Goal: Task Accomplishment & Management: Use online tool/utility

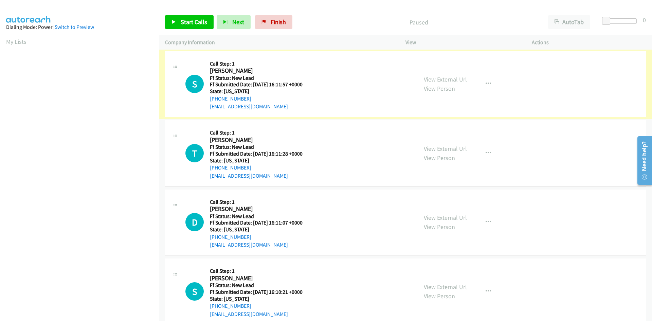
click at [447, 80] on link "View External Url" at bounding box center [445, 79] width 43 height 8
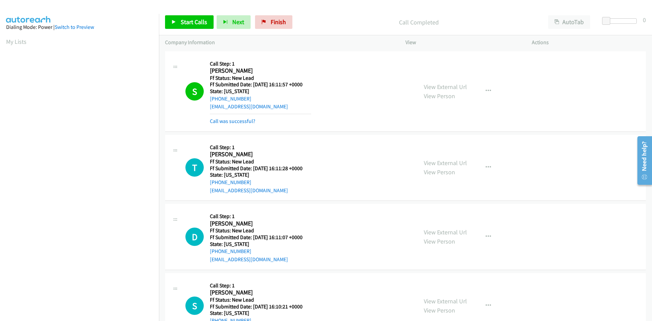
scroll to position [60, 0]
click at [243, 121] on link "Call was successful?" at bounding box center [232, 121] width 45 height 6
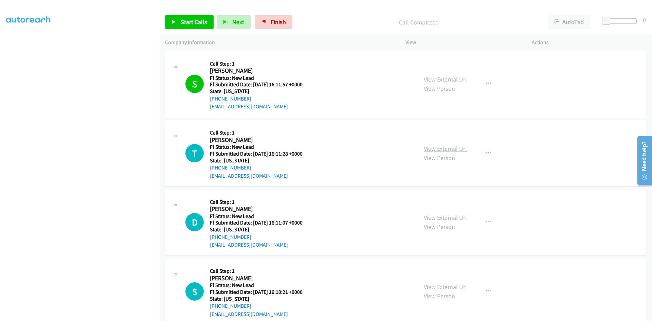
click at [460, 150] on link "View External Url" at bounding box center [445, 149] width 43 height 8
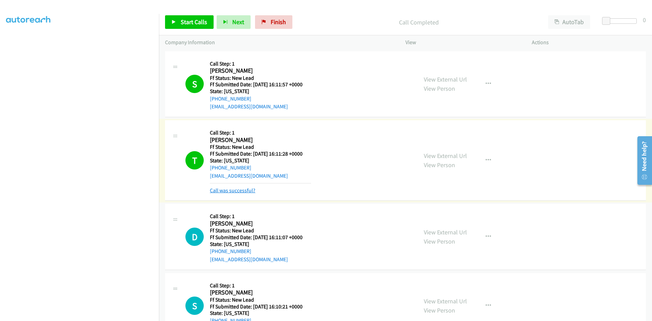
click at [243, 191] on link "Call was successful?" at bounding box center [232, 190] width 45 height 6
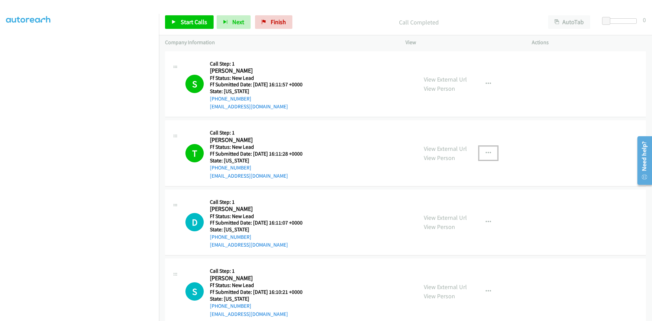
click at [485, 152] on icon "button" at bounding box center [487, 152] width 5 height 5
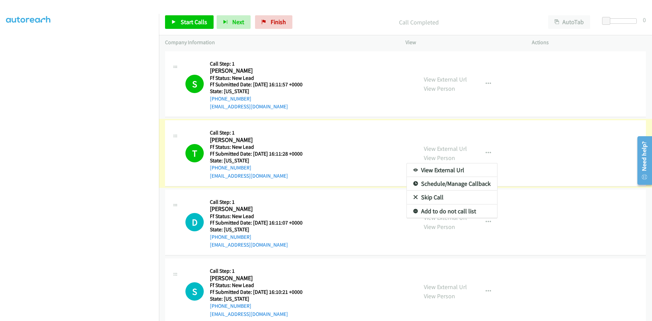
click at [434, 212] on link "Add to do not call list" at bounding box center [452, 211] width 90 height 14
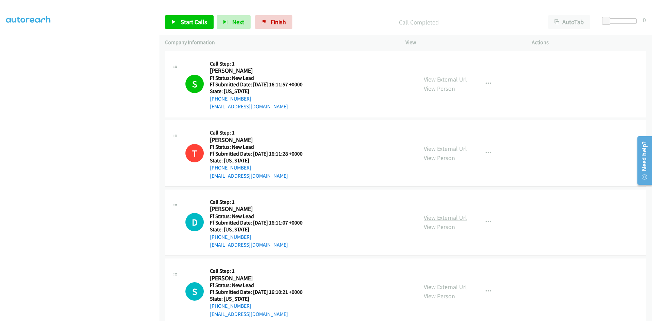
click at [459, 218] on link "View External Url" at bounding box center [445, 217] width 43 height 8
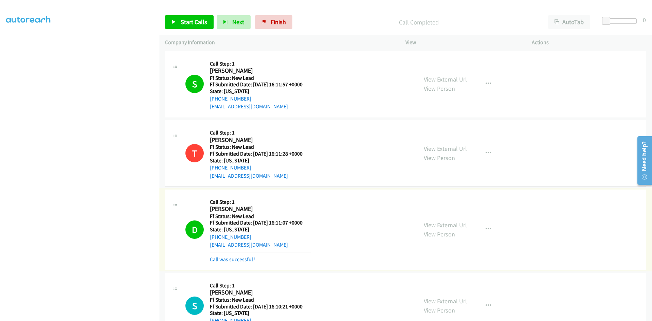
click at [250, 259] on link "Call was successful?" at bounding box center [232, 259] width 45 height 6
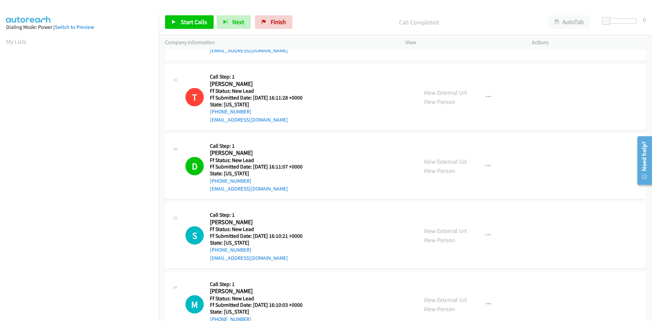
scroll to position [68, 0]
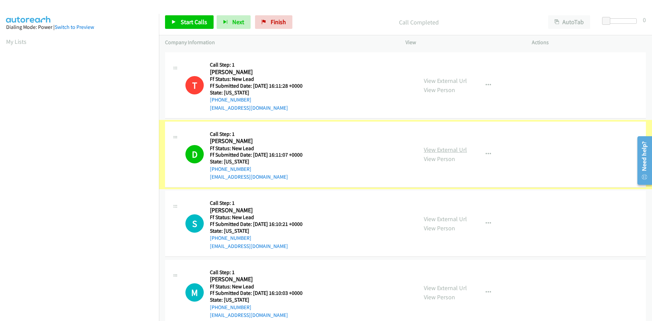
click at [450, 149] on link "View External Url" at bounding box center [445, 150] width 43 height 8
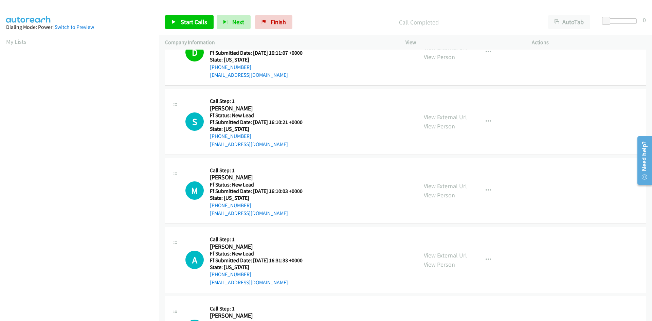
scroll to position [204, 0]
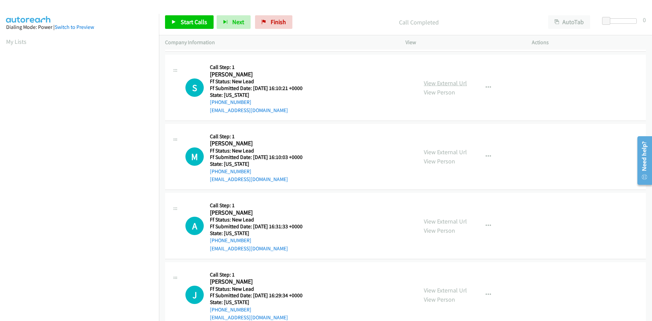
click at [429, 82] on link "View External Url" at bounding box center [445, 83] width 43 height 8
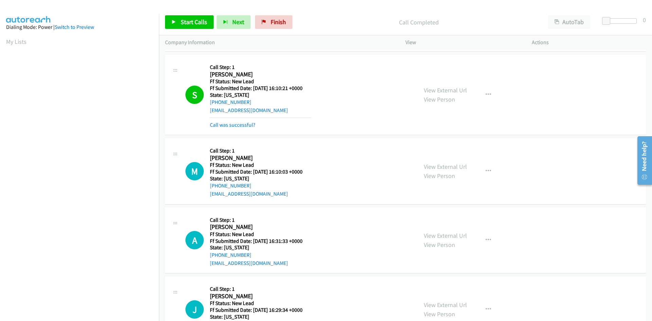
scroll to position [60, 0]
click at [235, 124] on link "Call was successful?" at bounding box center [232, 125] width 45 height 6
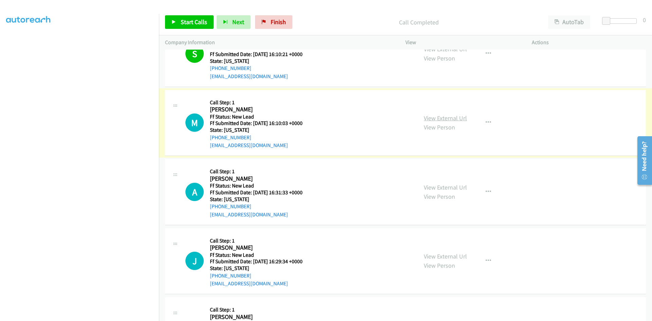
scroll to position [238, 0]
click at [434, 118] on link "View External Url" at bounding box center [445, 118] width 43 height 8
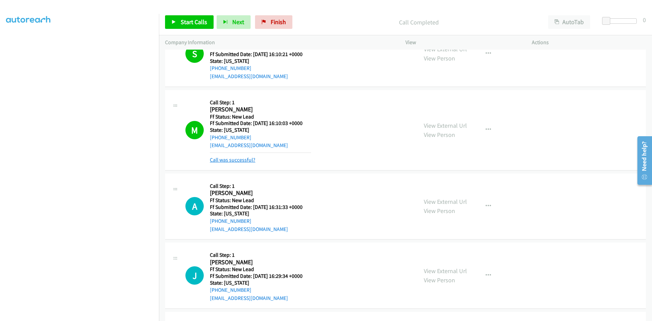
click at [228, 161] on link "Call was successful?" at bounding box center [232, 159] width 45 height 6
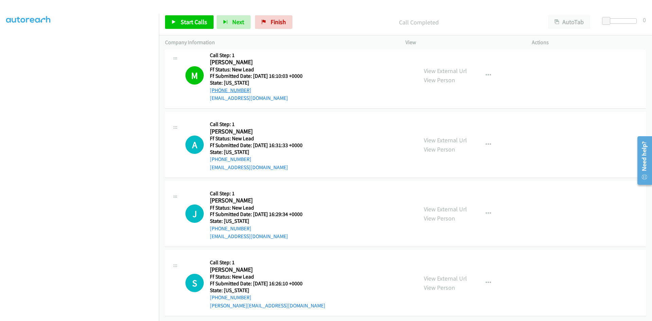
scroll to position [290, 0]
click at [430, 136] on link "View External Url" at bounding box center [445, 140] width 43 height 8
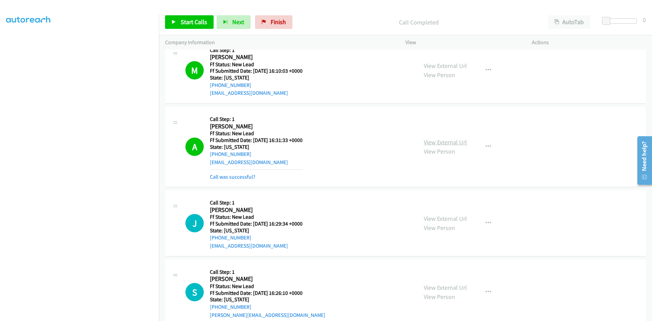
scroll to position [297, 0]
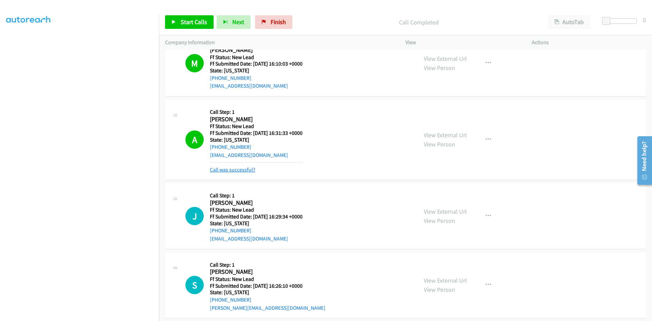
click at [251, 171] on link "Call was successful?" at bounding box center [232, 169] width 45 height 6
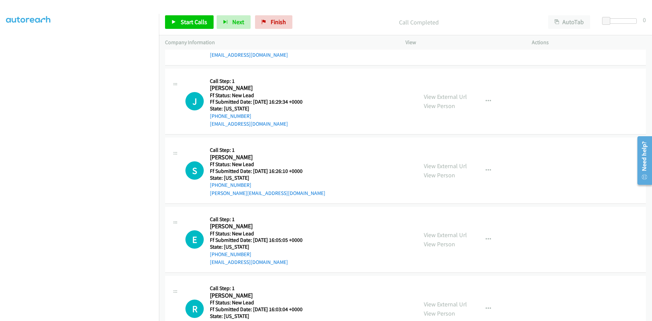
scroll to position [399, 0]
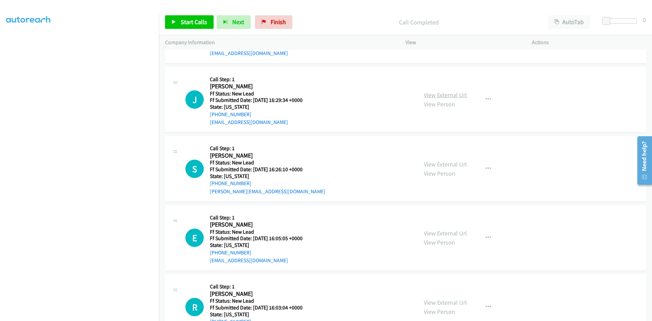
click at [458, 93] on link "View External Url" at bounding box center [445, 95] width 43 height 8
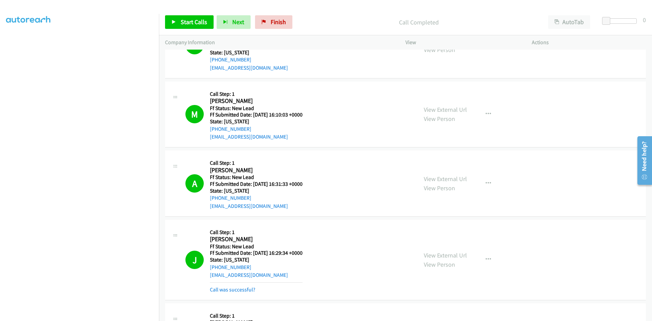
scroll to position [263, 0]
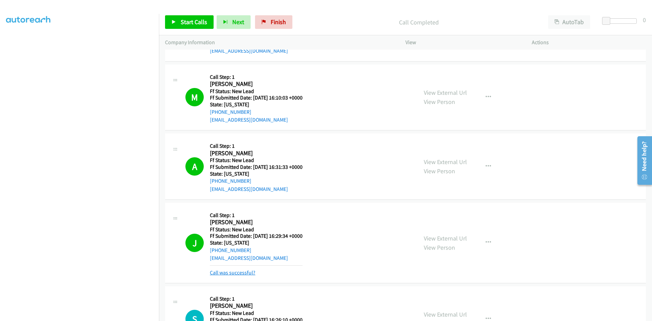
click at [213, 273] on link "Call was successful?" at bounding box center [232, 272] width 45 height 6
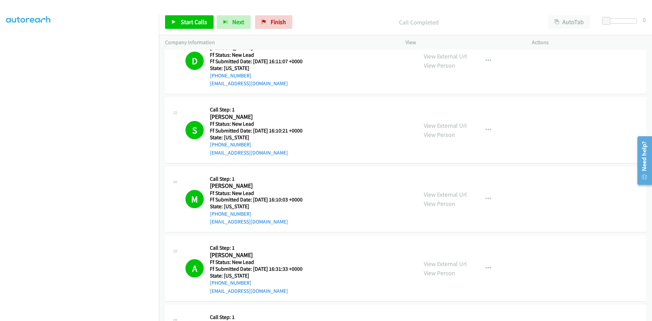
scroll to position [127, 0]
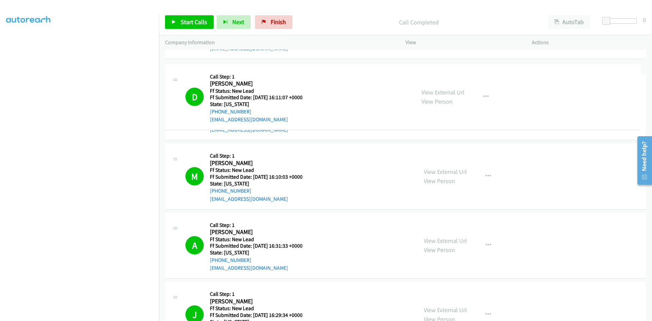
drag, startPoint x: 237, startPoint y: 118, endPoint x: 206, endPoint y: 119, distance: 30.9
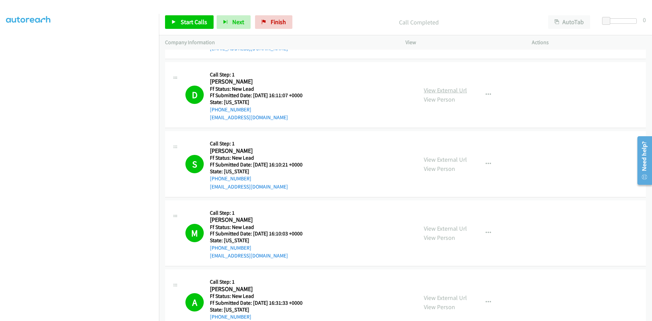
click at [453, 92] on link "View External Url" at bounding box center [445, 90] width 43 height 8
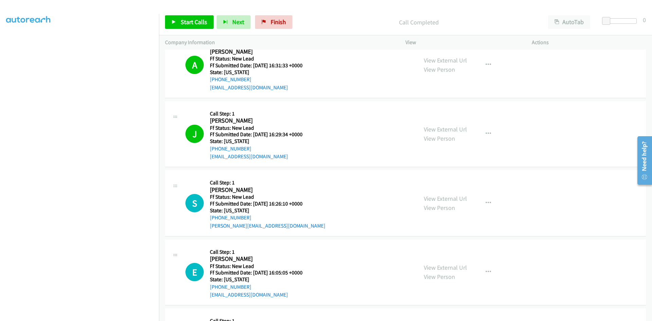
scroll to position [365, 0]
click at [429, 196] on link "View External Url" at bounding box center [445, 198] width 43 height 8
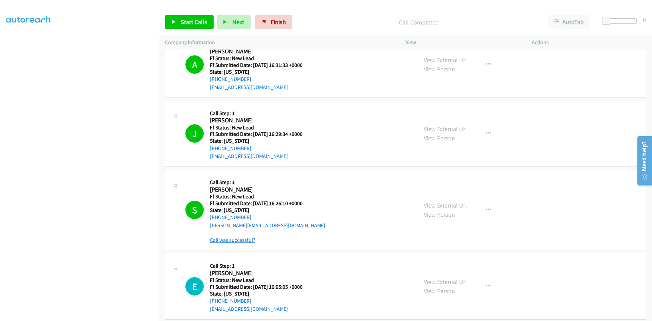
click at [247, 243] on link "Call was successful?" at bounding box center [232, 240] width 45 height 6
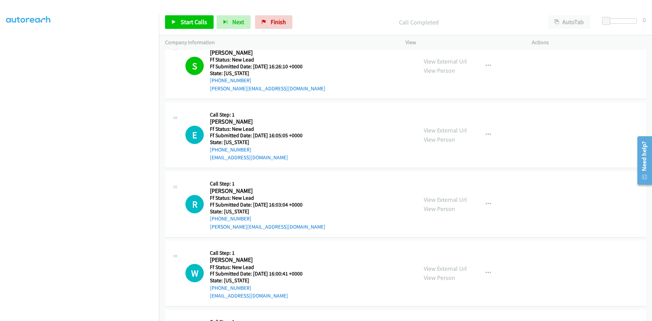
scroll to position [535, 0]
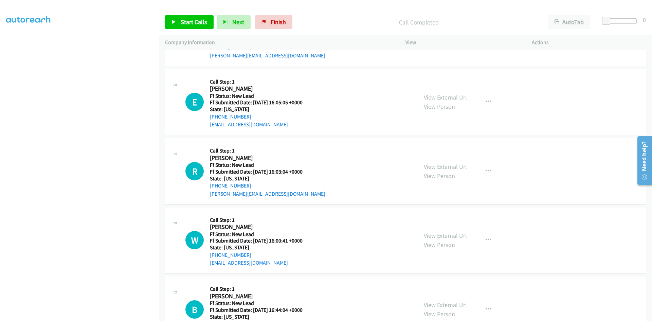
click at [446, 96] on link "View External Url" at bounding box center [445, 97] width 43 height 8
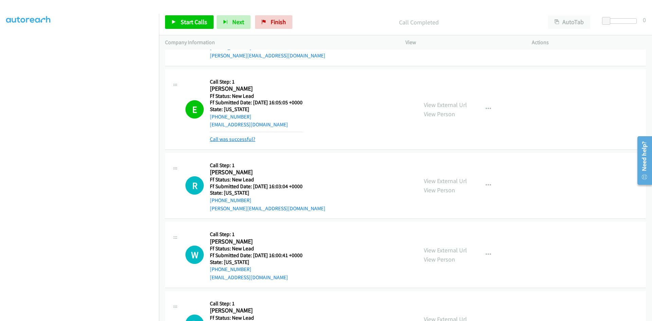
click at [251, 141] on link "Call was successful?" at bounding box center [232, 139] width 45 height 6
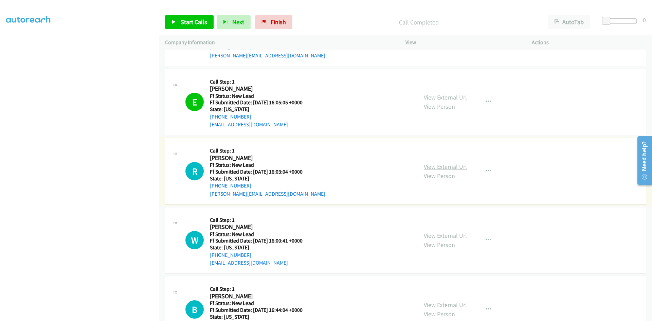
click at [458, 168] on link "View External Url" at bounding box center [445, 167] width 43 height 8
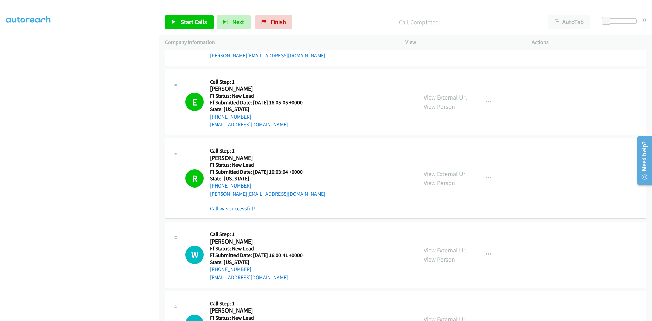
click at [246, 206] on link "Call was successful?" at bounding box center [232, 208] width 45 height 6
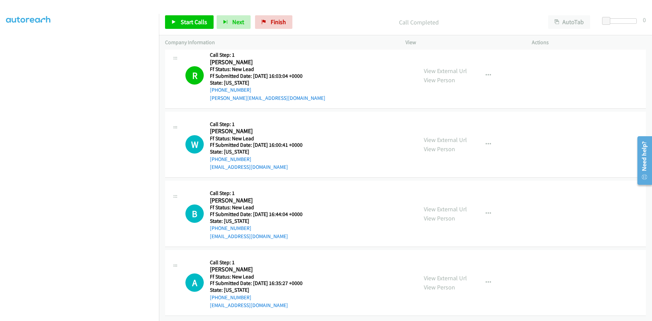
scroll to position [635, 0]
click at [436, 136] on link "View External Url" at bounding box center [445, 140] width 43 height 8
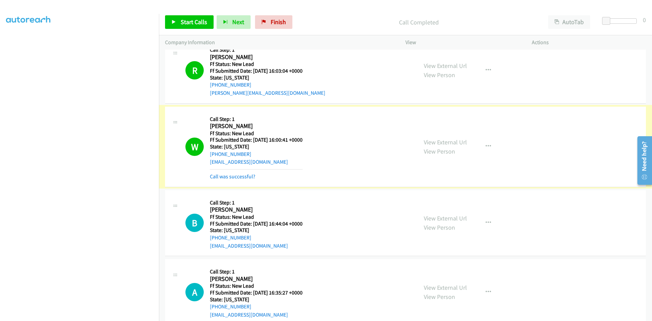
click at [240, 175] on link "Call was successful?" at bounding box center [232, 176] width 45 height 6
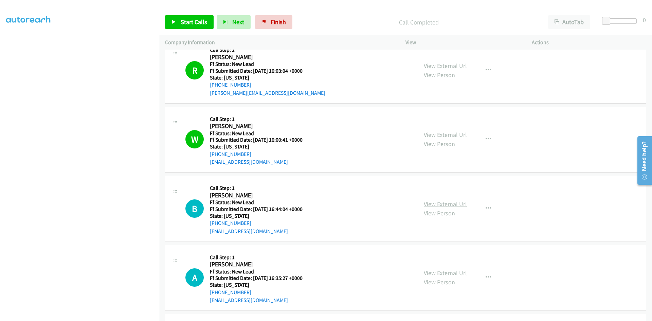
click at [429, 204] on link "View External Url" at bounding box center [445, 204] width 43 height 8
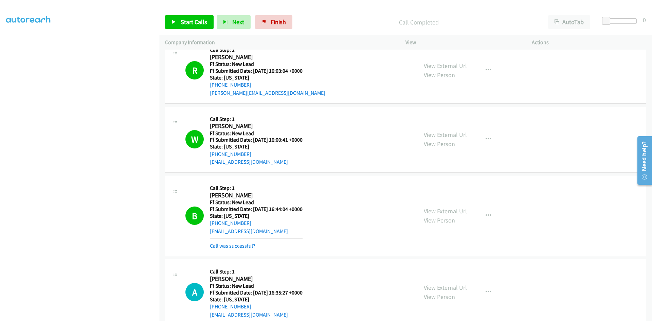
click at [223, 244] on link "Call was successful?" at bounding box center [232, 245] width 45 height 6
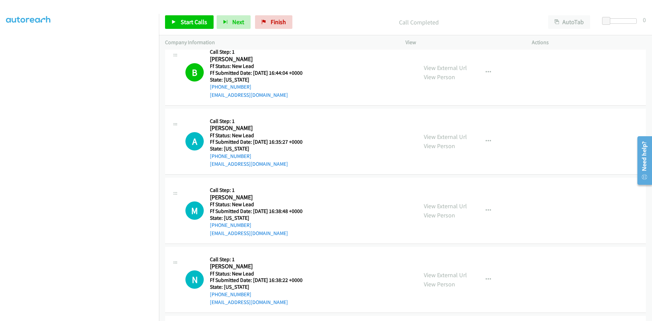
scroll to position [839, 0]
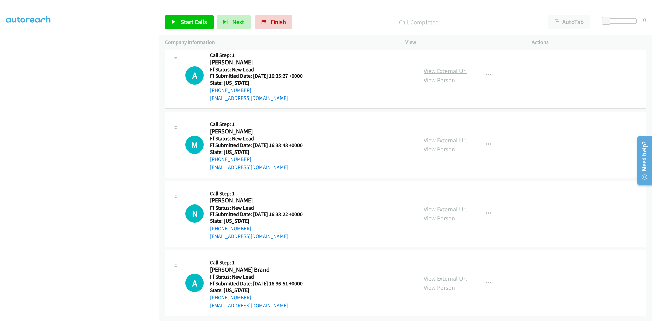
click at [445, 68] on link "View External Url" at bounding box center [445, 71] width 43 height 8
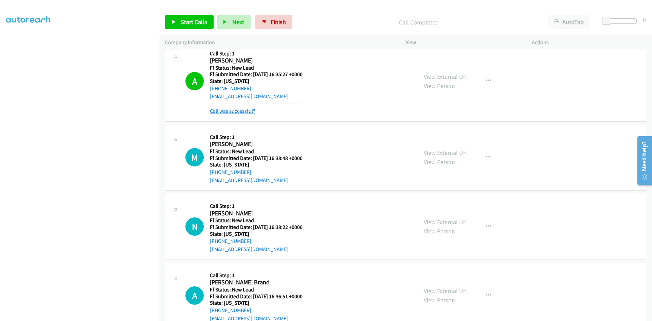
click at [253, 113] on link "Call was successful?" at bounding box center [232, 111] width 45 height 6
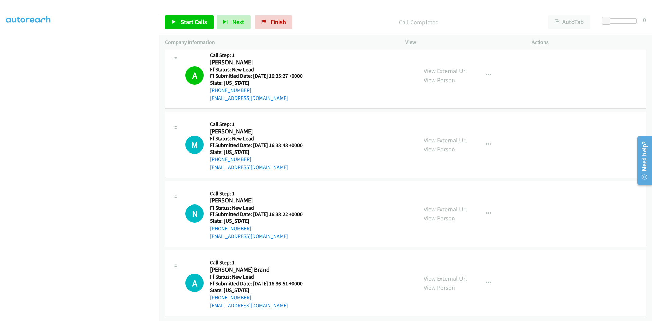
click at [431, 137] on link "View External Url" at bounding box center [445, 140] width 43 height 8
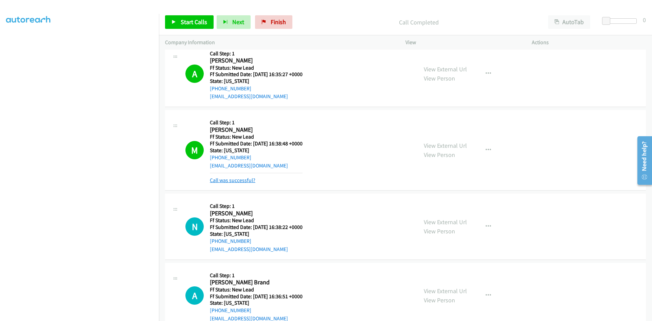
click at [247, 182] on link "Call was successful?" at bounding box center [232, 180] width 45 height 6
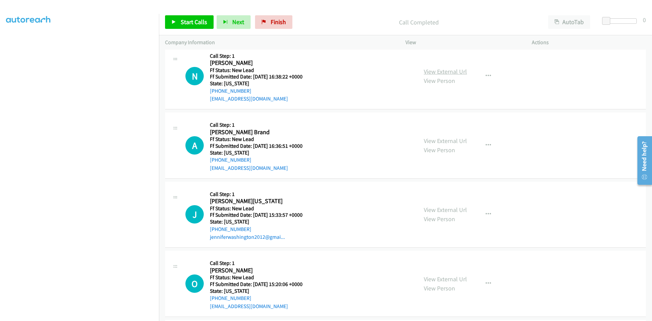
scroll to position [975, 0]
click at [443, 75] on link "View External Url" at bounding box center [445, 72] width 43 height 8
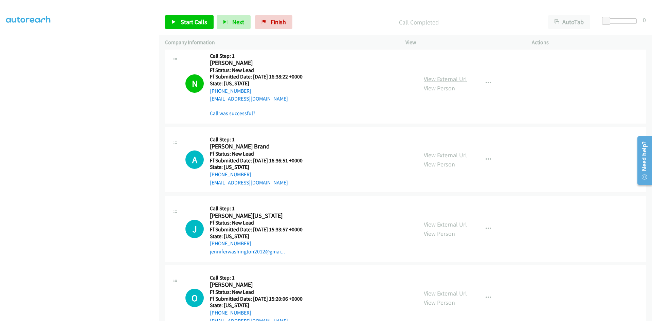
scroll to position [989, 0]
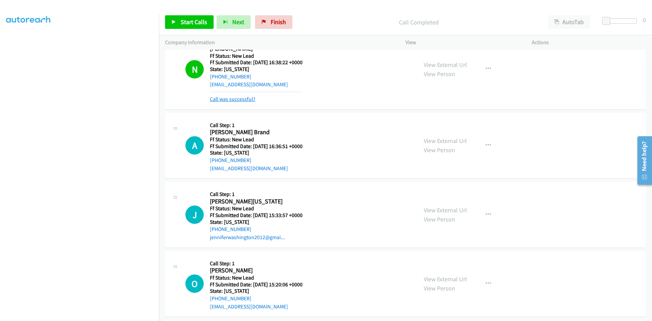
click at [249, 99] on link "Call was successful?" at bounding box center [232, 99] width 45 height 6
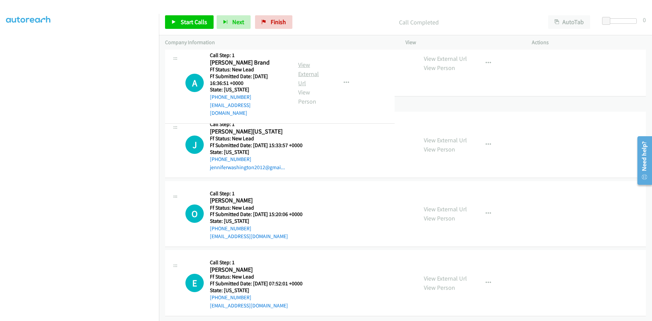
scroll to position [1043, 0]
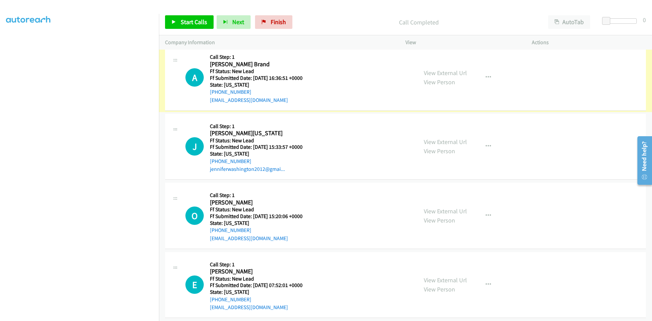
click at [427, 74] on link "View External Url" at bounding box center [445, 73] width 43 height 8
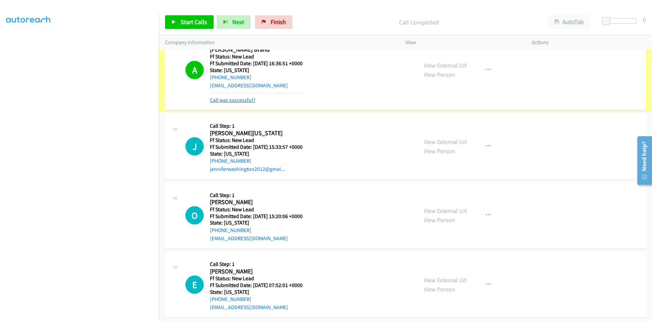
scroll to position [1057, 0]
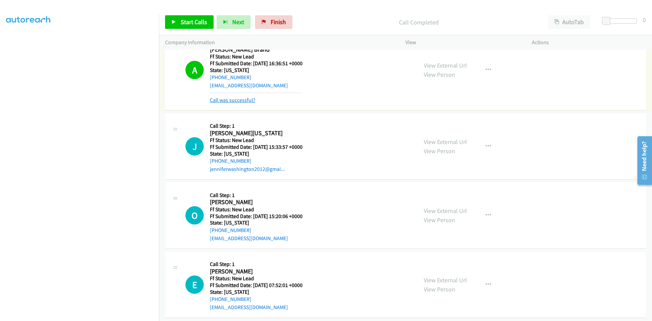
click at [245, 100] on link "Call was successful?" at bounding box center [232, 100] width 45 height 6
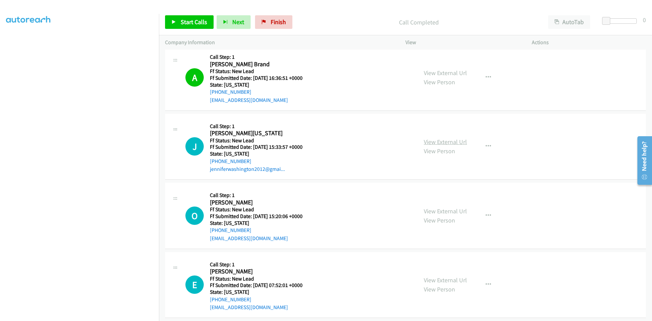
click at [442, 139] on link "View External Url" at bounding box center [445, 142] width 43 height 8
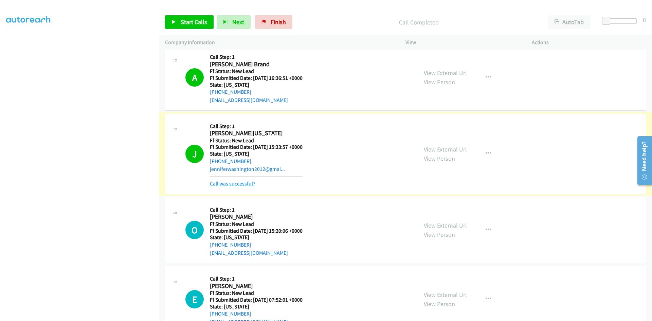
click at [238, 183] on link "Call was successful?" at bounding box center [232, 183] width 45 height 6
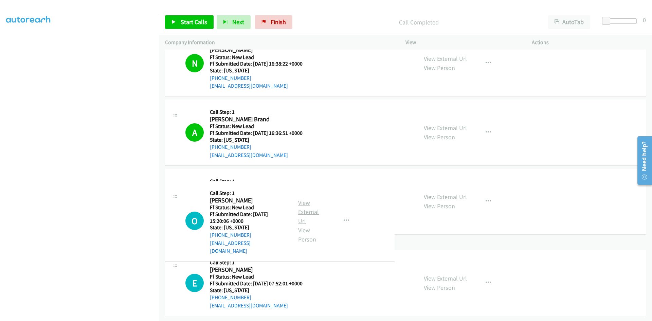
scroll to position [1050, 0]
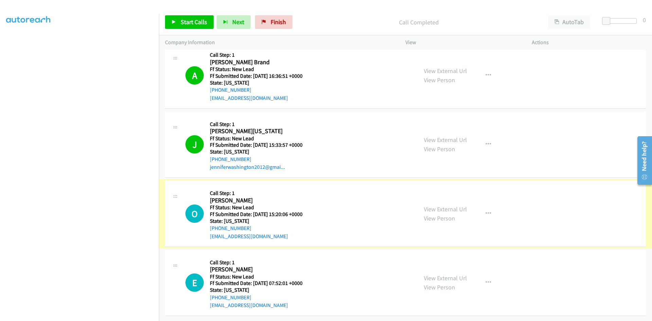
click at [447, 205] on link "View External Url" at bounding box center [445, 209] width 43 height 8
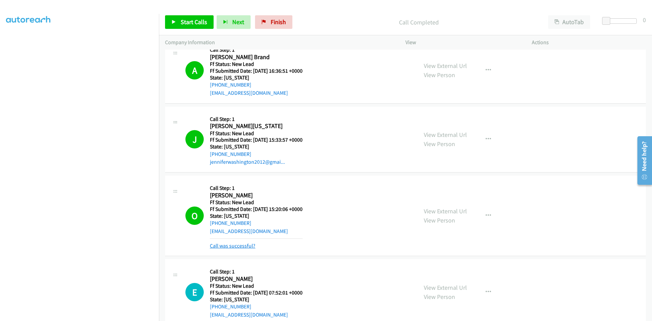
click at [230, 246] on link "Call was successful?" at bounding box center [232, 245] width 45 height 6
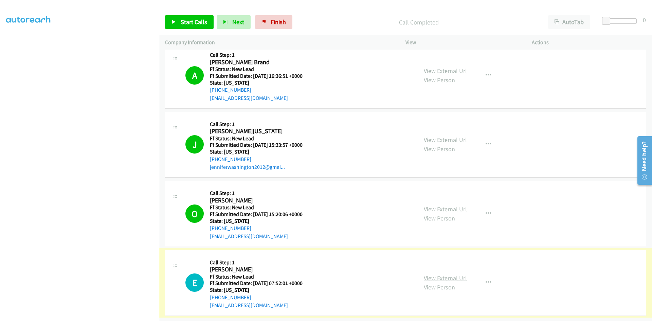
click at [437, 274] on link "View External Url" at bounding box center [445, 278] width 43 height 8
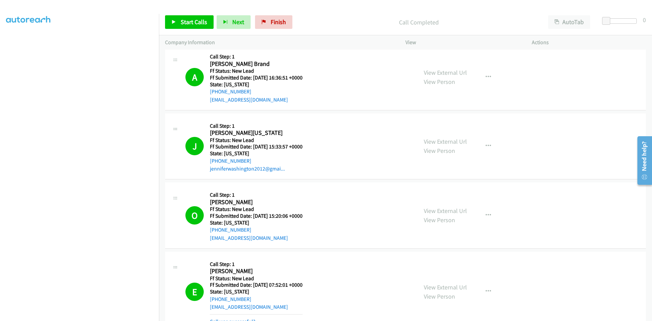
scroll to position [1086, 0]
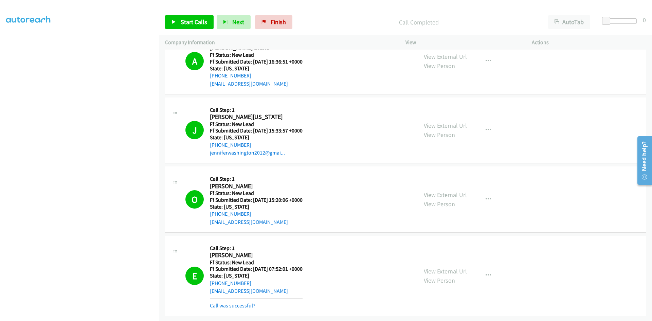
click at [246, 302] on link "Call was successful?" at bounding box center [232, 305] width 45 height 6
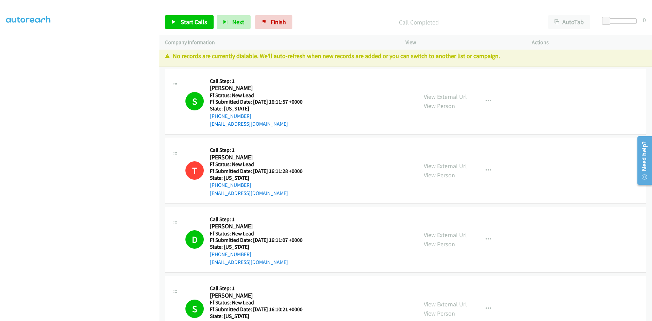
scroll to position [0, 0]
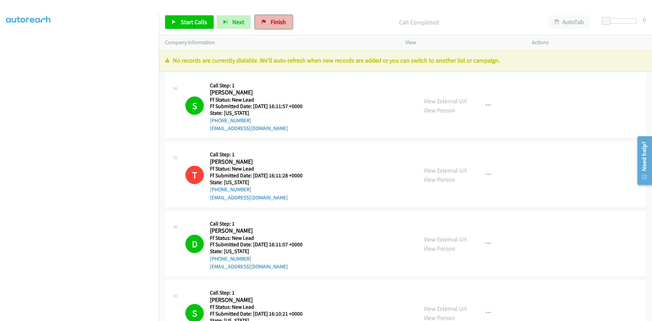
click at [280, 24] on span "Finish" at bounding box center [278, 22] width 15 height 8
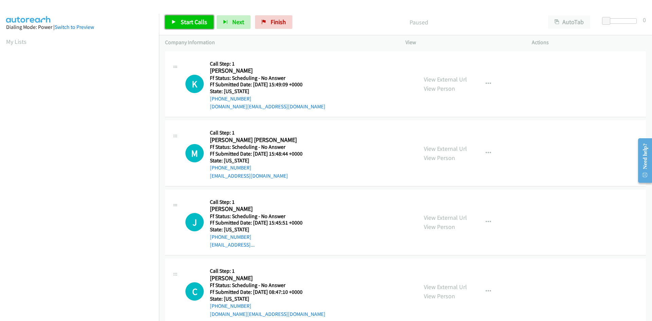
click at [188, 21] on span "Start Calls" at bounding box center [194, 22] width 26 height 8
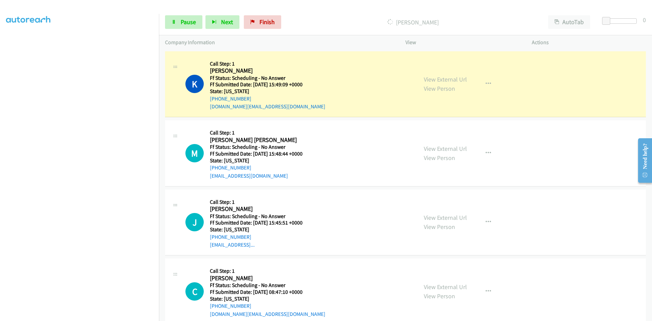
scroll to position [60, 0]
click at [455, 80] on link "View External Url" at bounding box center [445, 79] width 43 height 8
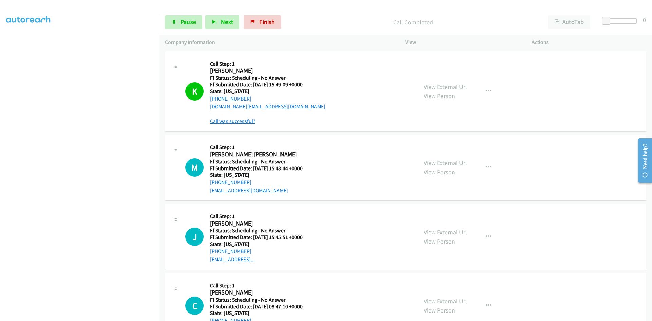
click at [232, 118] on link "Call was successful?" at bounding box center [232, 121] width 45 height 6
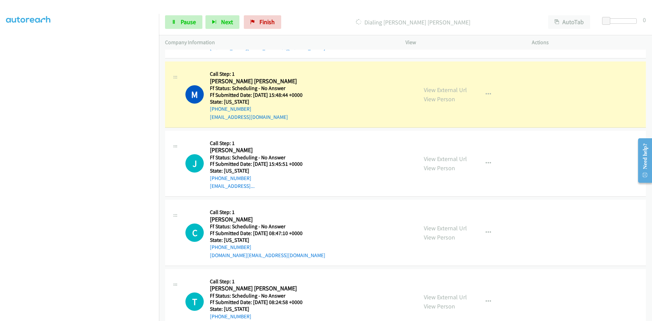
scroll to position [68, 0]
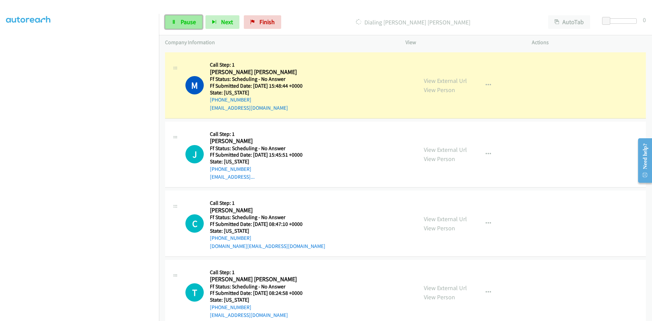
click at [174, 22] on icon at bounding box center [173, 22] width 5 height 5
click at [445, 80] on link "View External Url" at bounding box center [445, 81] width 43 height 8
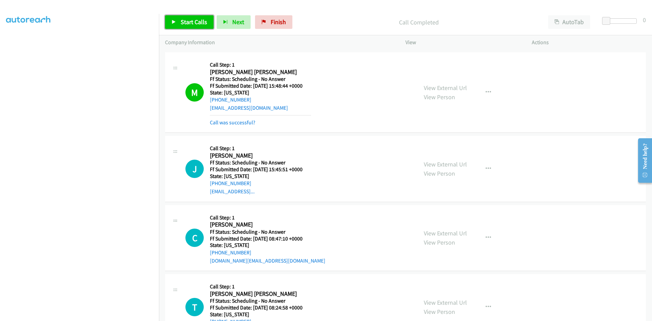
click at [195, 21] on span "Start Calls" at bounding box center [194, 22] width 26 height 8
click at [237, 121] on link "Call was successful?" at bounding box center [232, 122] width 45 height 6
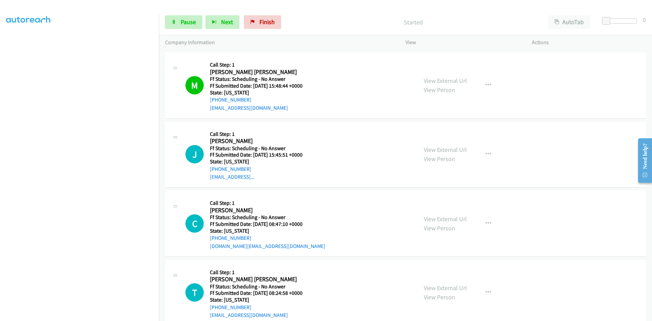
click at [464, 79] on div "View External Url View Person View External Url Email Schedule/Manage Callback …" at bounding box center [483, 85] width 132 height 54
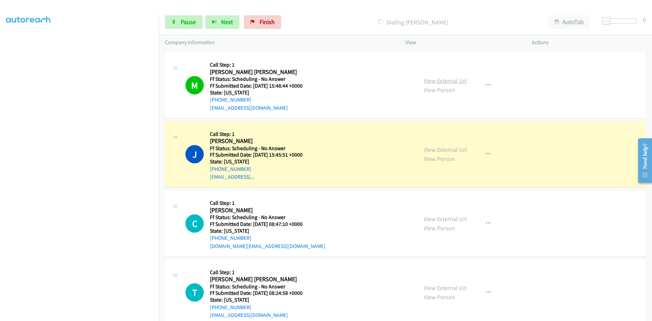
click at [461, 82] on link "View External Url" at bounding box center [445, 81] width 43 height 8
click at [425, 148] on link "View External Url" at bounding box center [445, 150] width 43 height 8
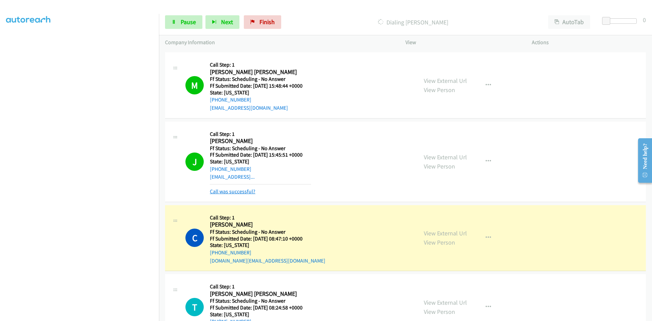
click at [247, 192] on link "Call was successful?" at bounding box center [232, 191] width 45 height 6
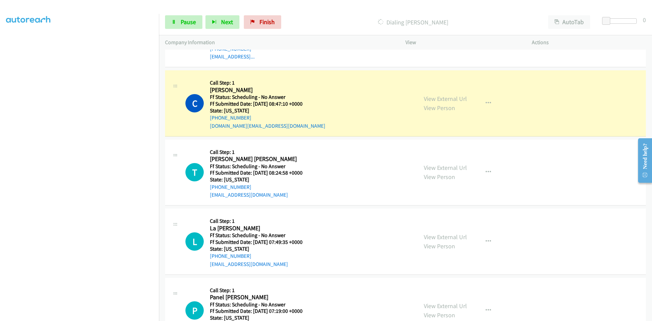
scroll to position [204, 0]
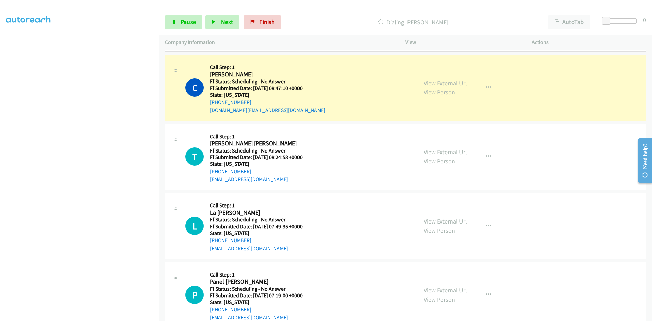
click at [457, 82] on link "View External Url" at bounding box center [445, 83] width 43 height 8
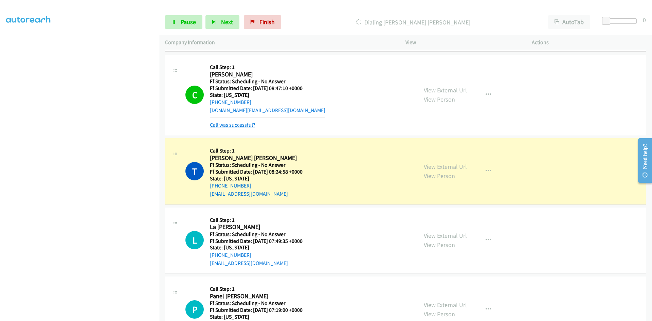
click at [237, 126] on link "Call was successful?" at bounding box center [232, 125] width 45 height 6
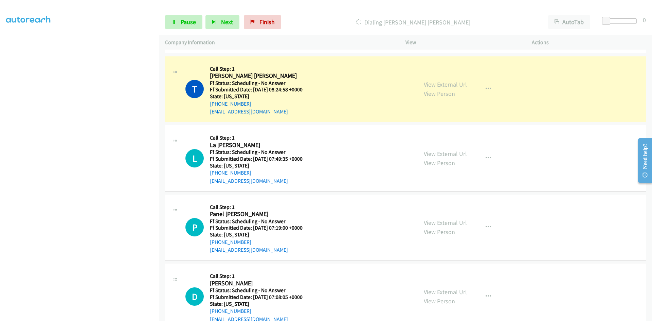
scroll to position [272, 0]
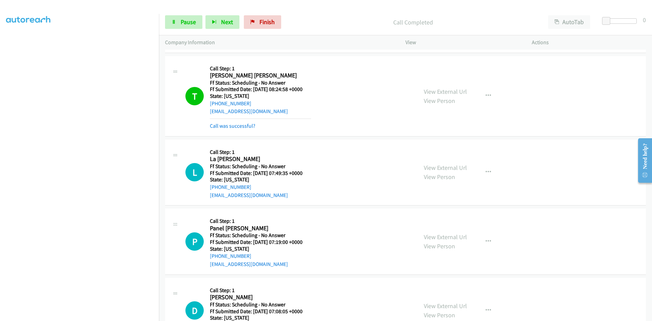
click at [424, 82] on div "View External Url View Person View External Url Email Schedule/Manage Callback …" at bounding box center [483, 96] width 132 height 68
click at [426, 89] on link "View External Url" at bounding box center [445, 92] width 43 height 8
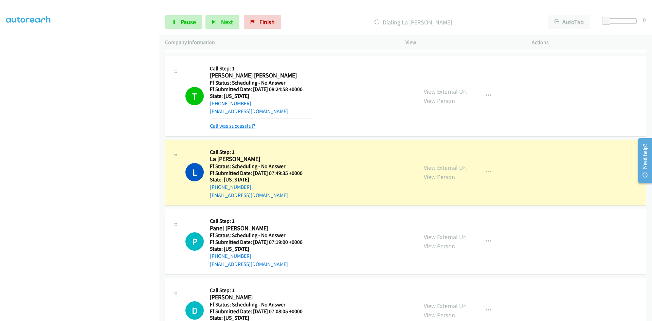
click at [247, 126] on link "Call was successful?" at bounding box center [232, 126] width 45 height 6
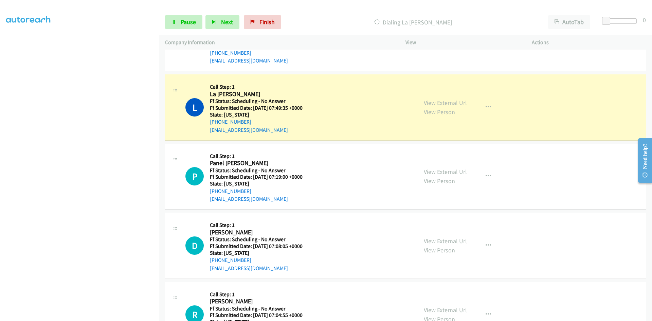
scroll to position [339, 0]
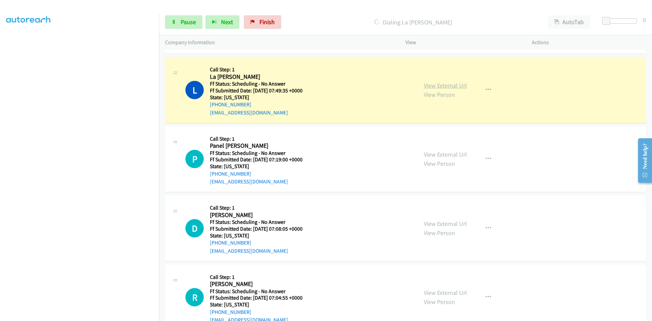
click at [443, 86] on link "View External Url" at bounding box center [445, 85] width 43 height 8
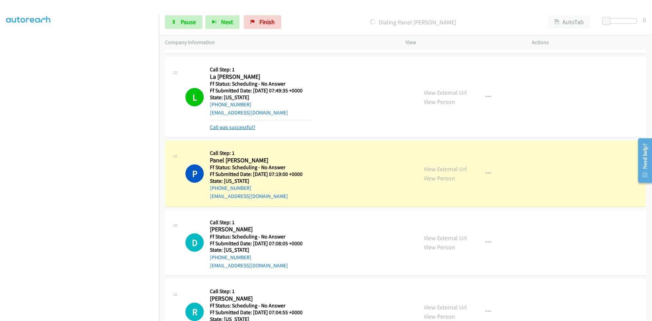
click at [240, 127] on link "Call was successful?" at bounding box center [232, 127] width 45 height 6
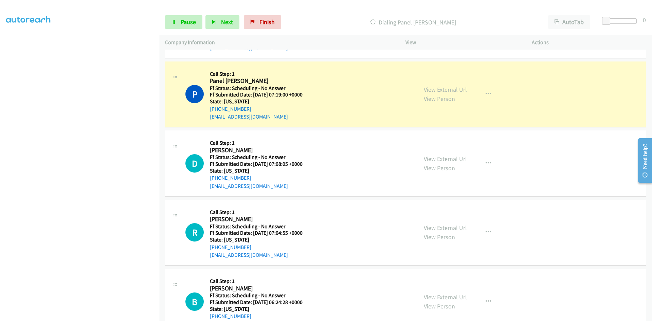
scroll to position [407, 0]
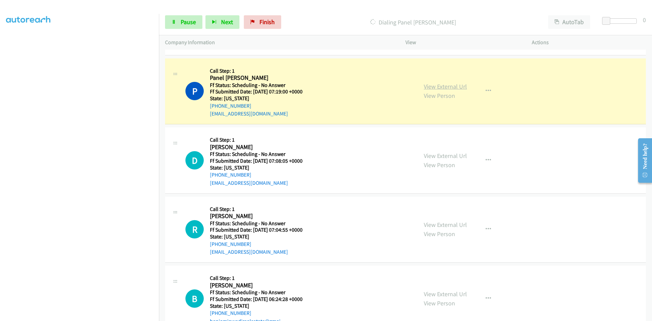
click at [433, 87] on link "View External Url" at bounding box center [445, 86] width 43 height 8
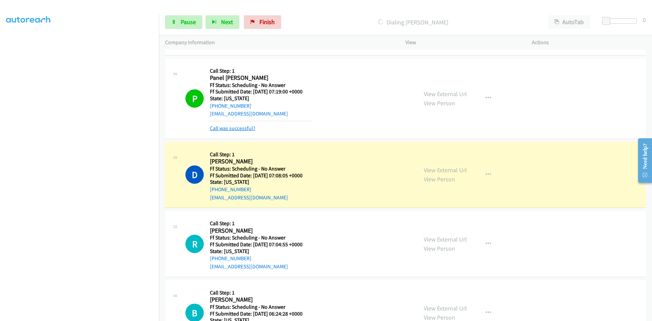
click at [239, 128] on link "Call was successful?" at bounding box center [232, 128] width 45 height 6
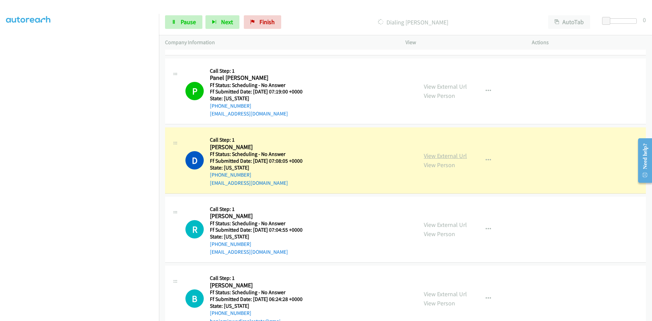
click at [449, 155] on link "View External Url" at bounding box center [445, 156] width 43 height 8
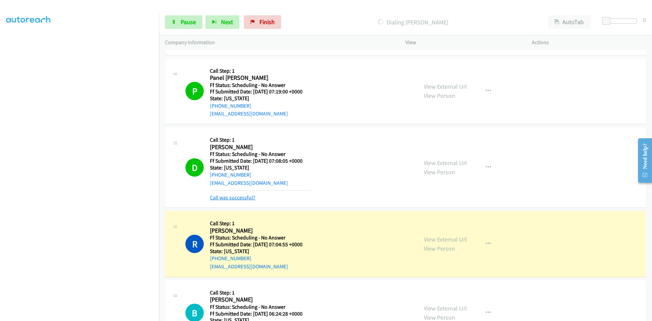
click at [249, 198] on link "Call was successful?" at bounding box center [232, 197] width 45 height 6
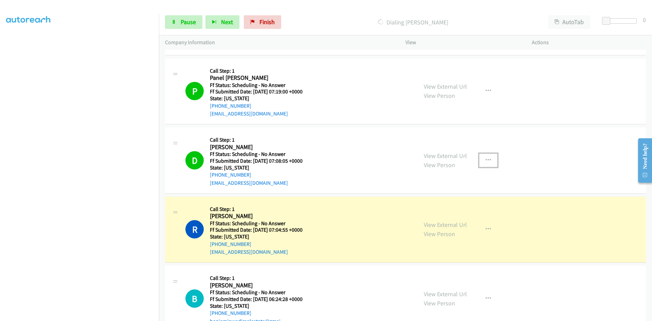
click at [485, 158] on icon "button" at bounding box center [487, 159] width 5 height 5
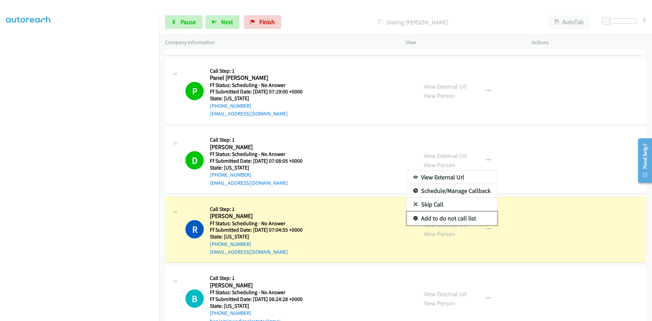
click at [443, 220] on link "Add to do not call list" at bounding box center [452, 218] width 90 height 14
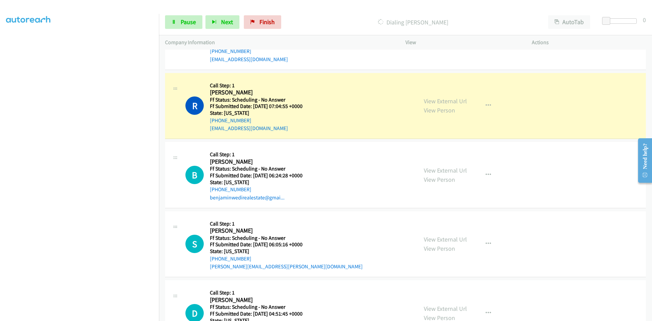
scroll to position [543, 0]
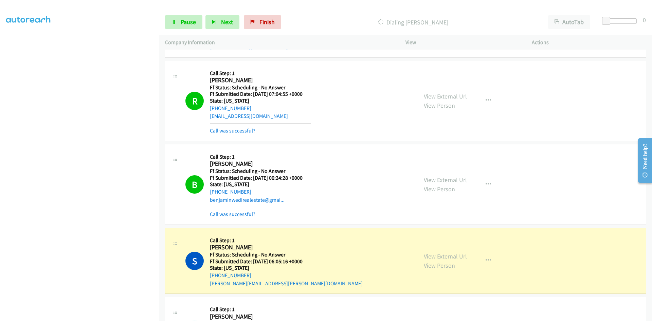
click at [458, 97] on link "View External Url" at bounding box center [445, 96] width 43 height 8
click at [452, 179] on link "View External Url" at bounding box center [445, 180] width 43 height 8
click at [247, 127] on link "Call was successful?" at bounding box center [232, 130] width 45 height 6
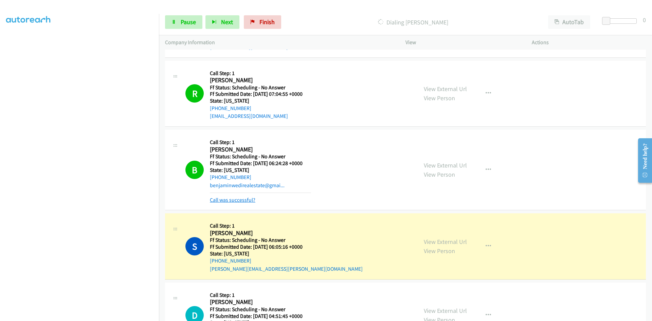
click at [243, 203] on link "Call was successful?" at bounding box center [232, 200] width 45 height 6
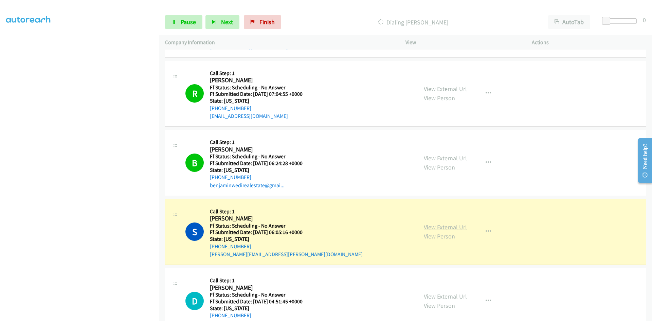
click at [452, 228] on link "View External Url" at bounding box center [445, 227] width 43 height 8
click at [183, 20] on span "Pause" at bounding box center [188, 22] width 15 height 8
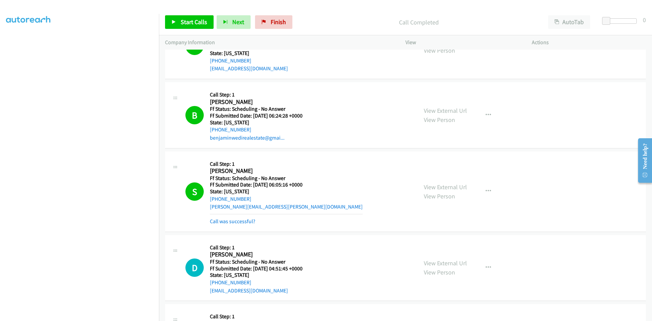
scroll to position [611, 0]
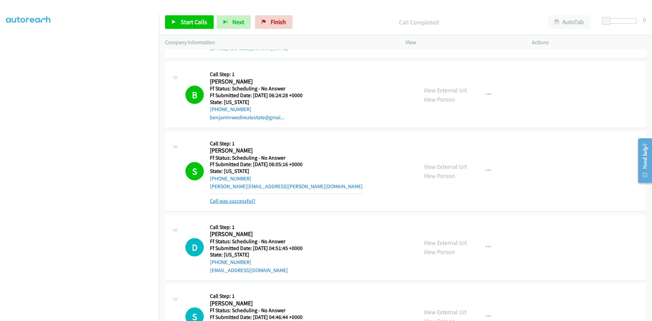
click at [244, 200] on link "Call was successful?" at bounding box center [232, 201] width 45 height 6
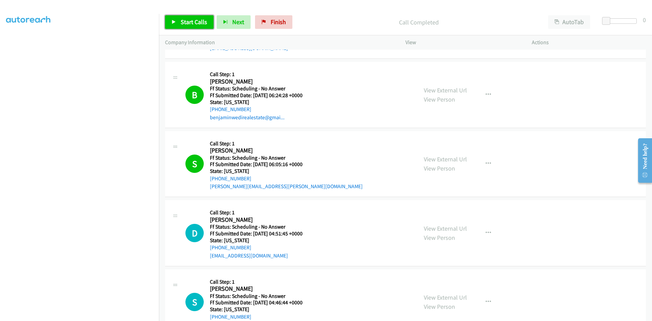
click at [191, 23] on span "Start Calls" at bounding box center [194, 22] width 26 height 8
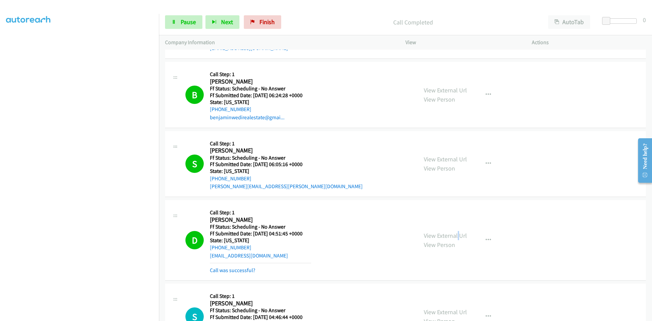
click at [456, 227] on div "View External Url View Person View External Url Email Schedule/Manage Callback …" at bounding box center [483, 240] width 132 height 68
click at [455, 235] on link "View External Url" at bounding box center [445, 235] width 43 height 8
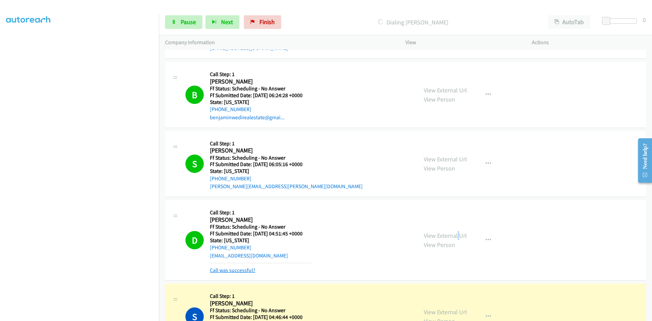
click at [229, 272] on link "Call was successful?" at bounding box center [232, 270] width 45 height 6
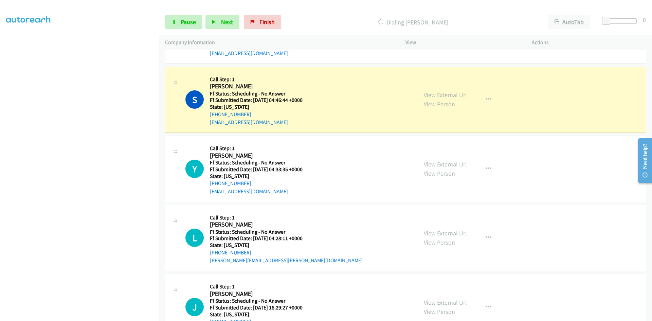
scroll to position [815, 0]
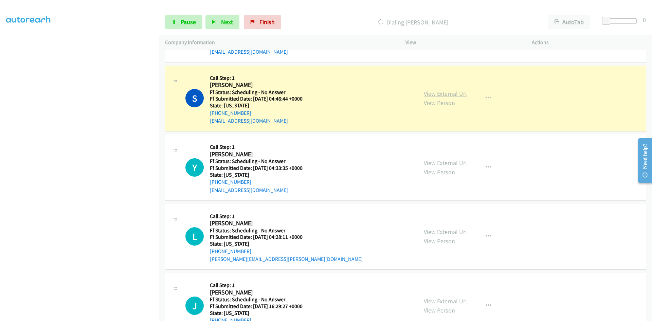
click at [451, 93] on link "View External Url" at bounding box center [445, 94] width 43 height 8
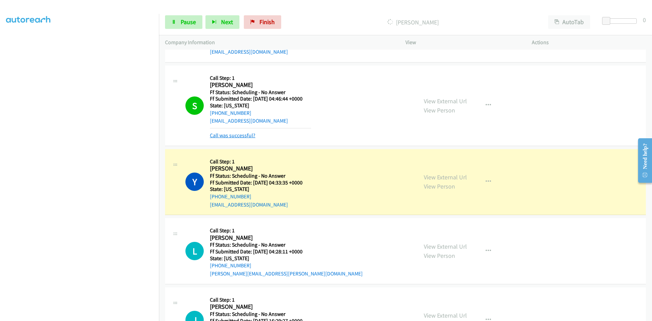
click at [228, 135] on link "Call was successful?" at bounding box center [232, 135] width 45 height 6
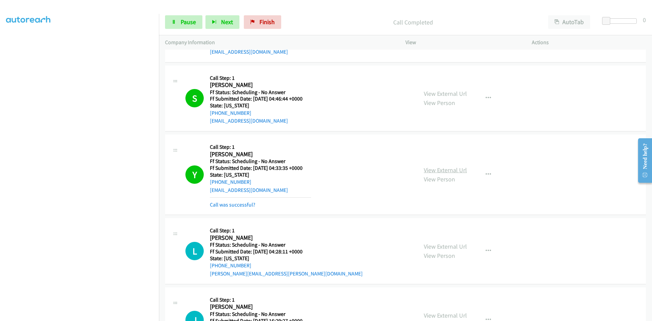
click at [442, 168] on link "View External Url" at bounding box center [445, 170] width 43 height 8
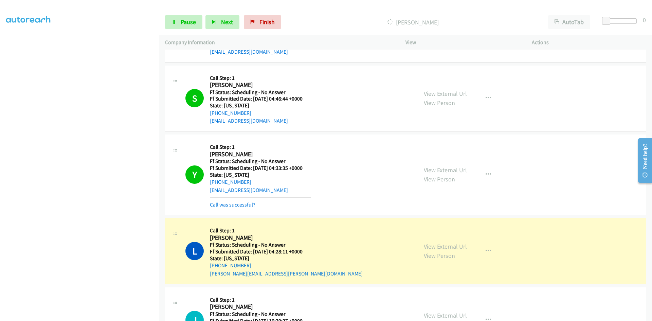
click at [248, 201] on link "Call was successful?" at bounding box center [232, 204] width 45 height 6
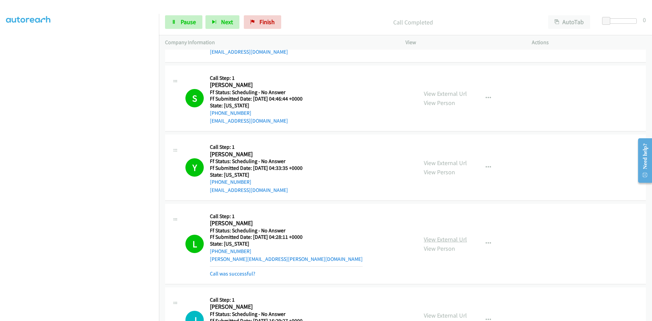
click at [457, 239] on link "View External Url" at bounding box center [445, 239] width 43 height 8
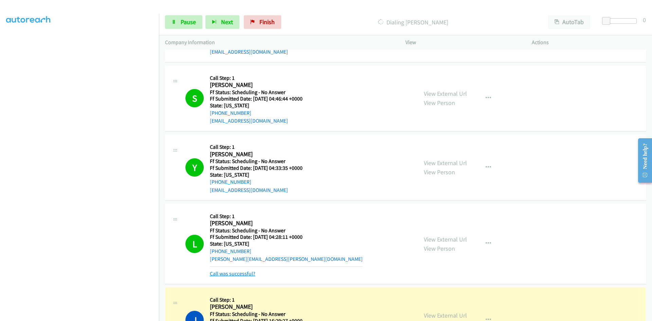
click at [241, 272] on link "Call was successful?" at bounding box center [232, 273] width 45 height 6
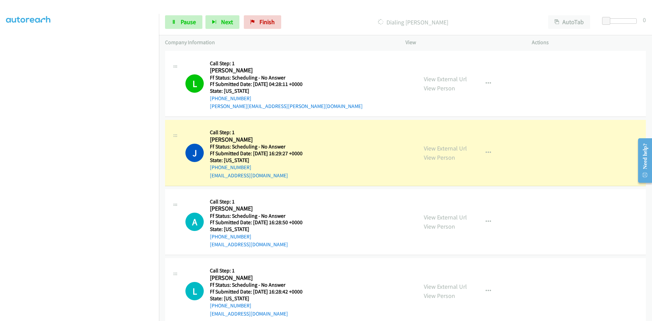
scroll to position [984, 0]
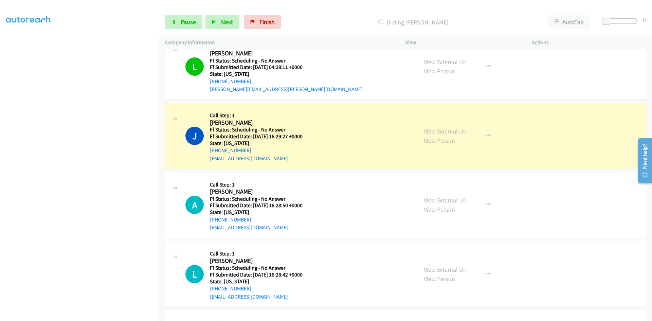
click at [428, 128] on link "View External Url" at bounding box center [445, 131] width 43 height 8
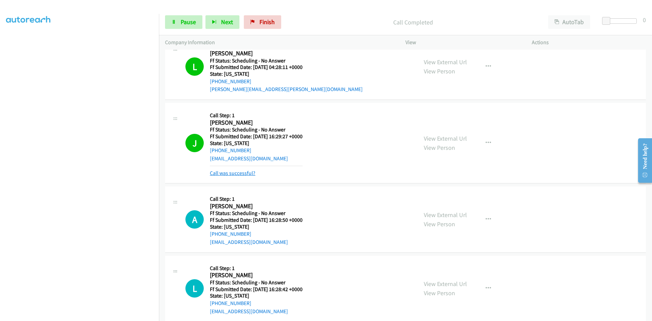
click at [241, 173] on link "Call was successful?" at bounding box center [232, 173] width 45 height 6
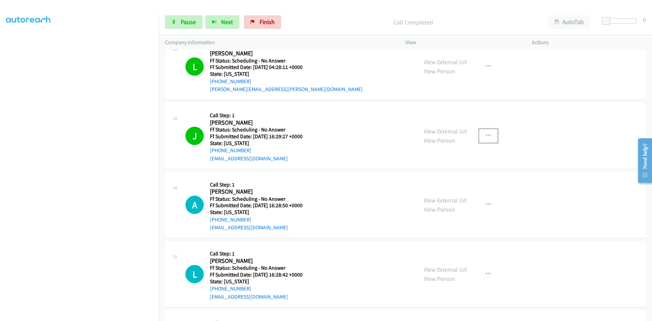
click at [487, 136] on icon "button" at bounding box center [487, 135] width 5 height 5
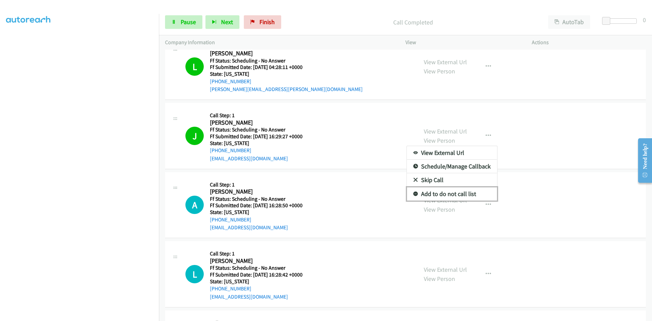
click at [450, 193] on link "Add to do not call list" at bounding box center [452, 194] width 90 height 14
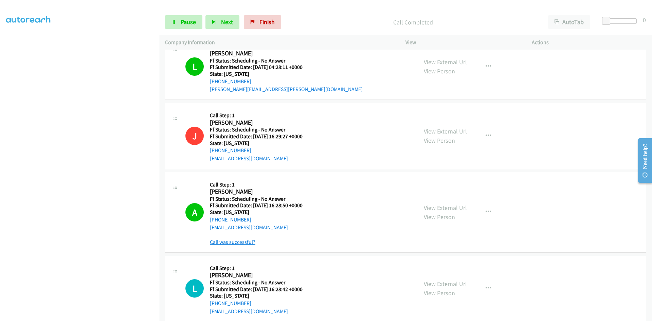
click at [237, 242] on link "Call was successful?" at bounding box center [232, 242] width 45 height 6
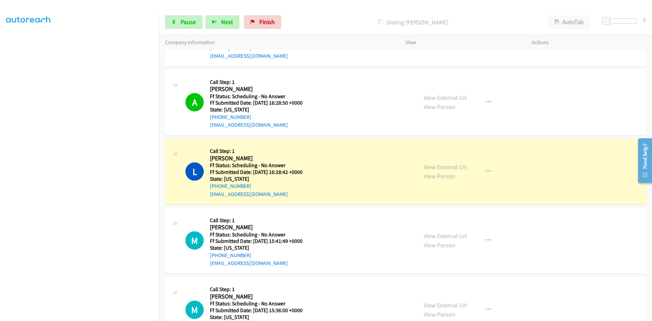
scroll to position [1086, 0]
click at [434, 100] on link "View External Url" at bounding box center [445, 98] width 43 height 8
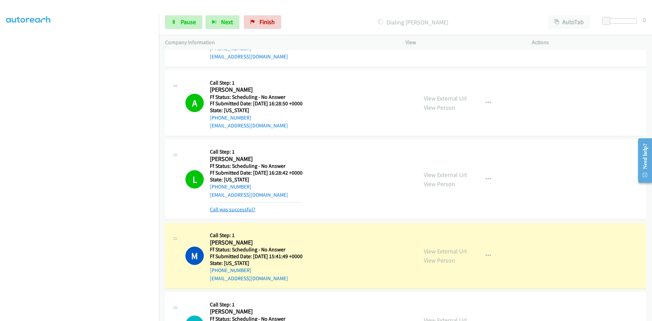
click at [235, 209] on link "Call was successful?" at bounding box center [232, 209] width 45 height 6
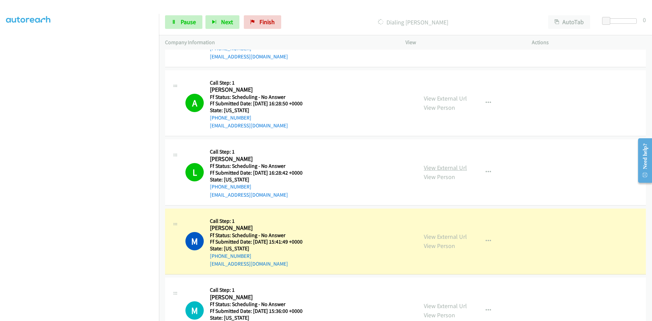
click at [459, 168] on link "View External Url" at bounding box center [445, 168] width 43 height 8
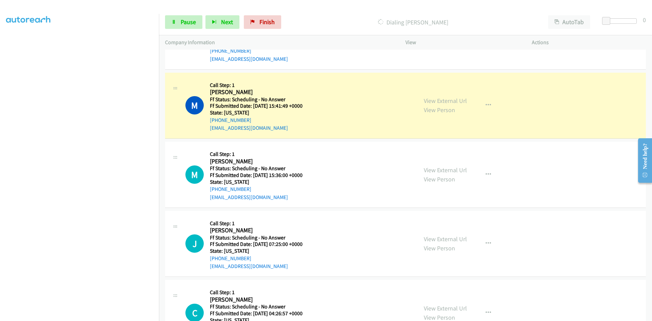
scroll to position [1256, 0]
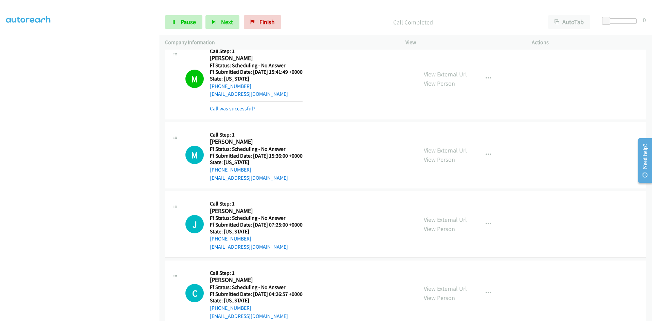
click at [243, 108] on link "Call was successful?" at bounding box center [232, 108] width 45 height 6
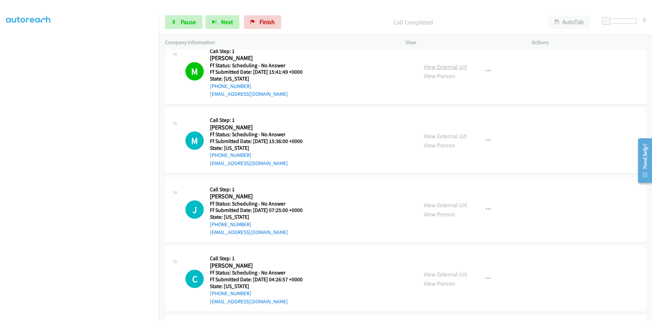
click at [428, 67] on link "View External Url" at bounding box center [445, 67] width 43 height 8
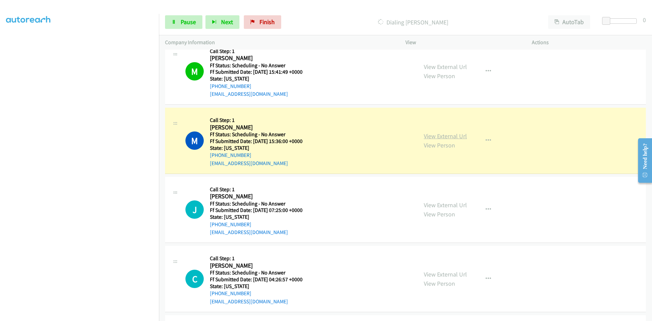
click at [445, 136] on link "View External Url" at bounding box center [445, 136] width 43 height 8
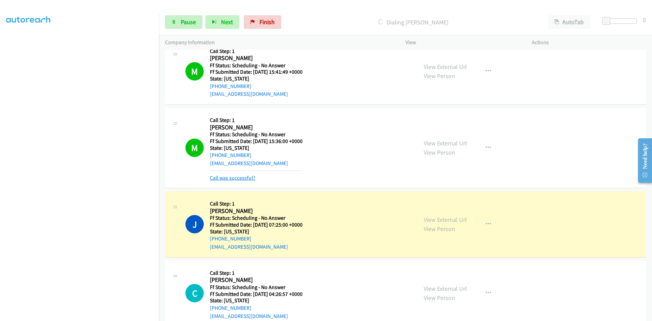
click at [227, 176] on link "Call was successful?" at bounding box center [232, 177] width 45 height 6
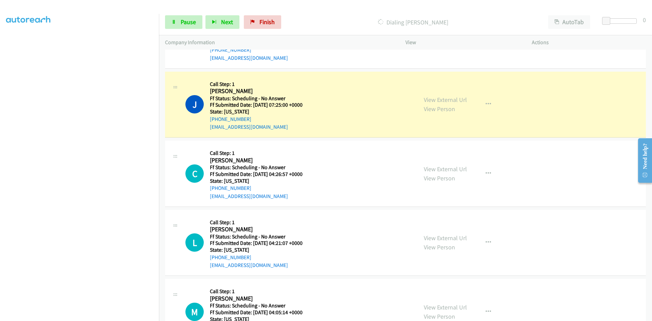
scroll to position [1358, 0]
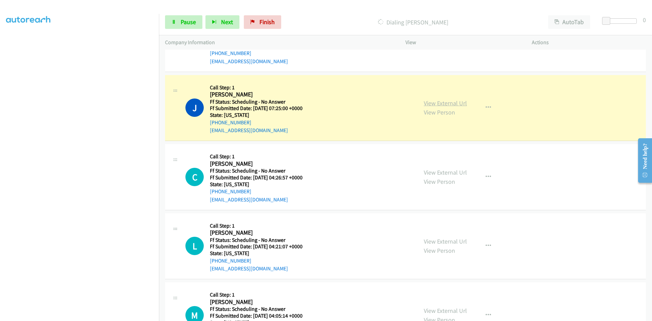
click at [432, 104] on link "View External Url" at bounding box center [445, 103] width 43 height 8
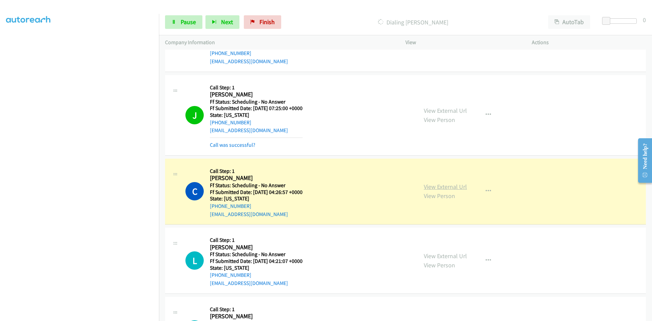
click at [435, 187] on link "View External Url" at bounding box center [445, 187] width 43 height 8
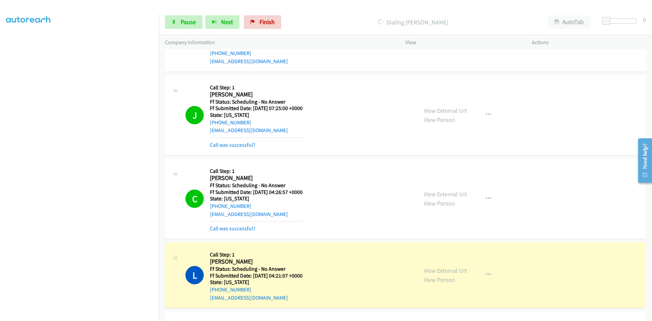
scroll to position [1392, 0]
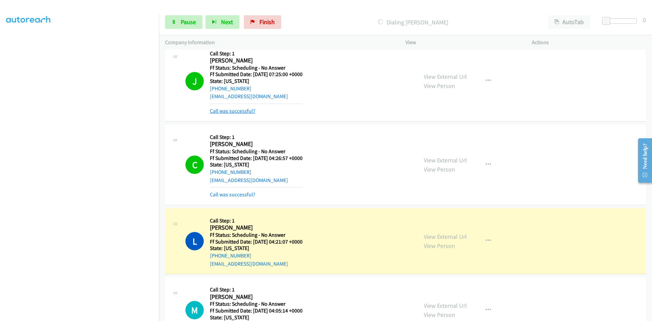
click at [223, 109] on link "Call was successful?" at bounding box center [232, 111] width 45 height 6
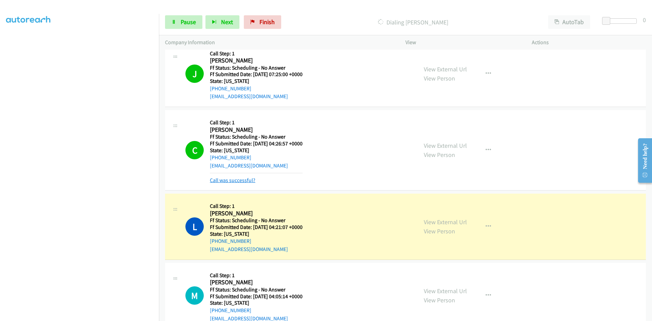
click at [225, 182] on link "Call was successful?" at bounding box center [232, 180] width 45 height 6
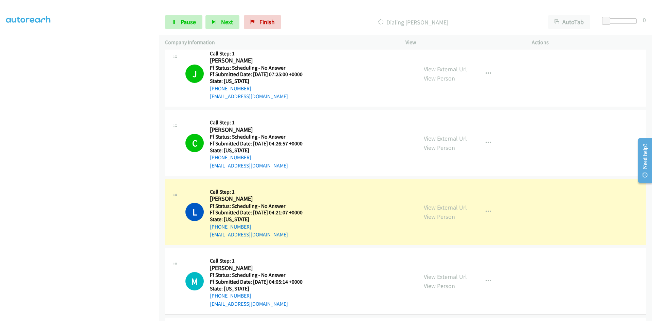
click at [451, 69] on link "View External Url" at bounding box center [445, 69] width 43 height 8
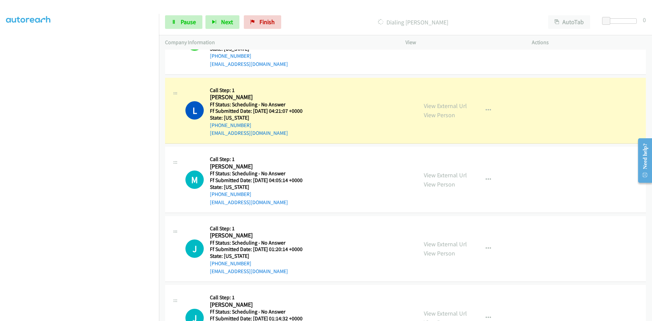
scroll to position [1493, 0]
click at [424, 108] on link "View External Url" at bounding box center [445, 105] width 43 height 8
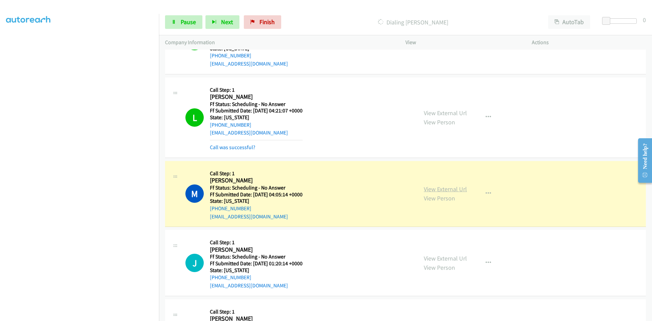
click at [460, 190] on div "View External Url View Person View External Url Email Schedule/Manage Callback …" at bounding box center [483, 194] width 132 height 54
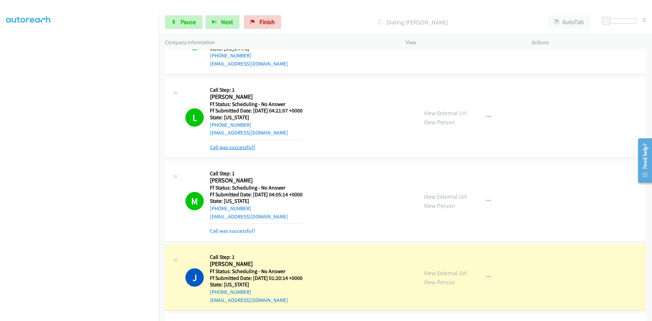
click at [239, 148] on link "Call was successful?" at bounding box center [232, 147] width 45 height 6
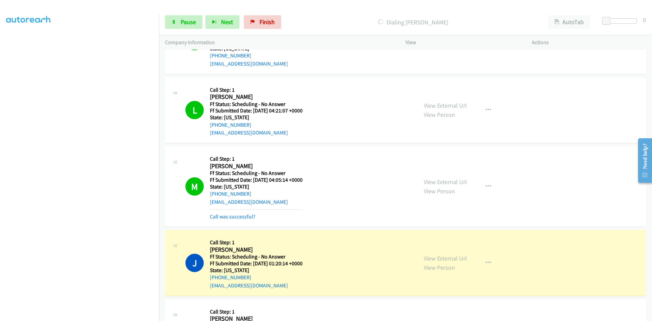
click at [238, 220] on div "Call was successful?" at bounding box center [256, 216] width 93 height 8
click at [238, 217] on link "Call was successful?" at bounding box center [232, 216] width 45 height 6
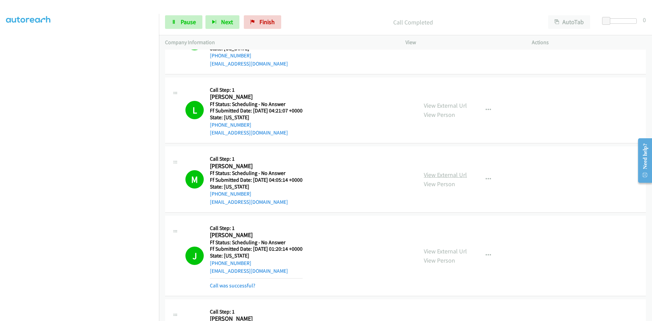
click at [456, 172] on link "View External Url" at bounding box center [445, 175] width 43 height 8
click at [451, 250] on link "View External Url" at bounding box center [445, 251] width 43 height 8
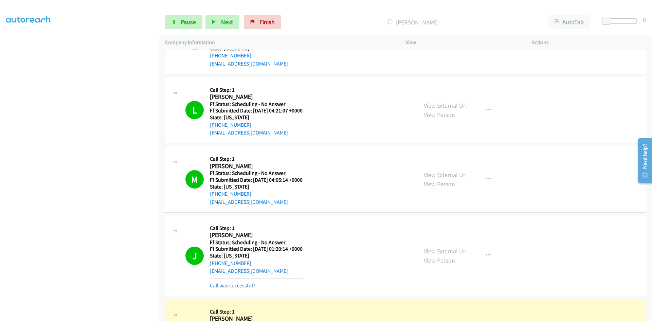
click at [239, 286] on link "Call was successful?" at bounding box center [232, 285] width 45 height 6
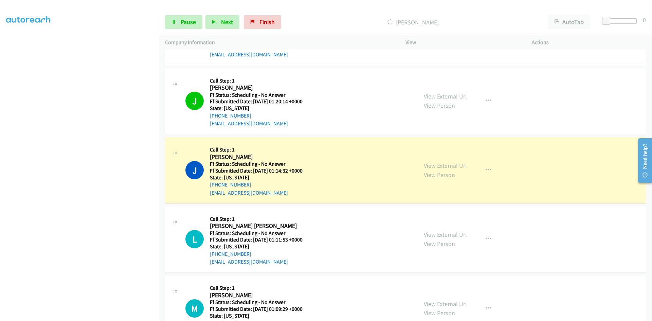
scroll to position [1697, 0]
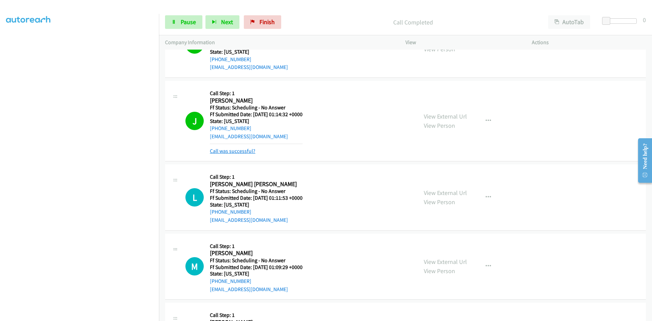
click at [229, 152] on link "Call was successful?" at bounding box center [232, 151] width 45 height 6
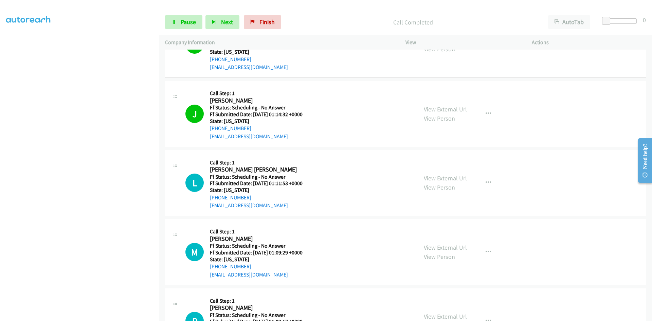
click at [457, 109] on link "View External Url" at bounding box center [445, 109] width 43 height 8
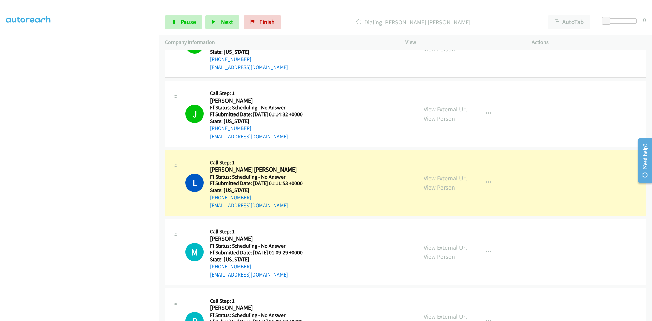
click at [450, 177] on link "View External Url" at bounding box center [445, 178] width 43 height 8
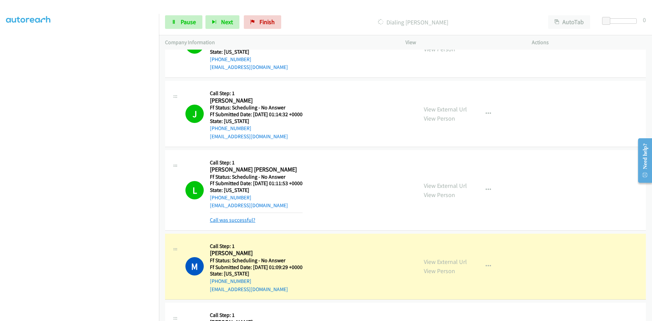
click at [236, 223] on link "Call was successful?" at bounding box center [232, 220] width 45 height 6
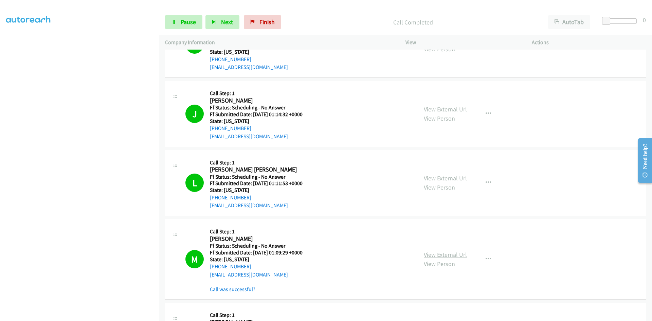
click at [432, 252] on link "View External Url" at bounding box center [445, 254] width 43 height 8
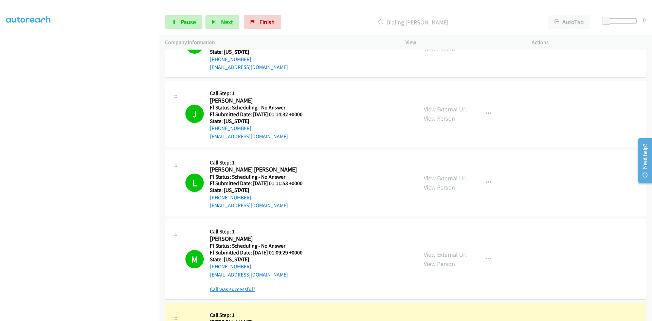
click at [226, 288] on link "Call was successful?" at bounding box center [232, 289] width 45 height 6
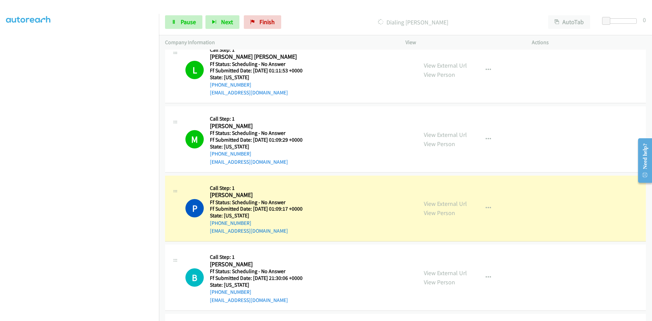
scroll to position [1867, 0]
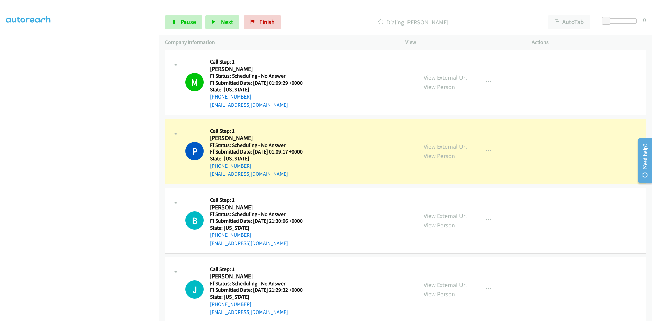
click at [456, 146] on link "View External Url" at bounding box center [445, 147] width 43 height 8
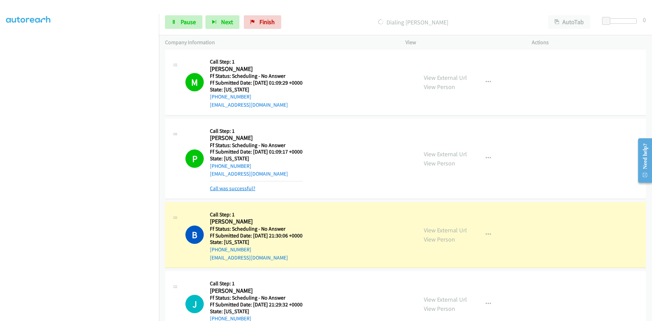
click at [241, 189] on link "Call was successful?" at bounding box center [232, 188] width 45 height 6
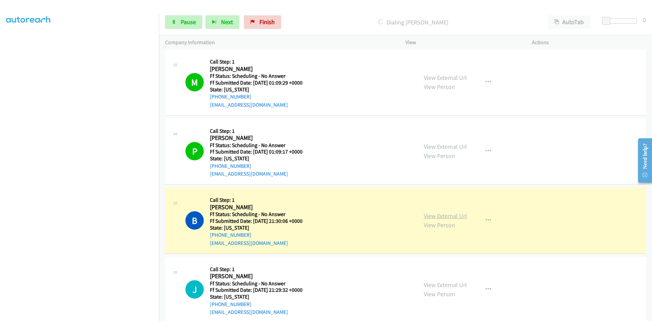
click at [442, 215] on link "View External Url" at bounding box center [445, 216] width 43 height 8
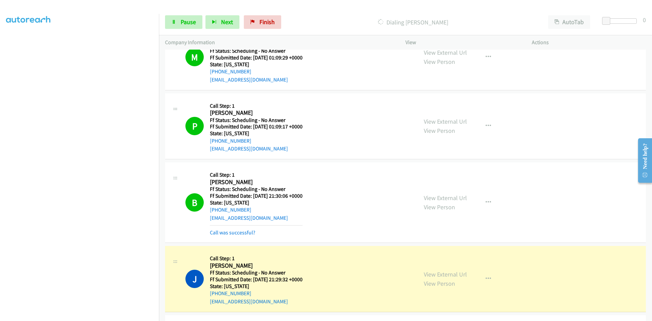
scroll to position [1969, 0]
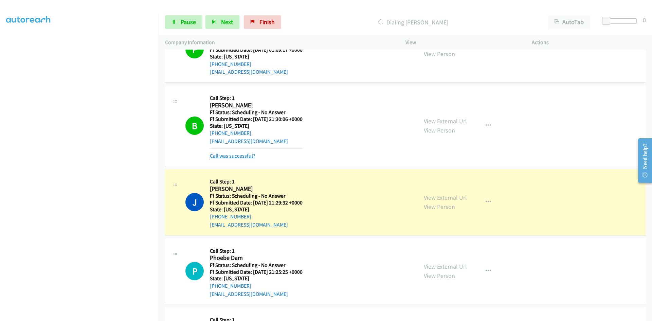
click at [227, 158] on link "Call was successful?" at bounding box center [232, 155] width 45 height 6
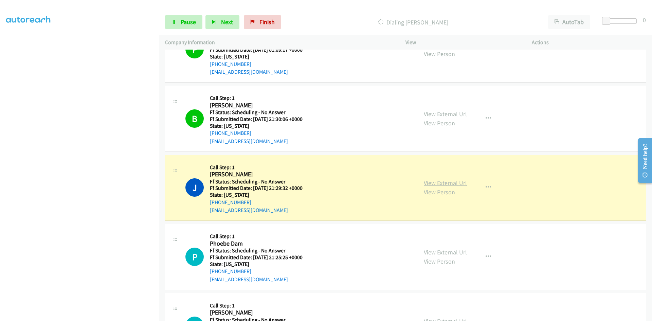
click at [441, 182] on link "View External Url" at bounding box center [445, 183] width 43 height 8
click at [185, 26] on link "Pause" at bounding box center [183, 22] width 37 height 14
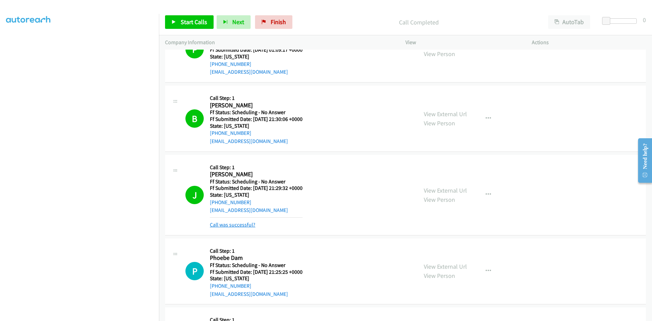
click at [223, 225] on link "Call was successful?" at bounding box center [232, 224] width 45 height 6
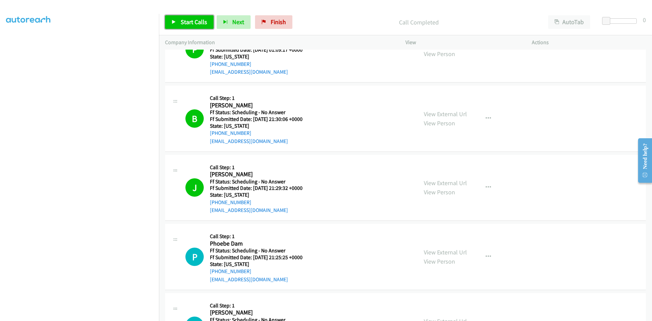
click at [191, 22] on span "Start Calls" at bounding box center [194, 22] width 26 height 8
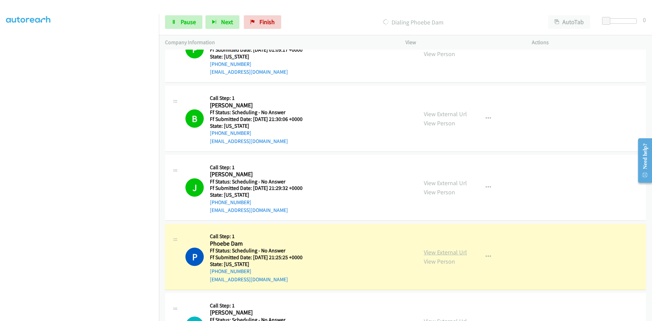
click at [433, 252] on link "View External Url" at bounding box center [445, 252] width 43 height 8
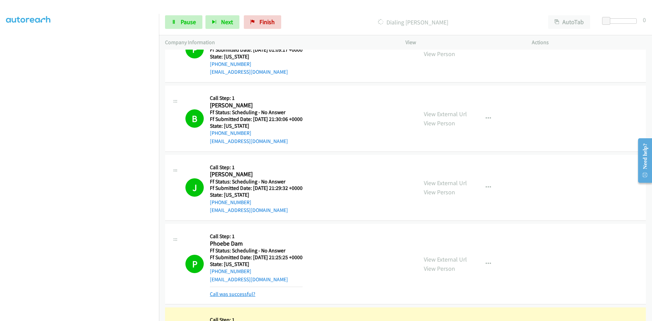
click at [246, 294] on link "Call was successful?" at bounding box center [232, 294] width 45 height 6
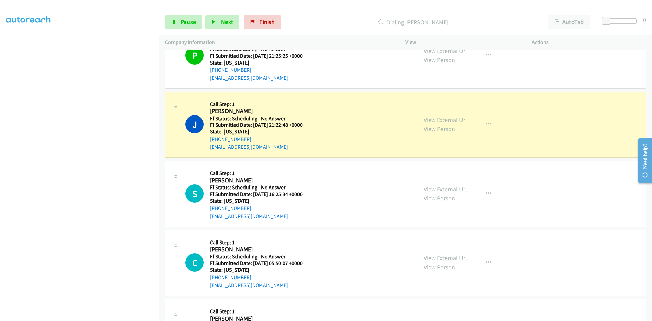
scroll to position [2172, 0]
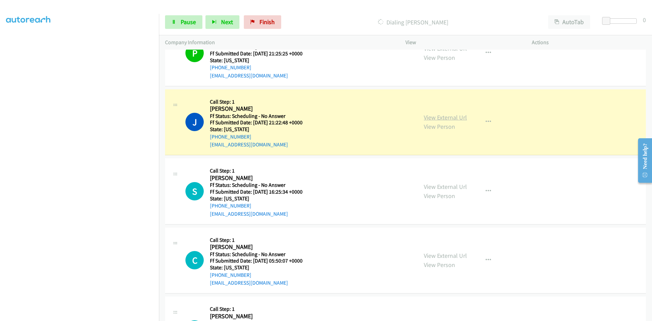
click at [435, 116] on link "View External Url" at bounding box center [445, 117] width 43 height 8
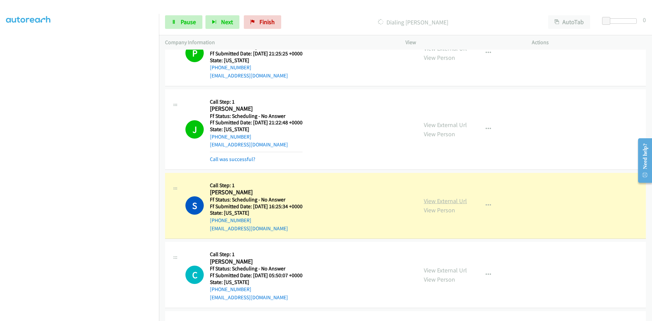
click at [436, 198] on link "View External Url" at bounding box center [445, 201] width 43 height 8
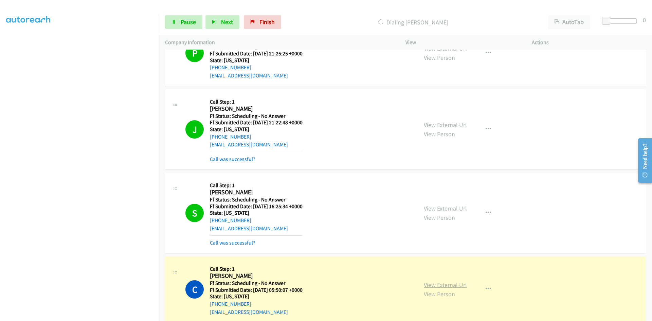
click at [428, 283] on link "View External Url" at bounding box center [445, 285] width 43 height 8
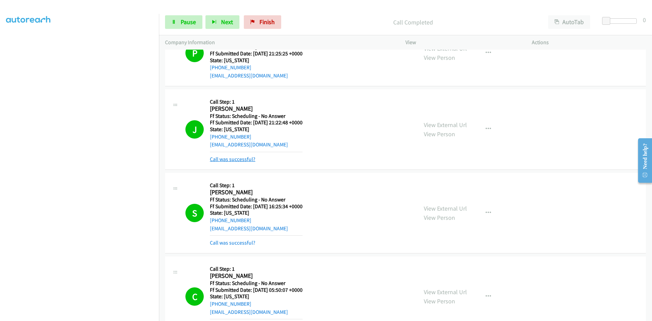
click at [242, 158] on link "Call was successful?" at bounding box center [232, 159] width 45 height 6
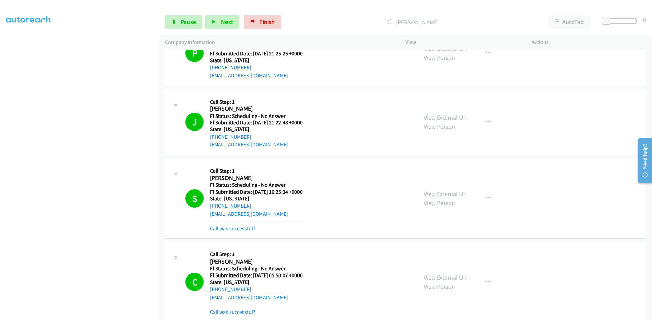
click at [240, 228] on link "Call was successful?" at bounding box center [232, 228] width 45 height 6
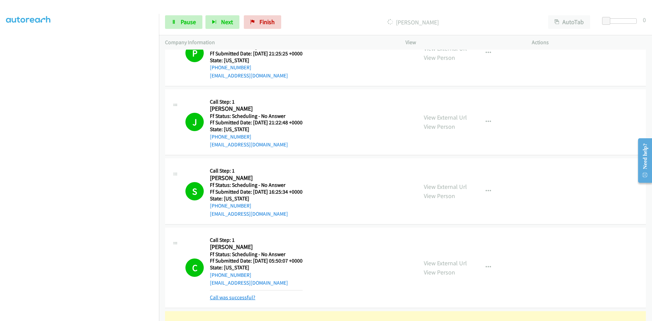
click at [245, 296] on link "Call was successful?" at bounding box center [232, 297] width 45 height 6
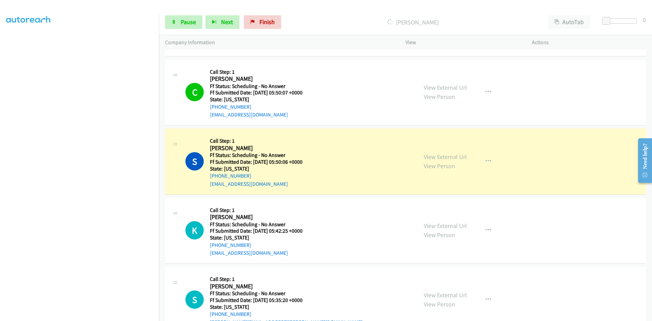
scroll to position [2342, 0]
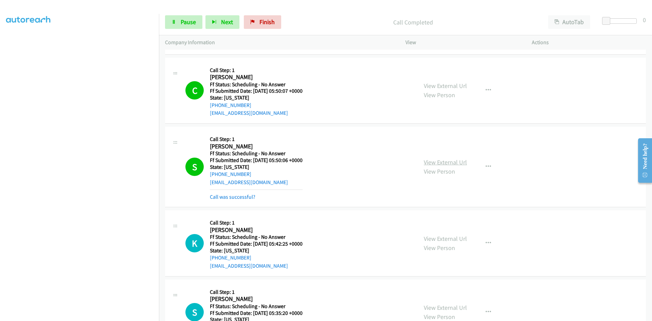
click at [453, 163] on link "View External Url" at bounding box center [445, 162] width 43 height 8
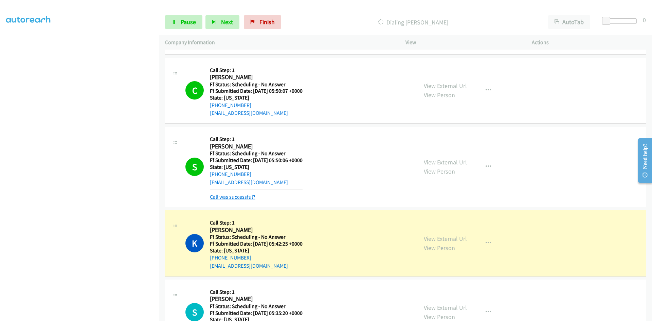
click at [243, 194] on link "Call was successful?" at bounding box center [232, 196] width 45 height 6
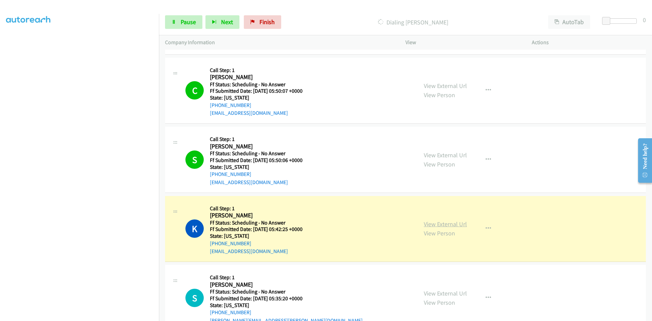
click at [431, 224] on link "View External Url" at bounding box center [445, 224] width 43 height 8
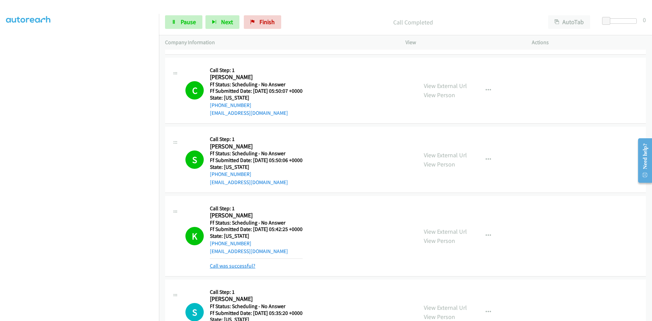
click at [246, 266] on link "Call was successful?" at bounding box center [232, 265] width 45 height 6
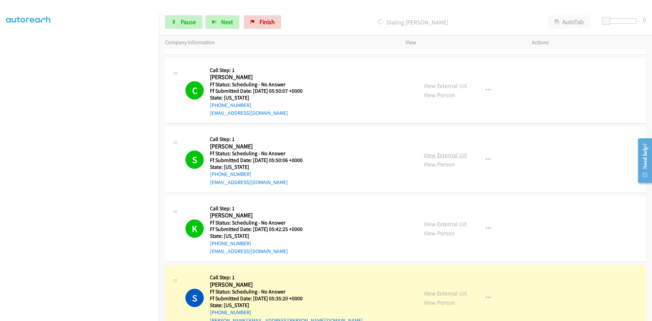
click at [425, 155] on link "View External Url" at bounding box center [445, 155] width 43 height 8
click at [448, 292] on link "View External Url" at bounding box center [445, 293] width 43 height 8
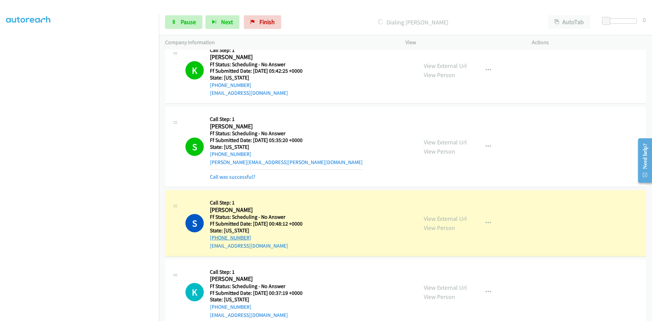
scroll to position [2512, 0]
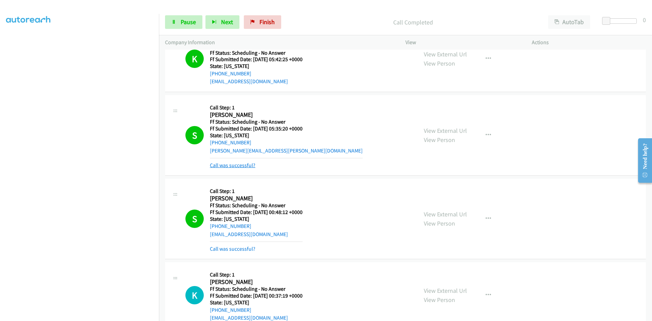
click at [246, 166] on link "Call was successful?" at bounding box center [232, 165] width 45 height 6
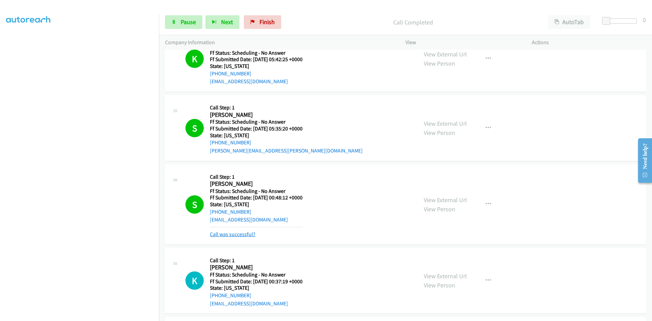
click at [239, 234] on link "Call was successful?" at bounding box center [232, 234] width 45 height 6
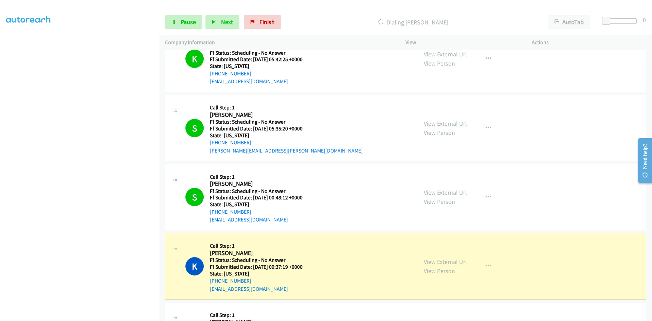
click at [437, 123] on link "View External Url" at bounding box center [445, 123] width 43 height 8
click at [447, 192] on link "View External Url" at bounding box center [445, 192] width 43 height 8
click at [452, 261] on link "View External Url" at bounding box center [445, 262] width 43 height 8
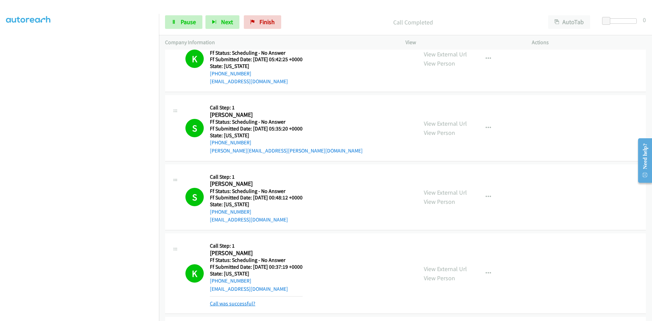
click at [236, 304] on link "Call was successful?" at bounding box center [232, 303] width 45 height 6
click at [485, 265] on icon "button" at bounding box center [487, 265] width 5 height 5
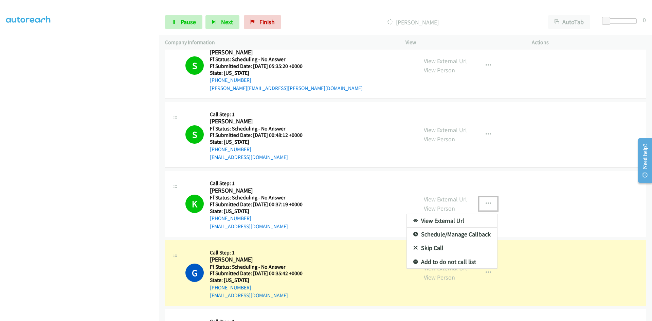
scroll to position [2580, 0]
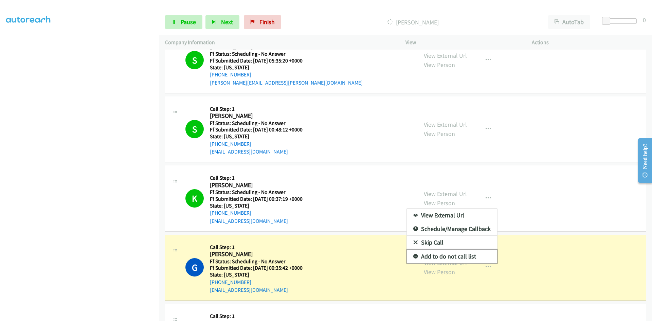
click at [430, 256] on link "Add to do not call list" at bounding box center [452, 256] width 90 height 14
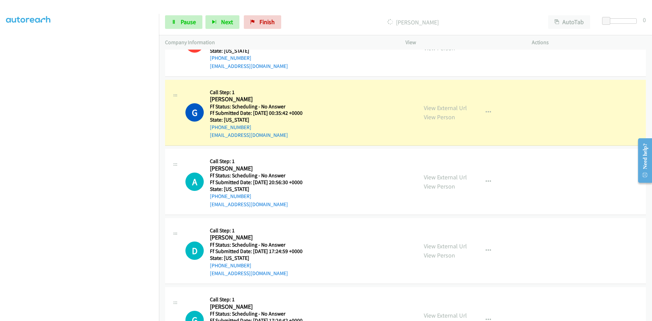
scroll to position [2749, 0]
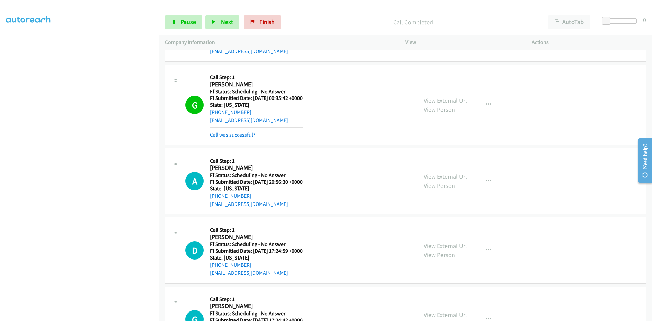
click at [215, 136] on link "Call was successful?" at bounding box center [232, 134] width 45 height 6
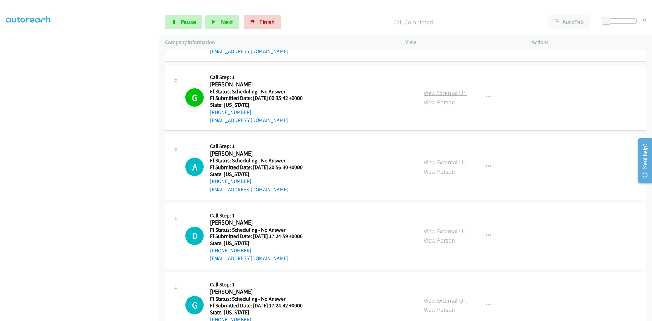
click at [461, 93] on link "View External Url" at bounding box center [445, 93] width 43 height 8
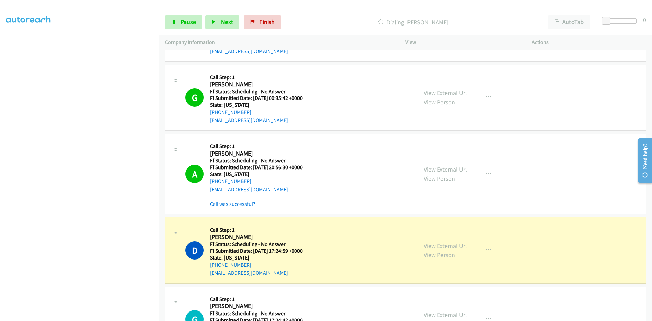
click at [439, 168] on link "View External Url" at bounding box center [445, 169] width 43 height 8
click at [454, 247] on link "View External Url" at bounding box center [445, 246] width 43 height 8
click at [239, 204] on link "Call was successful?" at bounding box center [232, 204] width 45 height 6
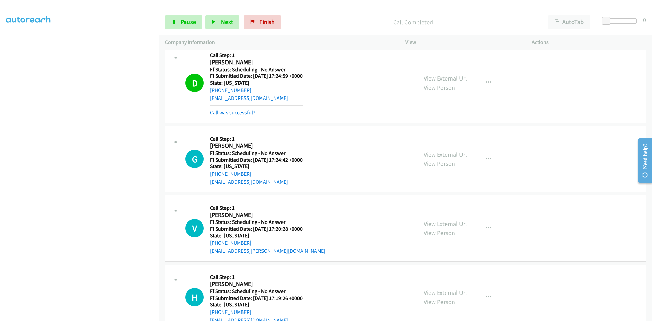
scroll to position [2919, 0]
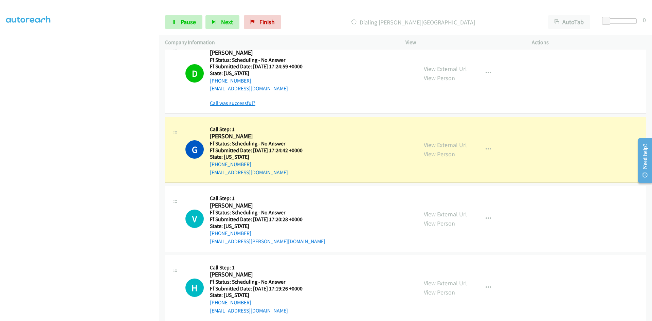
click at [246, 103] on link "Call was successful?" at bounding box center [232, 103] width 45 height 6
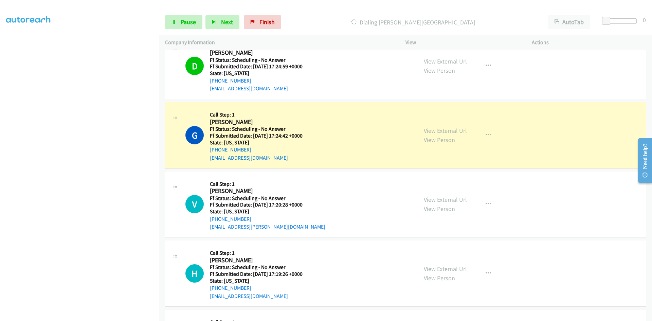
click at [444, 62] on link "View External Url" at bounding box center [445, 61] width 43 height 8
click at [445, 130] on link "View External Url" at bounding box center [445, 131] width 43 height 8
click at [181, 21] on span "Pause" at bounding box center [188, 22] width 15 height 8
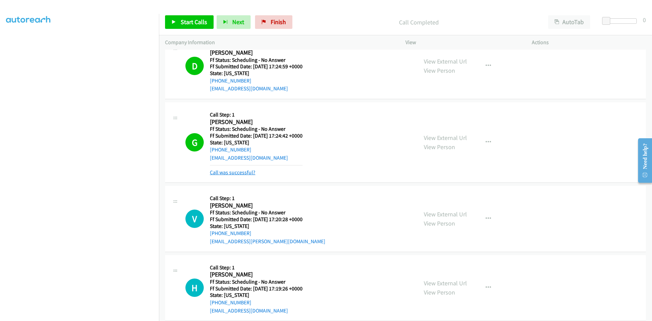
click at [228, 171] on link "Call was successful?" at bounding box center [232, 172] width 45 height 6
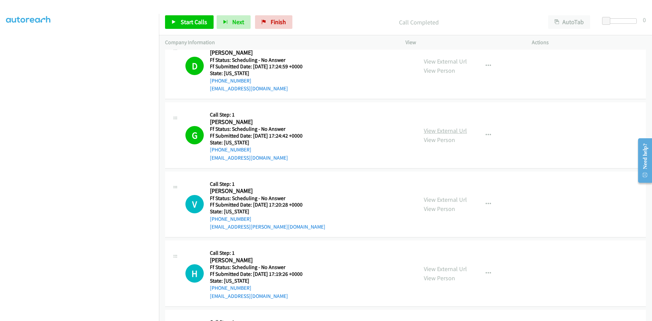
click at [430, 130] on link "View External Url" at bounding box center [445, 131] width 43 height 8
click at [485, 134] on icon "button" at bounding box center [487, 134] width 5 height 5
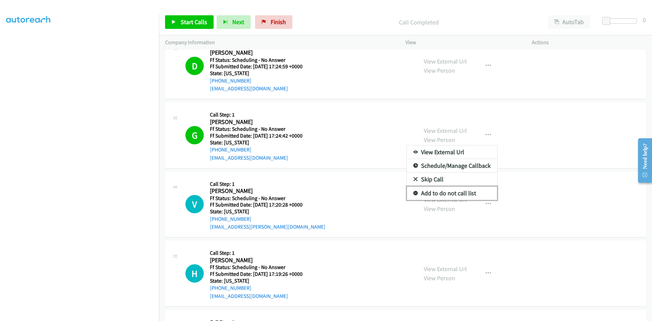
click at [442, 194] on link "Add to do not call list" at bounding box center [452, 193] width 90 height 14
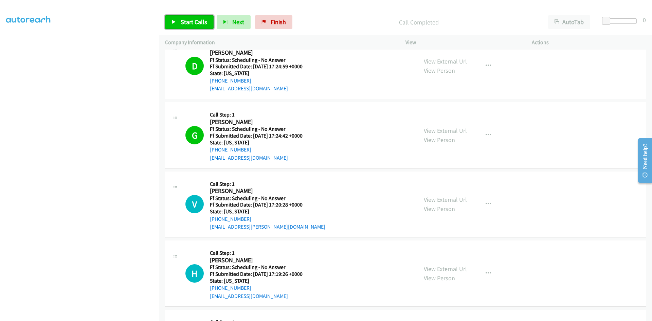
click at [195, 24] on span "Start Calls" at bounding box center [194, 22] width 26 height 8
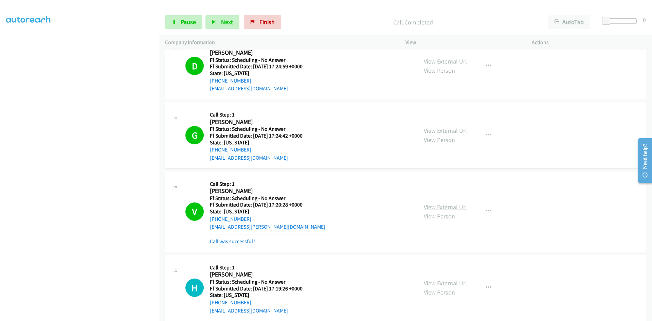
click at [446, 207] on link "View External Url" at bounding box center [445, 207] width 43 height 8
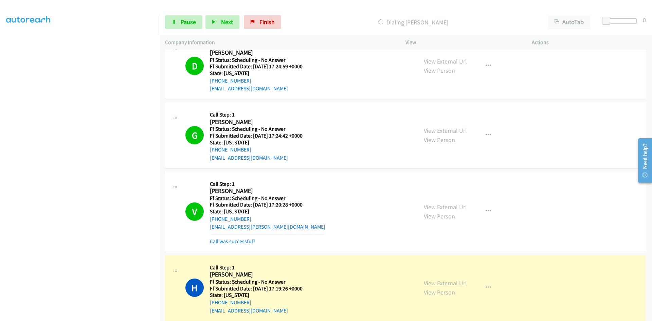
click at [424, 283] on link "View External Url" at bounding box center [445, 283] width 43 height 8
click at [240, 241] on link "Call was successful?" at bounding box center [232, 241] width 45 height 6
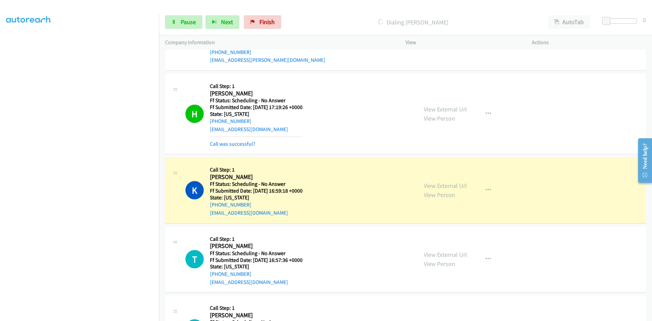
scroll to position [3089, 0]
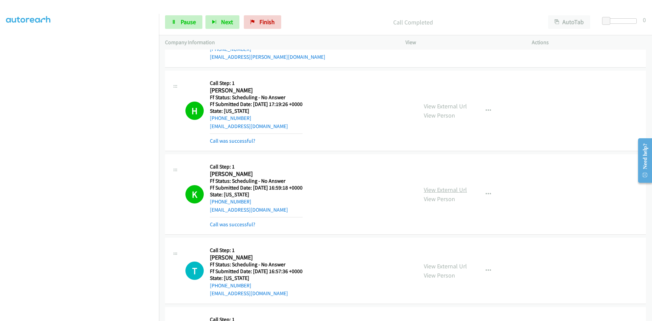
click at [460, 192] on link "View External Url" at bounding box center [445, 190] width 43 height 8
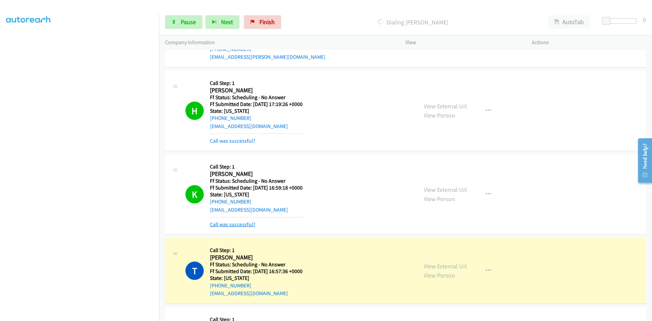
click at [221, 226] on link "Call was successful?" at bounding box center [232, 224] width 45 height 6
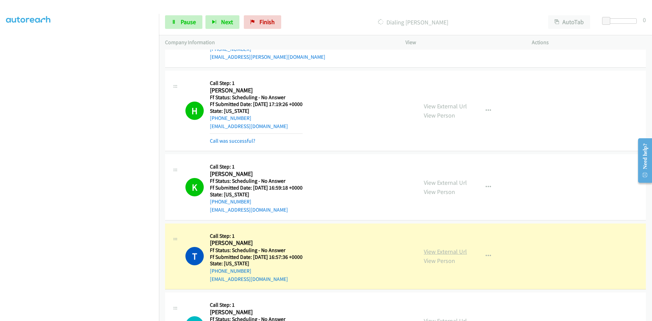
click at [456, 250] on link "View External Url" at bounding box center [445, 251] width 43 height 8
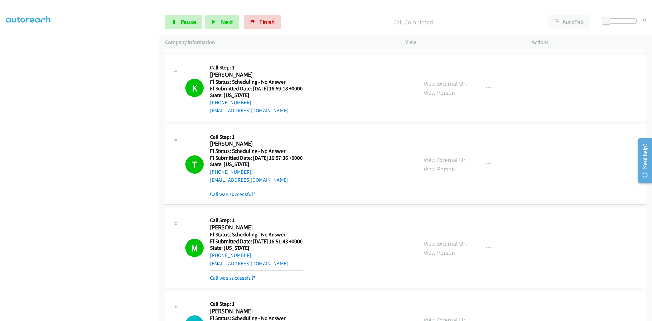
scroll to position [3190, 0]
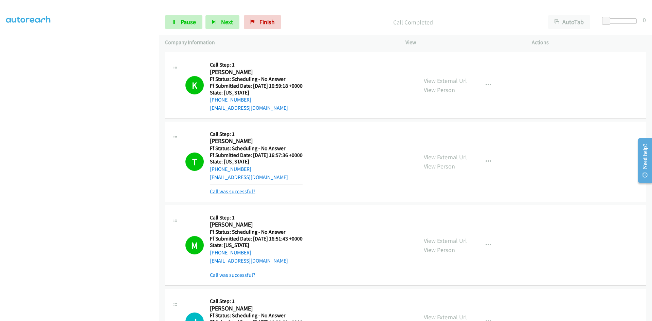
click at [235, 190] on link "Call was successful?" at bounding box center [232, 191] width 45 height 6
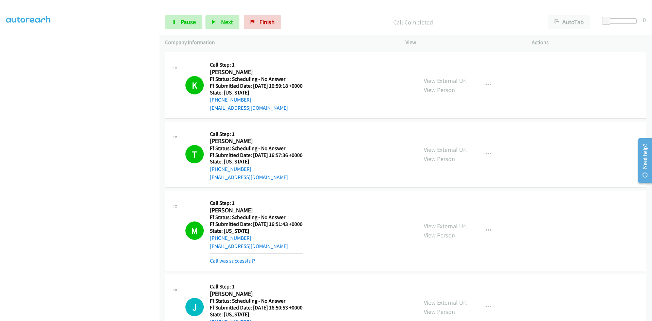
click at [229, 261] on link "Call was successful?" at bounding box center [232, 260] width 45 height 6
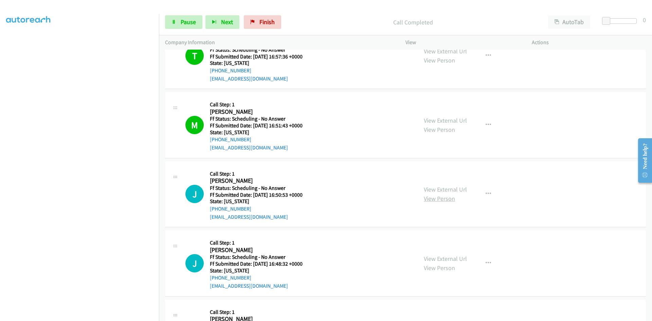
scroll to position [3292, 0]
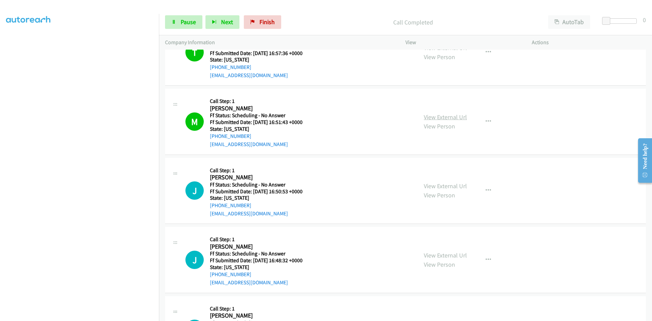
click at [439, 119] on link "View External Url" at bounding box center [445, 117] width 43 height 8
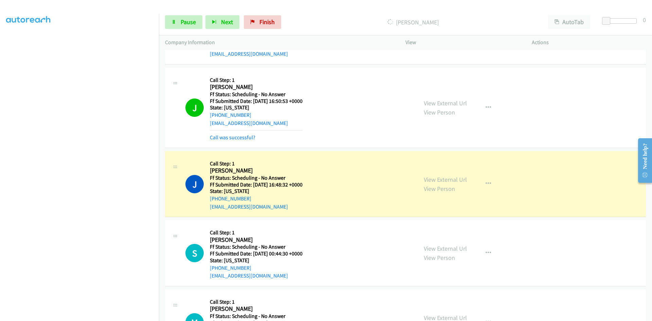
scroll to position [3394, 0]
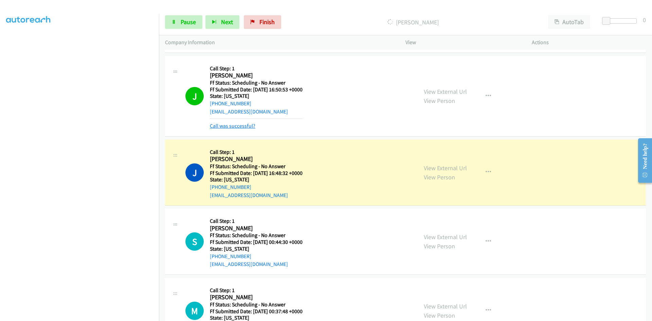
click at [247, 127] on link "Call was successful?" at bounding box center [232, 126] width 45 height 6
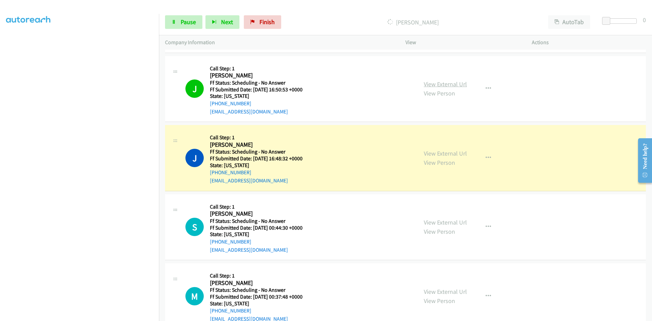
click at [426, 85] on link "View External Url" at bounding box center [445, 84] width 43 height 8
click at [452, 152] on link "View External Url" at bounding box center [445, 153] width 43 height 8
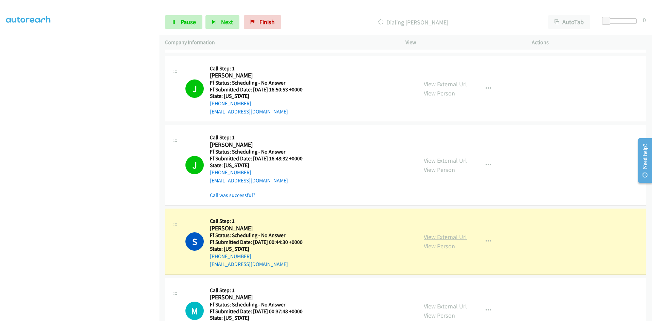
click at [453, 235] on link "View External Url" at bounding box center [445, 237] width 43 height 8
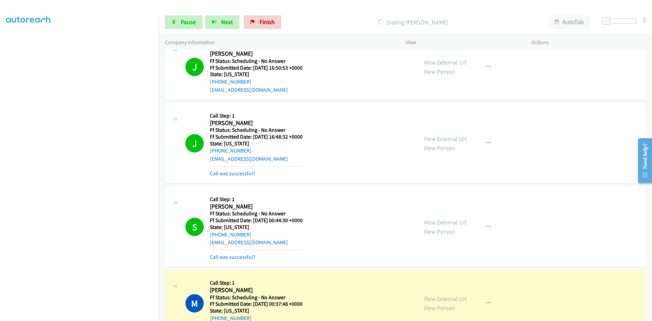
scroll to position [3462, 0]
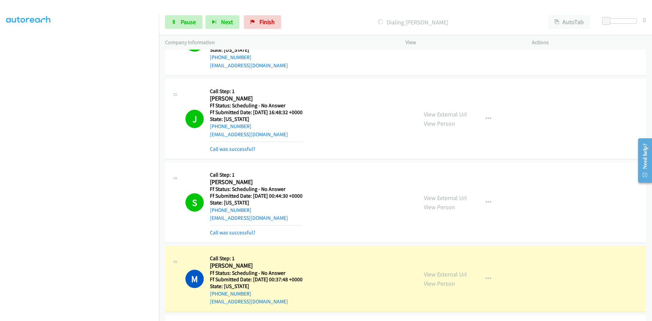
drag, startPoint x: 246, startPoint y: 127, endPoint x: 244, endPoint y: 131, distance: 4.3
click at [246, 146] on link "Call was successful?" at bounding box center [232, 149] width 45 height 6
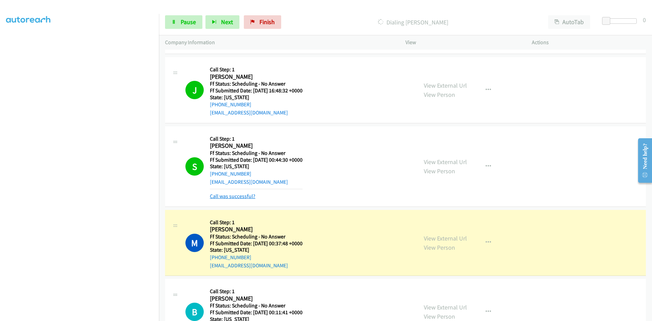
click at [231, 195] on link "Call was successful?" at bounding box center [232, 196] width 45 height 6
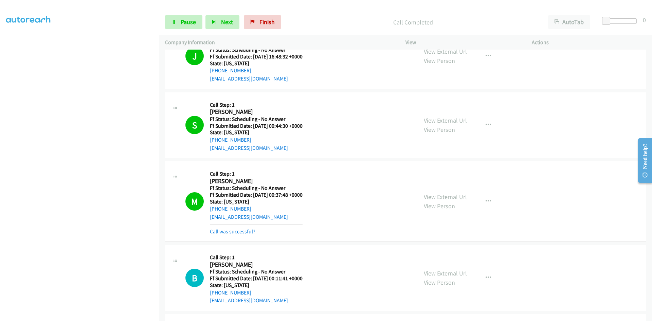
scroll to position [3530, 0]
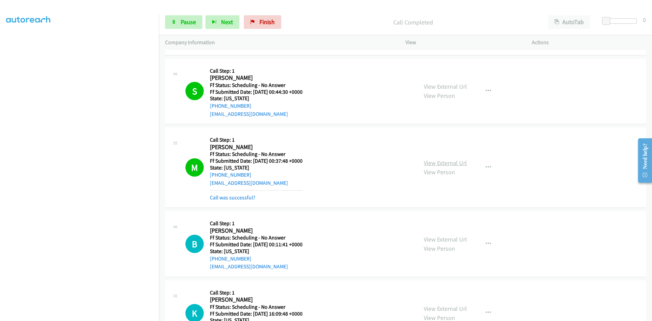
click at [444, 161] on link "View External Url" at bounding box center [445, 163] width 43 height 8
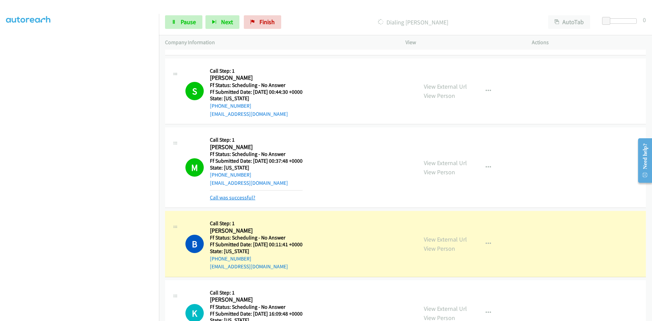
click at [252, 198] on link "Call was successful?" at bounding box center [232, 197] width 45 height 6
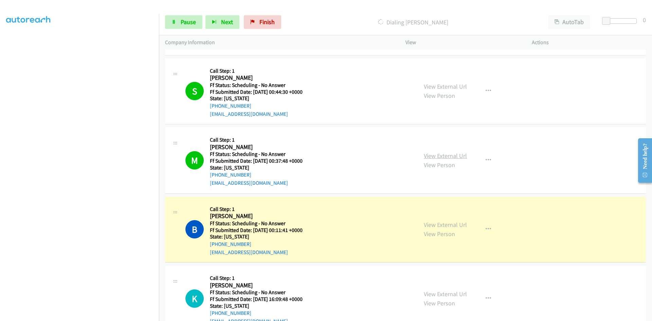
click at [449, 157] on link "View External Url" at bounding box center [445, 156] width 43 height 8
click at [427, 224] on link "View External Url" at bounding box center [445, 225] width 43 height 8
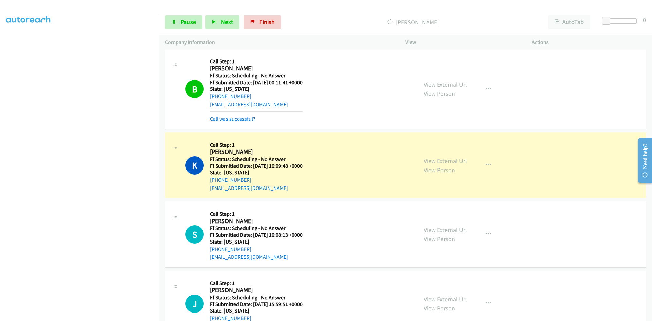
scroll to position [3700, 0]
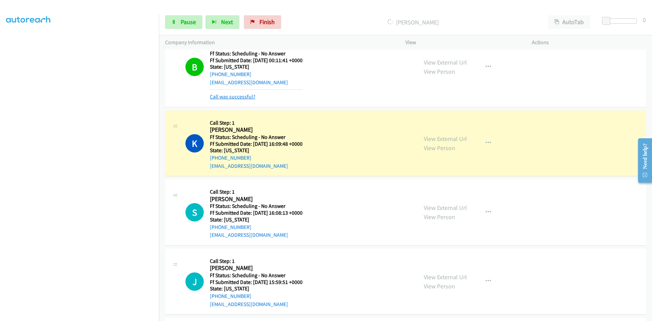
click at [248, 97] on link "Call was successful?" at bounding box center [232, 96] width 45 height 6
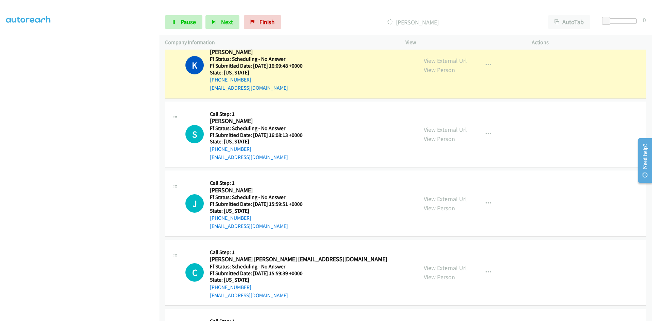
scroll to position [3767, 0]
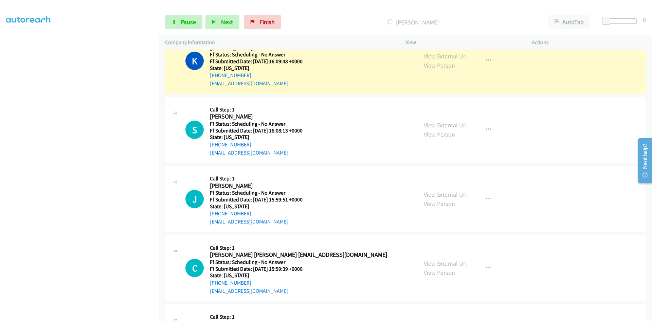
click at [456, 55] on link "View External Url" at bounding box center [445, 56] width 43 height 8
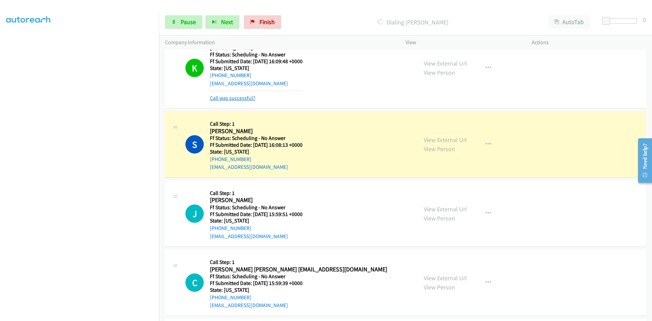
click at [235, 98] on link "Call was successful?" at bounding box center [232, 98] width 45 height 6
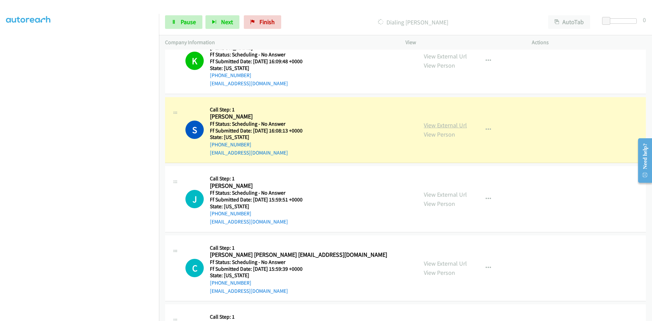
click at [433, 125] on link "View External Url" at bounding box center [445, 125] width 43 height 8
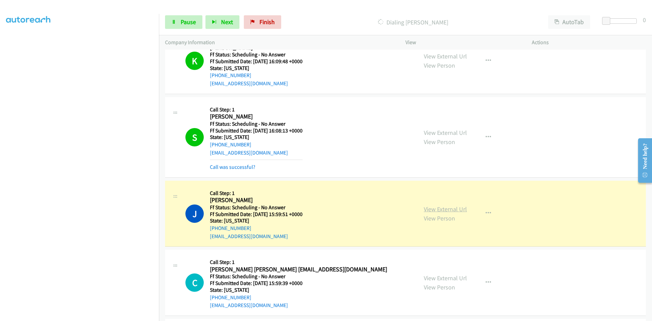
click at [427, 210] on link "View External Url" at bounding box center [445, 209] width 43 height 8
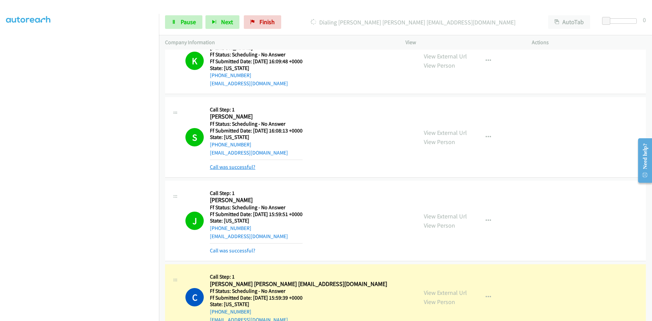
click at [235, 167] on link "Call was successful?" at bounding box center [232, 167] width 45 height 6
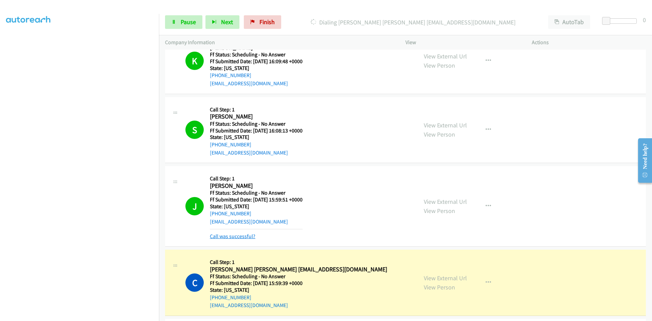
click at [236, 234] on link "Call was successful?" at bounding box center [232, 236] width 45 height 6
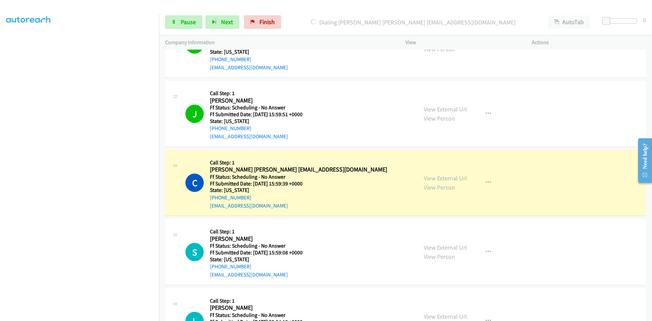
scroll to position [3869, 0]
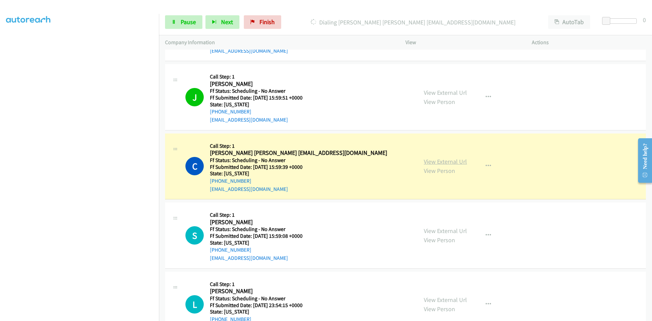
click at [431, 162] on link "View External Url" at bounding box center [445, 161] width 43 height 8
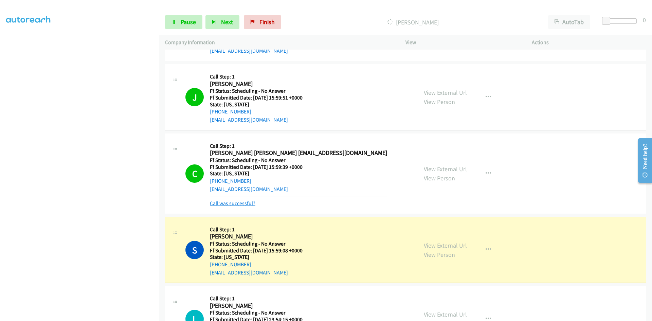
click at [228, 204] on link "Call was successful?" at bounding box center [232, 203] width 45 height 6
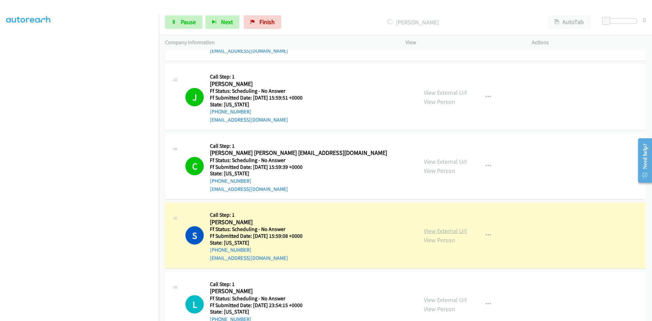
click at [436, 232] on link "View External Url" at bounding box center [445, 231] width 43 height 8
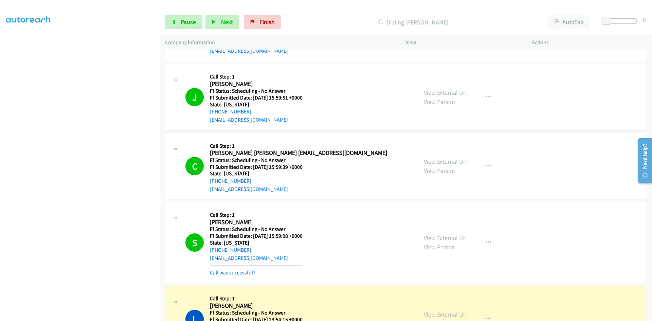
click at [242, 272] on link "Call was successful?" at bounding box center [232, 272] width 45 height 6
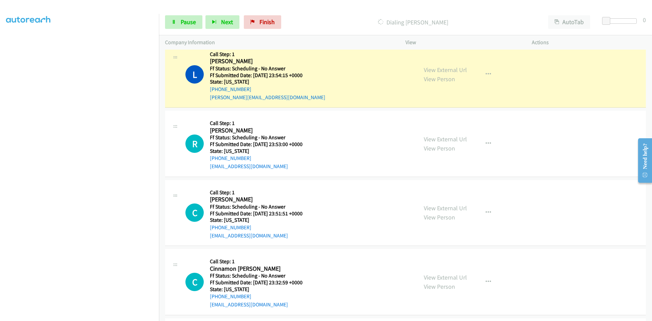
scroll to position [4107, 0]
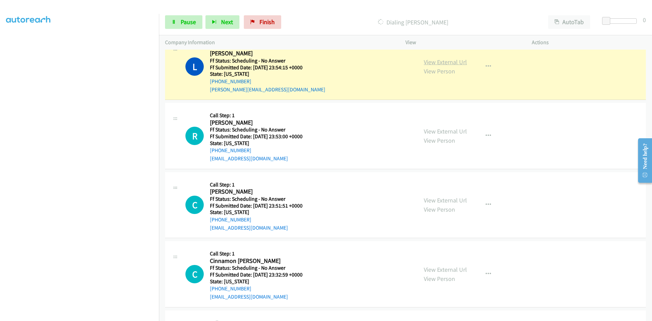
click at [455, 62] on link "View External Url" at bounding box center [445, 62] width 43 height 8
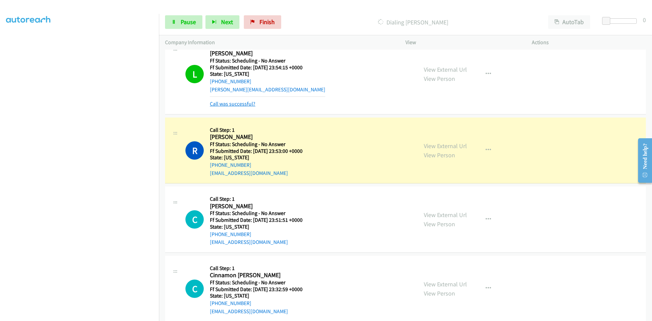
click at [221, 103] on link "Call was successful?" at bounding box center [232, 103] width 45 height 6
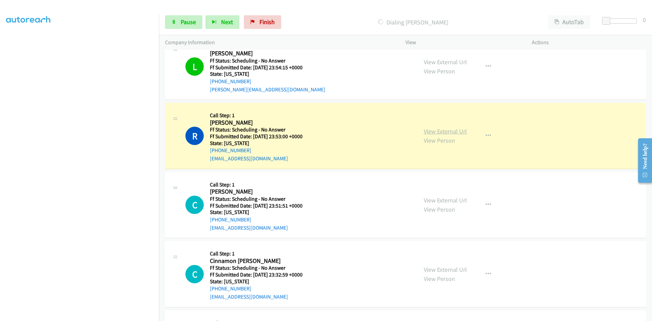
click at [439, 130] on link "View External Url" at bounding box center [445, 131] width 43 height 8
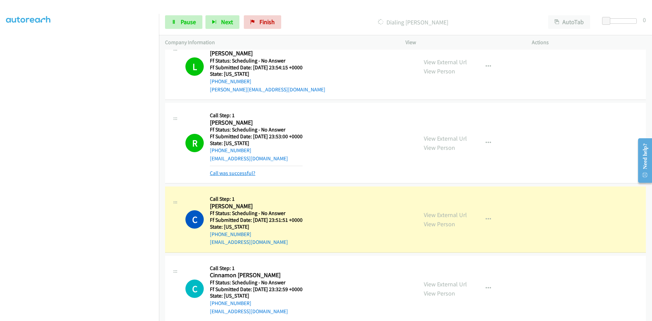
click at [228, 173] on link "Call was successful?" at bounding box center [232, 173] width 45 height 6
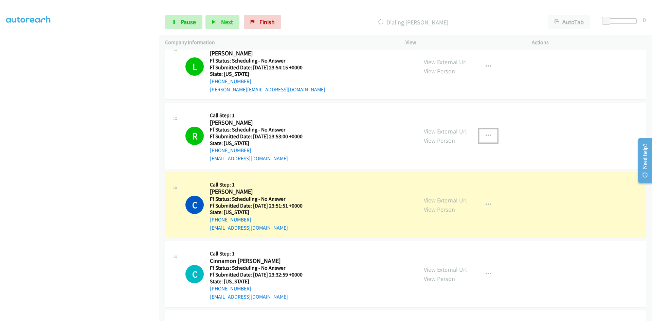
click at [488, 133] on icon "button" at bounding box center [487, 135] width 5 height 5
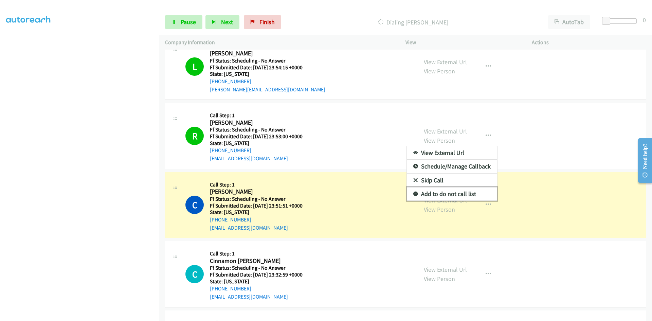
click at [427, 193] on link "Add to do not call list" at bounding box center [452, 194] width 90 height 14
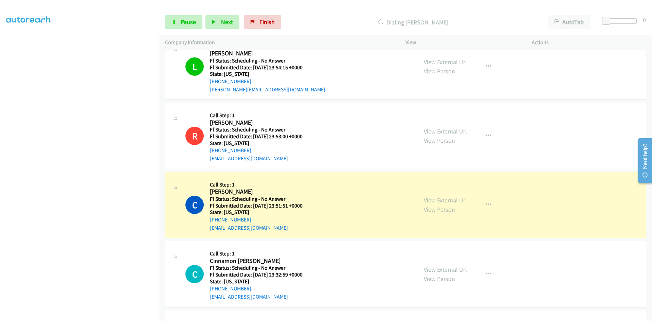
click at [431, 199] on link "View External Url" at bounding box center [445, 200] width 43 height 8
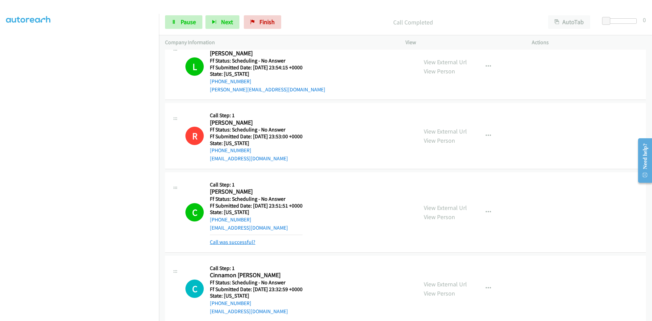
click at [234, 242] on link "Call was successful?" at bounding box center [232, 242] width 45 height 6
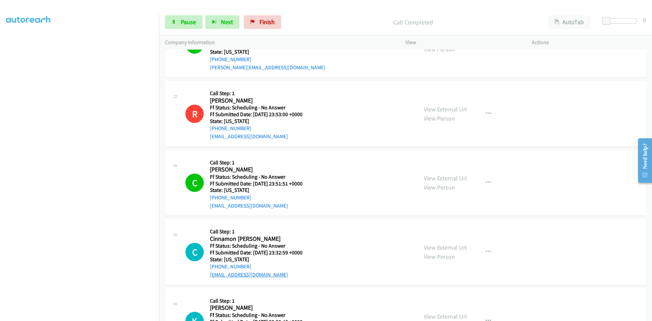
scroll to position [4277, 0]
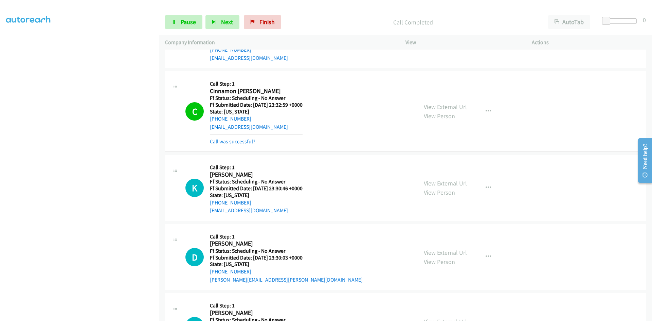
click at [247, 141] on link "Call was successful?" at bounding box center [232, 141] width 45 height 6
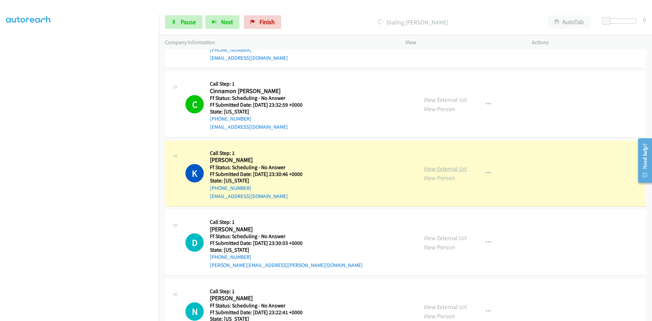
click at [453, 169] on link "View External Url" at bounding box center [445, 169] width 43 height 8
click at [431, 99] on link "View External Url" at bounding box center [445, 100] width 43 height 8
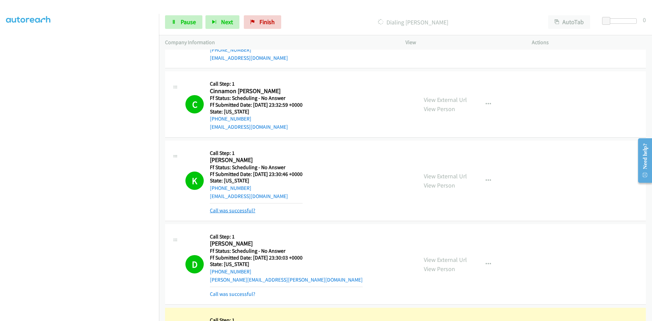
click at [234, 211] on link "Call was successful?" at bounding box center [232, 210] width 45 height 6
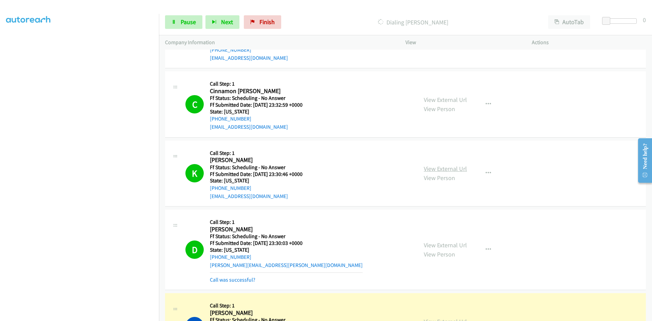
click at [433, 168] on link "View External Url" at bounding box center [445, 169] width 43 height 8
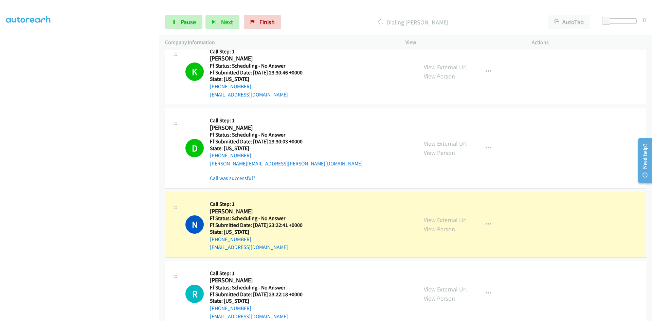
scroll to position [4378, 0]
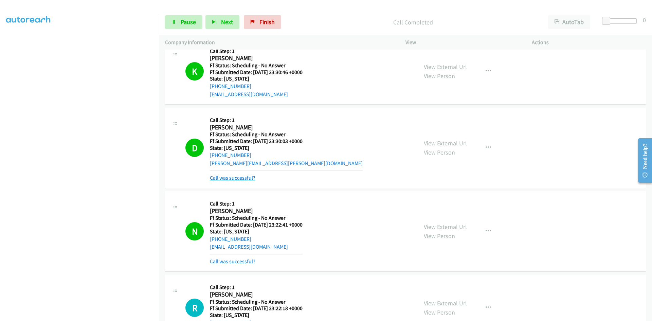
click at [240, 178] on link "Call was successful?" at bounding box center [232, 177] width 45 height 6
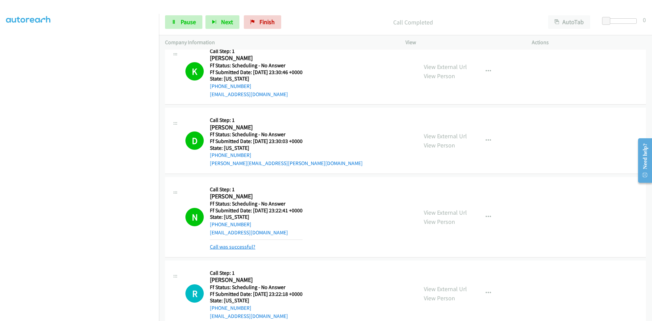
click at [248, 246] on link "Call was successful?" at bounding box center [232, 246] width 45 height 6
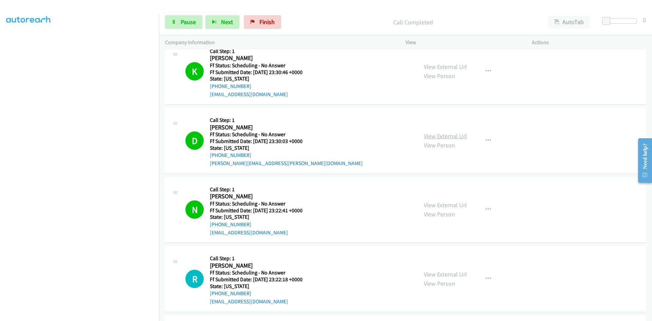
click at [453, 137] on link "View External Url" at bounding box center [445, 136] width 43 height 8
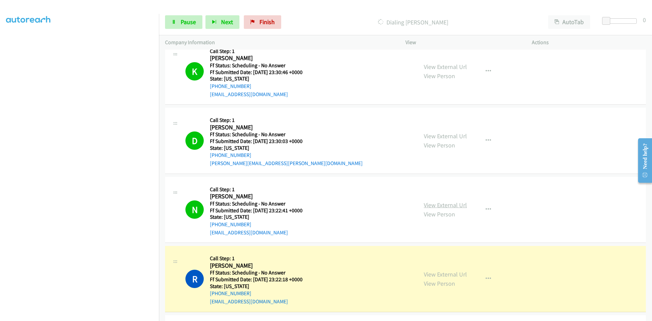
click at [432, 206] on link "View External Url" at bounding box center [445, 205] width 43 height 8
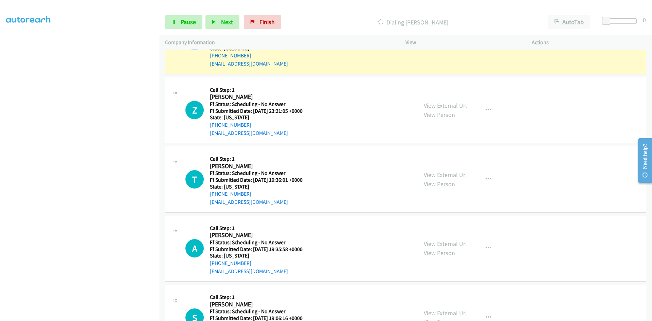
scroll to position [4582, 0]
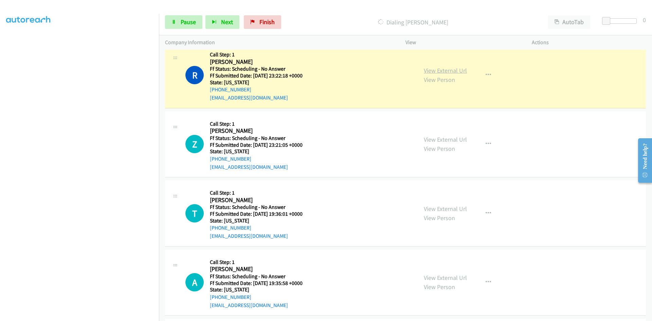
click at [429, 69] on link "View External Url" at bounding box center [445, 71] width 43 height 8
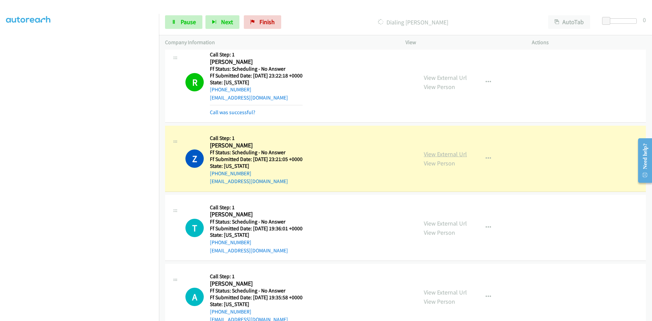
click at [463, 154] on link "View External Url" at bounding box center [445, 154] width 43 height 8
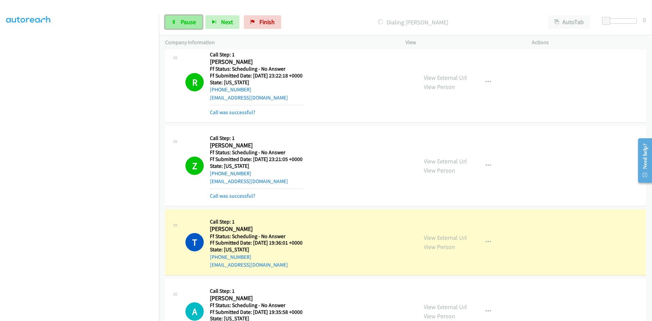
click at [191, 22] on span "Pause" at bounding box center [188, 22] width 15 height 8
click at [240, 196] on link "Call was successful?" at bounding box center [232, 195] width 45 height 6
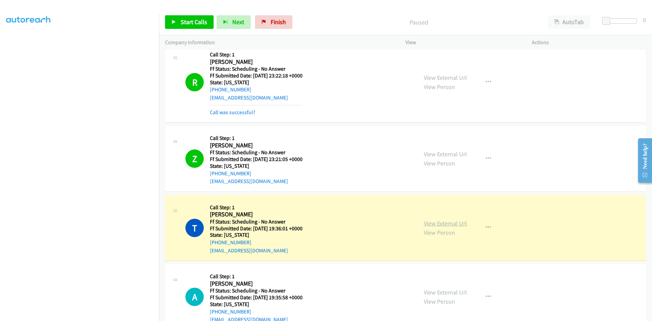
click at [454, 223] on link "View External Url" at bounding box center [445, 223] width 43 height 8
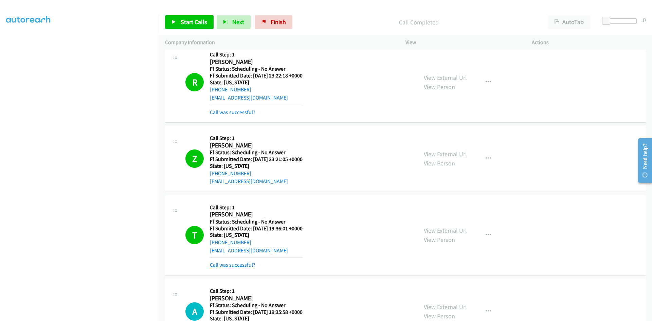
click at [237, 263] on link "Call was successful?" at bounding box center [232, 264] width 45 height 6
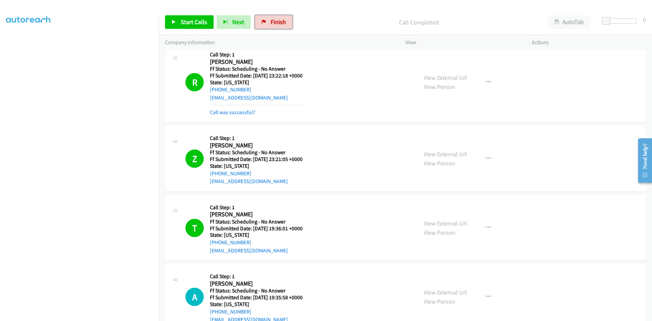
click at [280, 20] on span "Finish" at bounding box center [278, 22] width 15 height 8
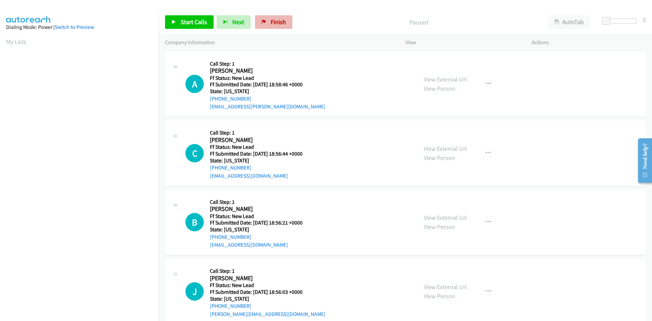
drag, startPoint x: 316, startPoint y: 18, endPoint x: 273, endPoint y: 29, distance: 44.3
click at [317, 18] on p "Paused" at bounding box center [418, 22] width 234 height 9
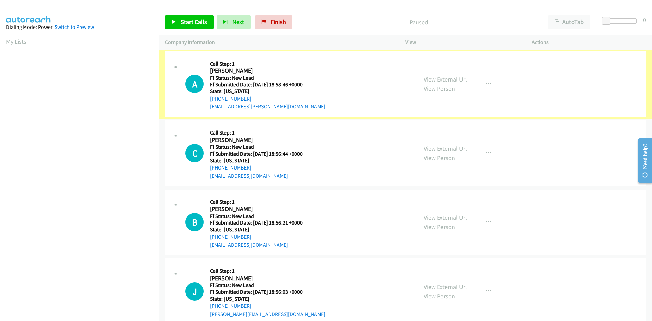
click at [425, 80] on link "View External Url" at bounding box center [445, 79] width 43 height 8
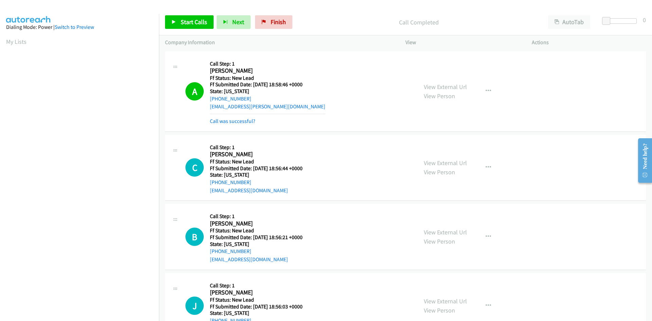
scroll to position [60, 0]
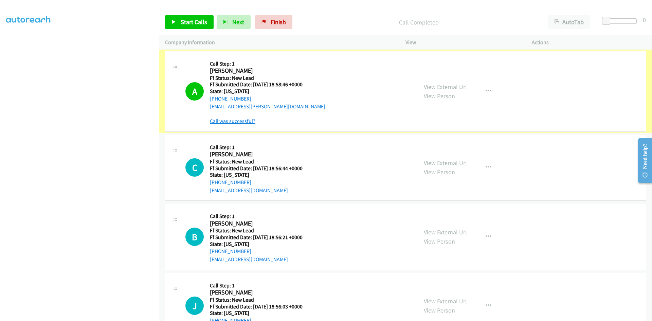
click at [241, 120] on link "Call was successful?" at bounding box center [232, 121] width 45 height 6
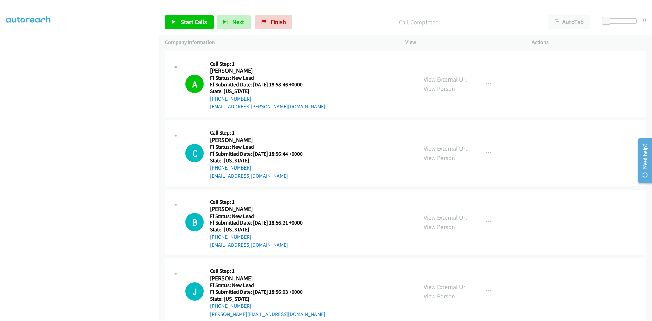
click at [428, 149] on link "View External Url" at bounding box center [445, 149] width 43 height 8
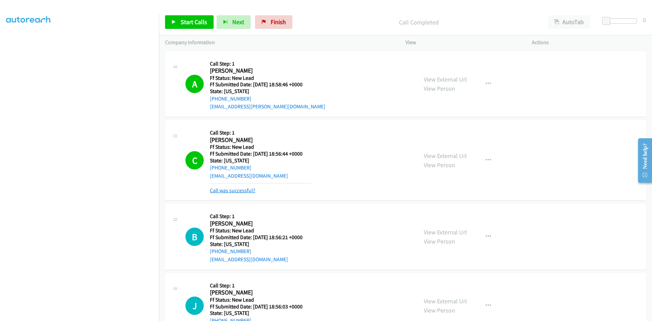
click at [249, 192] on link "Call was successful?" at bounding box center [232, 190] width 45 height 6
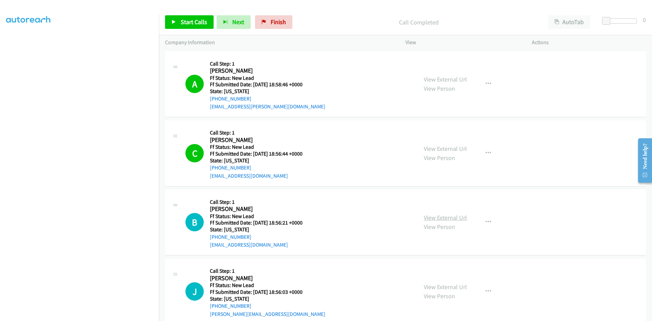
click at [441, 217] on link "View External Url" at bounding box center [445, 217] width 43 height 8
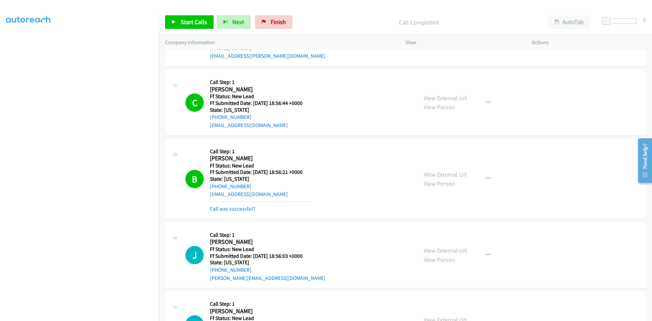
scroll to position [68, 0]
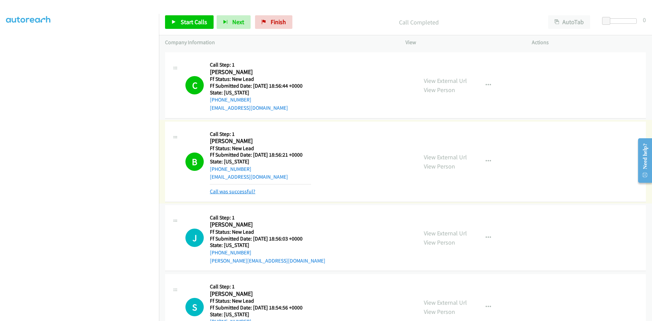
click at [235, 192] on link "Call was successful?" at bounding box center [232, 191] width 45 height 6
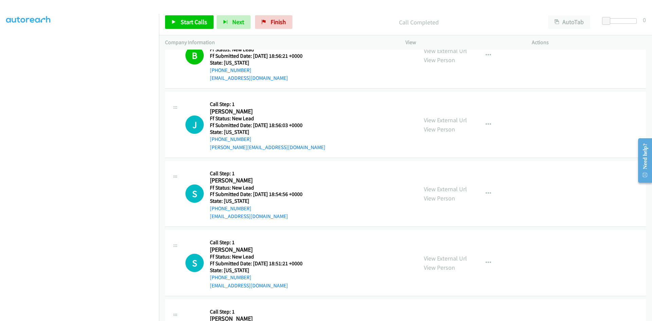
scroll to position [204, 0]
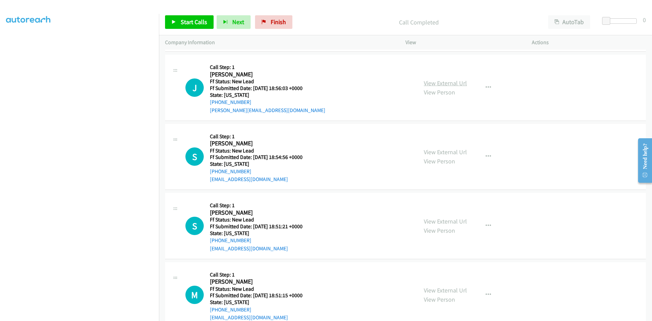
click at [444, 81] on link "View External Url" at bounding box center [445, 83] width 43 height 8
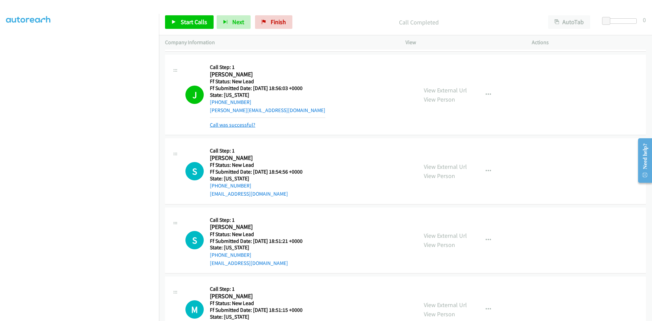
click at [228, 125] on link "Call was successful?" at bounding box center [232, 125] width 45 height 6
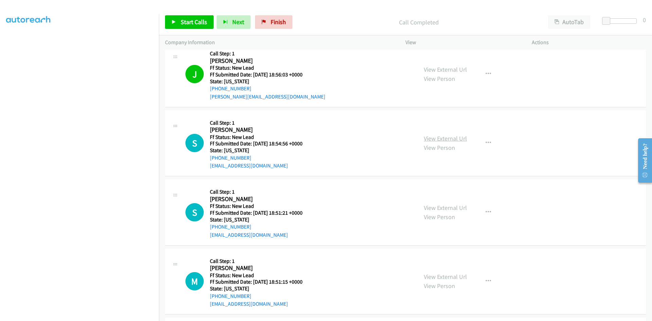
scroll to position [222, 0]
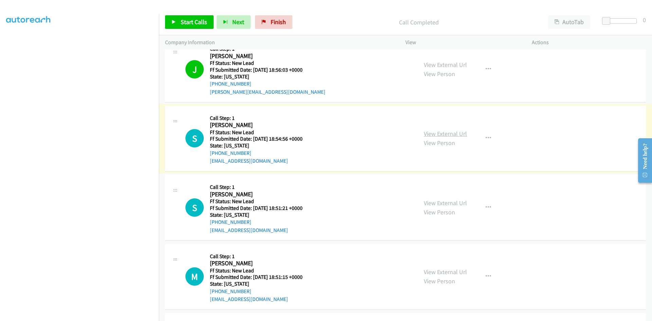
click at [449, 132] on link "View External Url" at bounding box center [445, 134] width 43 height 8
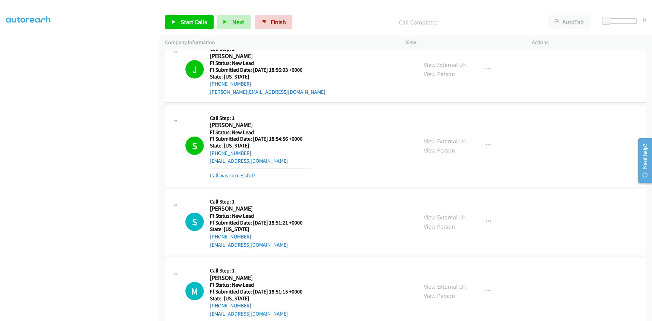
click at [243, 172] on link "Call was successful?" at bounding box center [232, 175] width 45 height 6
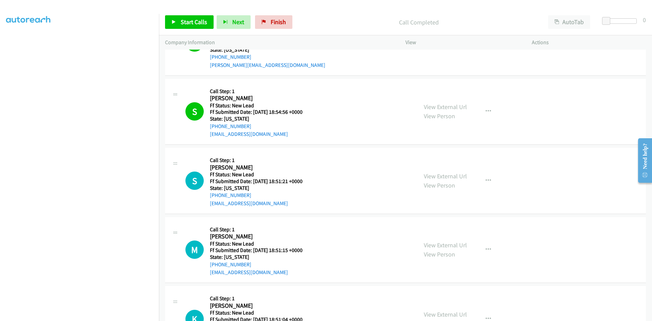
scroll to position [290, 0]
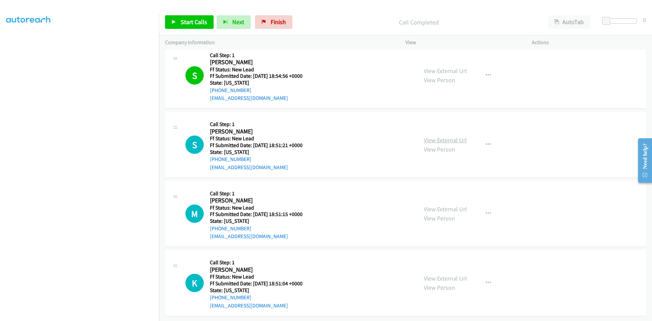
click at [460, 136] on link "View External Url" at bounding box center [445, 140] width 43 height 8
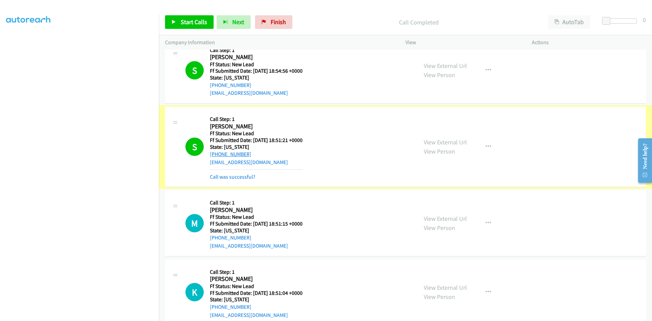
click at [233, 177] on link "Call was successful?" at bounding box center [232, 176] width 45 height 6
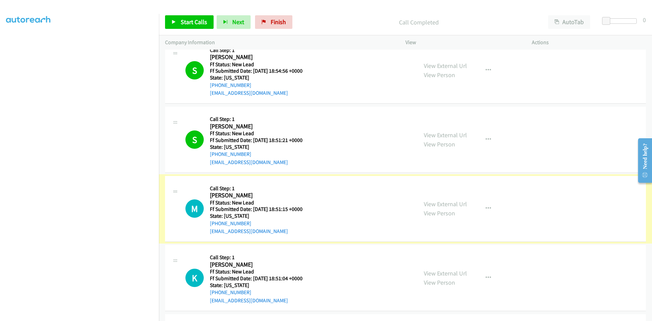
click at [433, 203] on link "View External Url" at bounding box center [445, 204] width 43 height 8
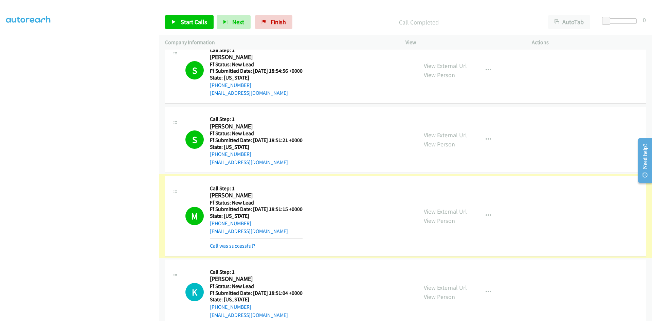
click at [237, 244] on link "Call was successful?" at bounding box center [232, 245] width 45 height 6
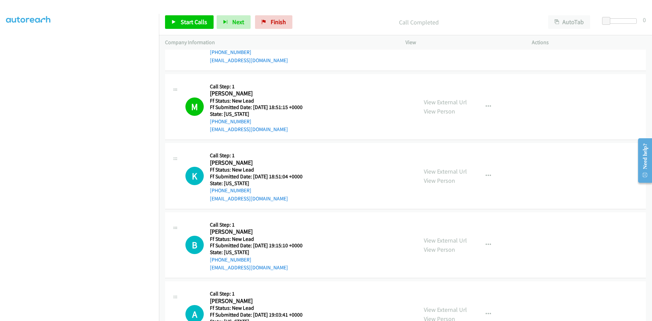
scroll to position [426, 0]
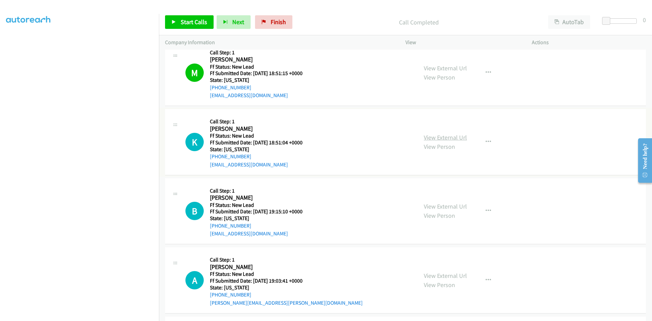
click at [445, 138] on link "View External Url" at bounding box center [445, 137] width 43 height 8
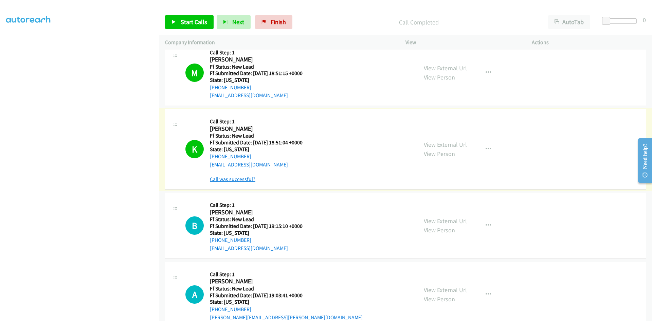
click at [248, 179] on link "Call was successful?" at bounding box center [232, 179] width 45 height 6
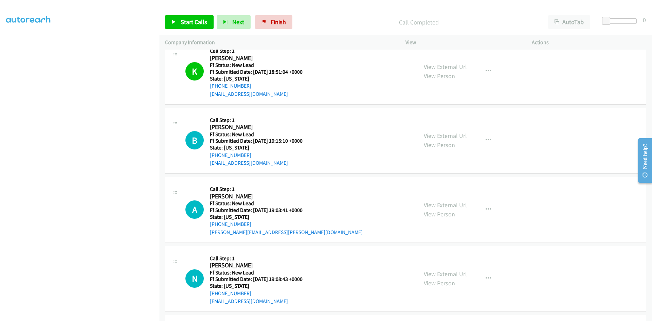
scroll to position [527, 0]
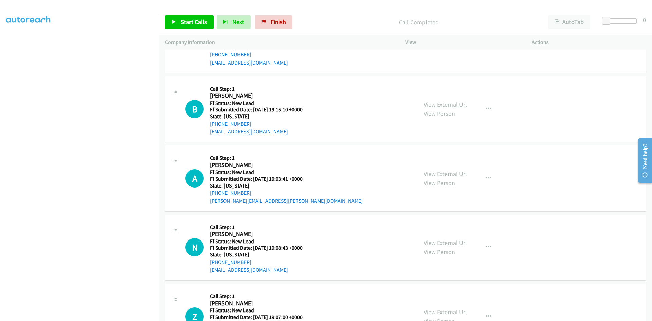
click at [435, 106] on link "View External Url" at bounding box center [445, 104] width 43 height 8
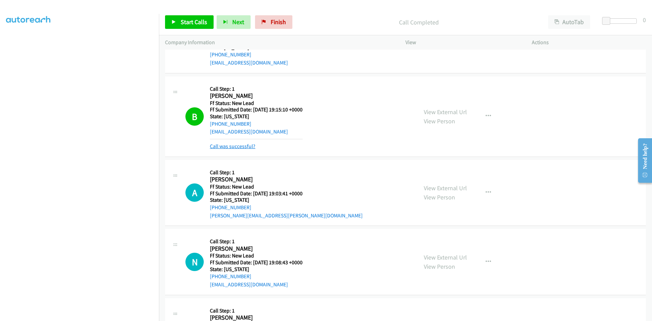
click at [237, 146] on link "Call was successful?" at bounding box center [232, 146] width 45 height 6
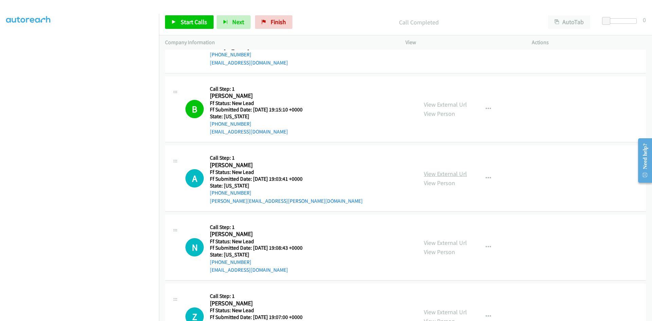
click at [449, 170] on link "View External Url" at bounding box center [445, 174] width 43 height 8
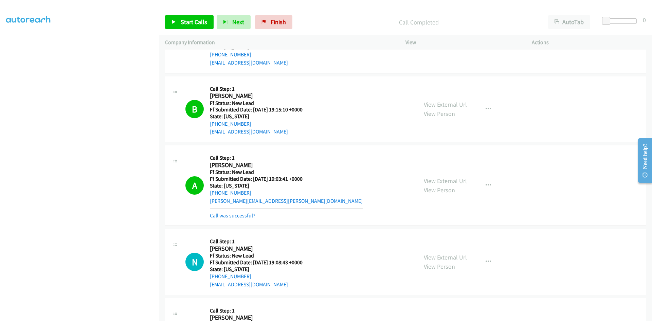
click at [243, 215] on link "Call was successful?" at bounding box center [232, 215] width 45 height 6
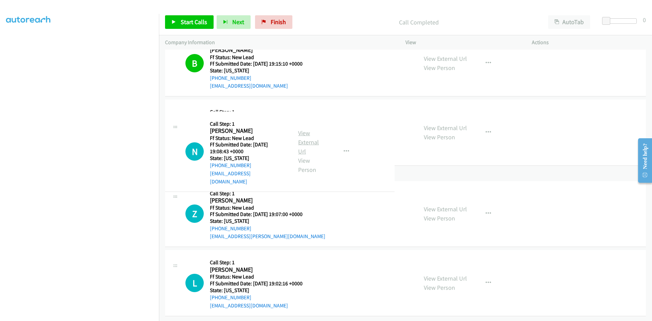
scroll to position [635, 0]
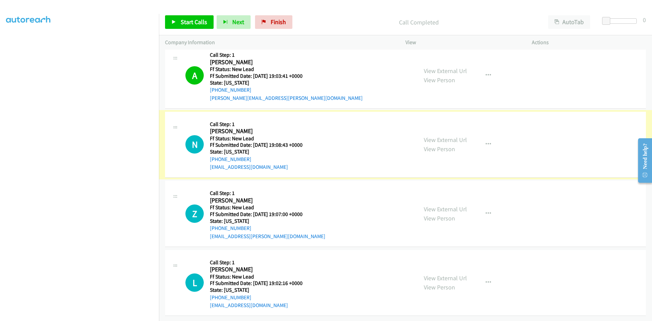
click at [456, 136] on link "View External Url" at bounding box center [445, 140] width 43 height 8
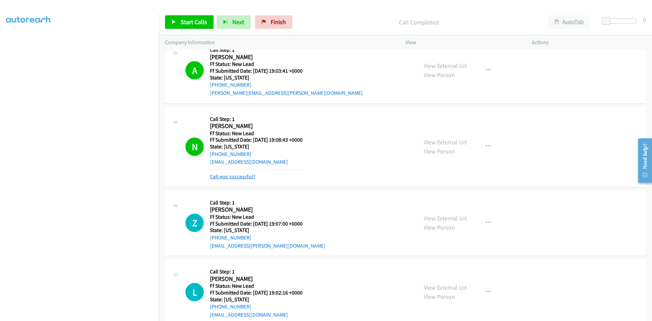
click at [240, 179] on link "Call was successful?" at bounding box center [232, 176] width 45 height 6
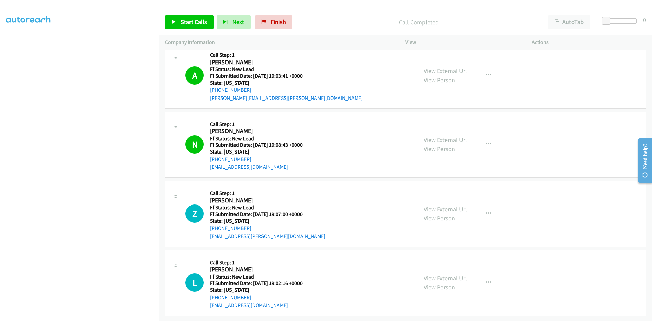
click at [442, 205] on link "View External Url" at bounding box center [445, 209] width 43 height 8
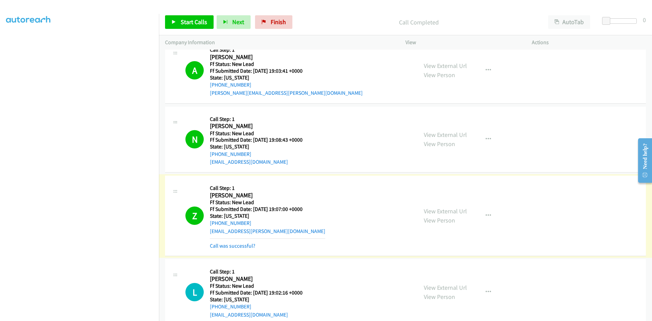
click at [249, 246] on link "Call was successful?" at bounding box center [232, 245] width 45 height 6
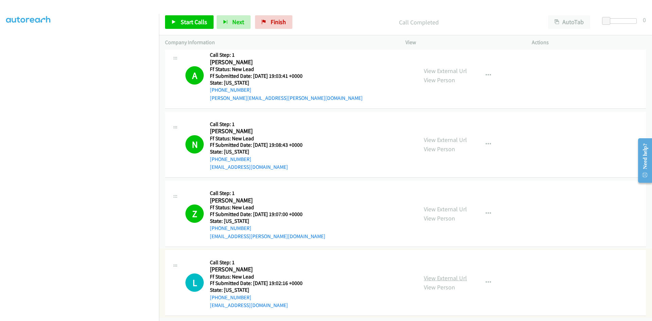
click at [453, 274] on link "View External Url" at bounding box center [445, 278] width 43 height 8
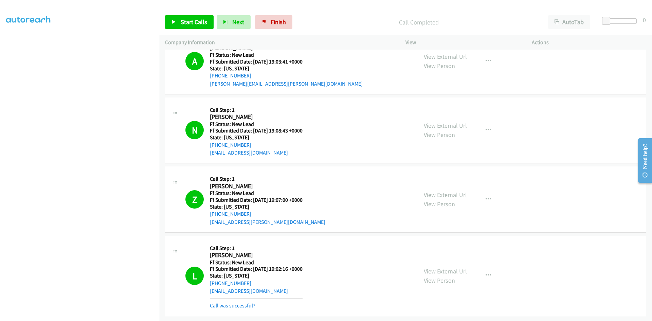
scroll to position [671, 0]
click at [241, 302] on link "Call was successful?" at bounding box center [232, 305] width 45 height 6
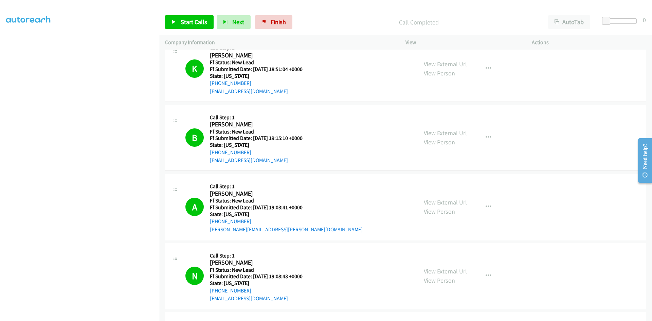
scroll to position [453, 0]
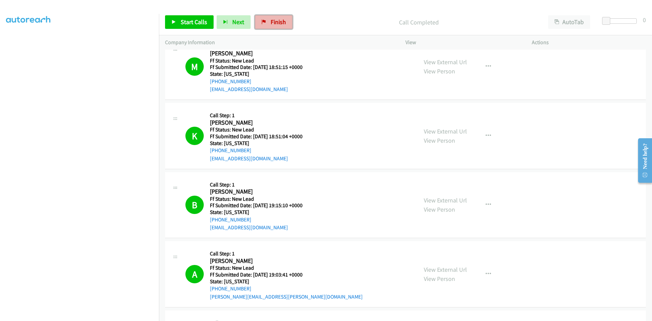
click at [262, 20] on icon at bounding box center [263, 22] width 5 height 5
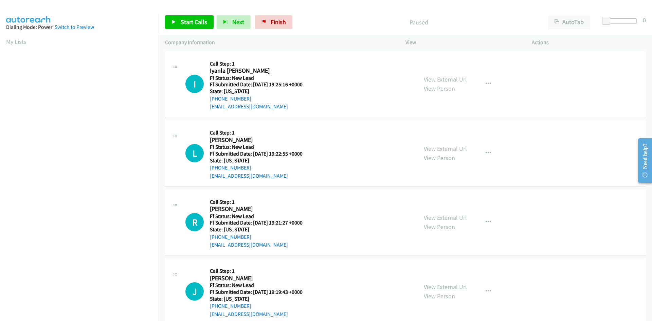
click at [454, 78] on link "View External Url" at bounding box center [445, 79] width 43 height 8
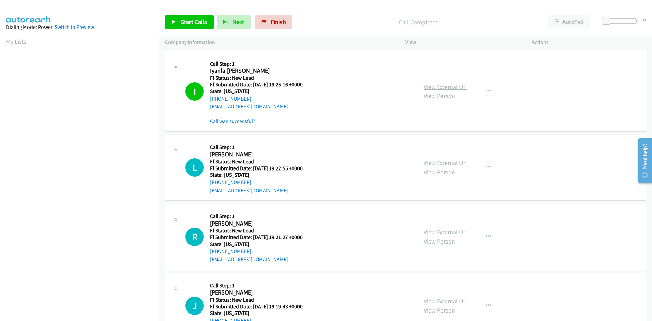
scroll to position [60, 0]
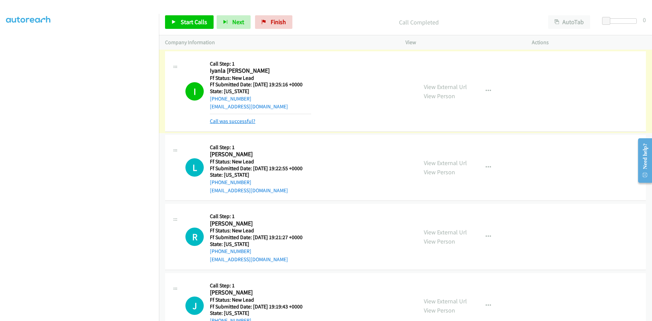
click at [233, 121] on link "Call was successful?" at bounding box center [232, 121] width 45 height 6
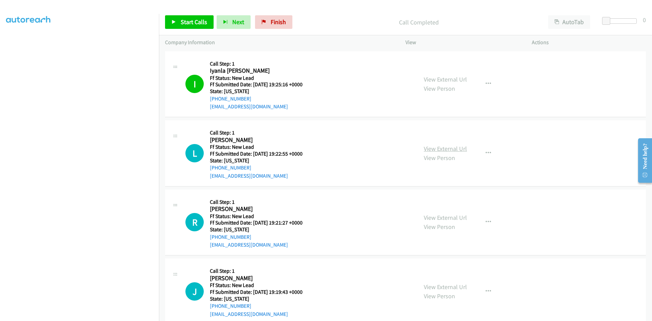
click at [447, 146] on link "View External Url" at bounding box center [445, 149] width 43 height 8
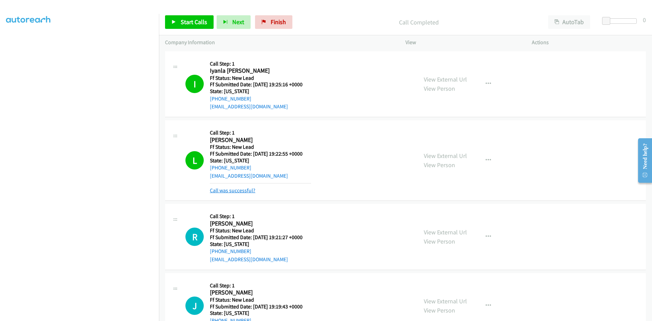
click at [237, 192] on link "Call was successful?" at bounding box center [232, 190] width 45 height 6
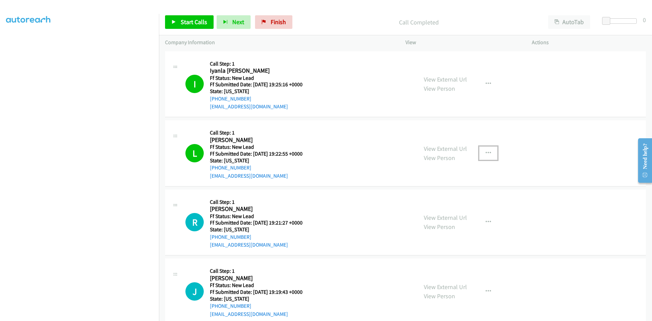
click at [487, 151] on icon "button" at bounding box center [487, 152] width 5 height 5
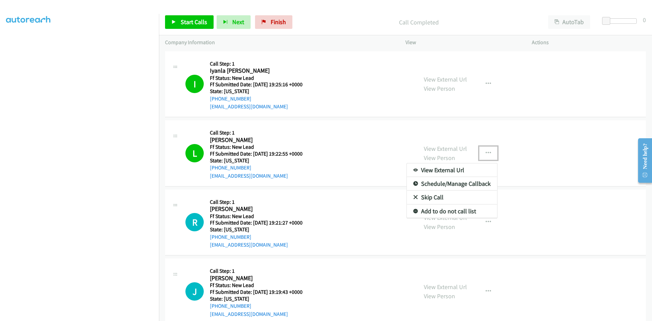
click at [440, 210] on link "Add to do not call list" at bounding box center [452, 211] width 90 height 14
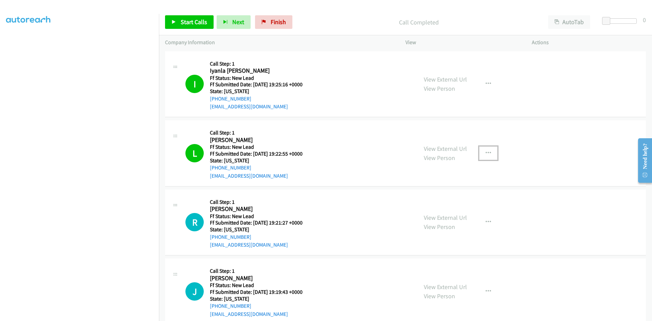
click at [485, 153] on icon "button" at bounding box center [487, 152] width 5 height 5
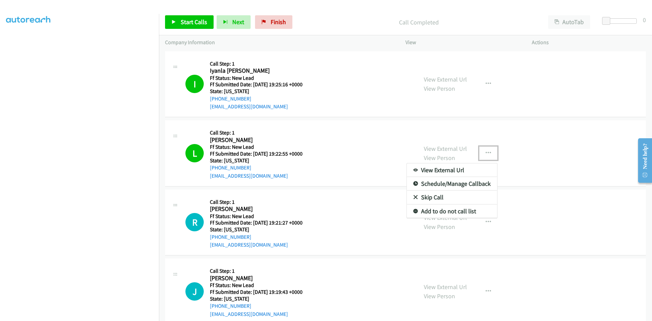
click at [429, 211] on link "Add to do not call list" at bounding box center [452, 211] width 90 height 14
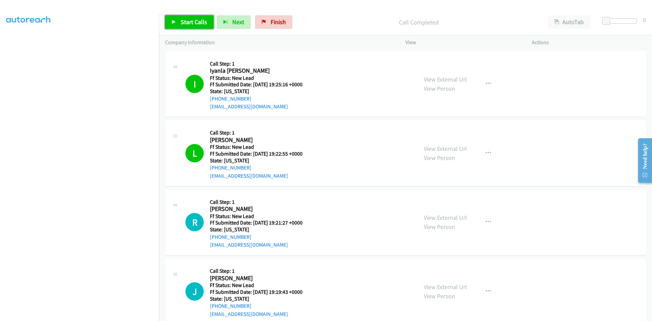
click at [187, 25] on link "Start Calls" at bounding box center [189, 22] width 49 height 14
click at [190, 18] on link "Pause" at bounding box center [183, 22] width 37 height 14
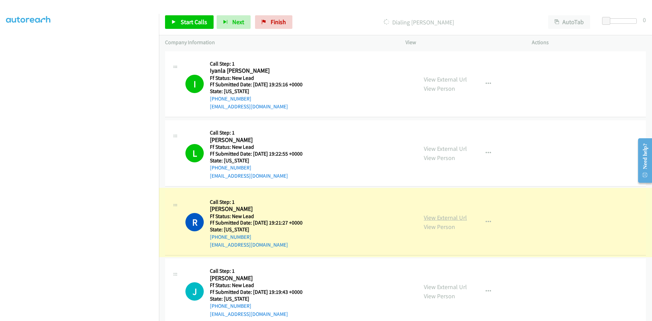
click at [460, 217] on link "View External Url" at bounding box center [445, 217] width 43 height 8
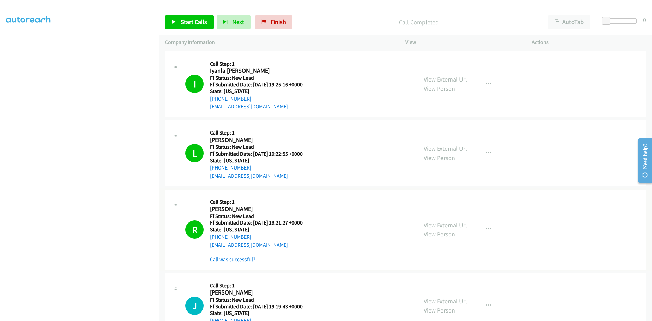
click at [238, 257] on link "Call was successful?" at bounding box center [232, 259] width 45 height 6
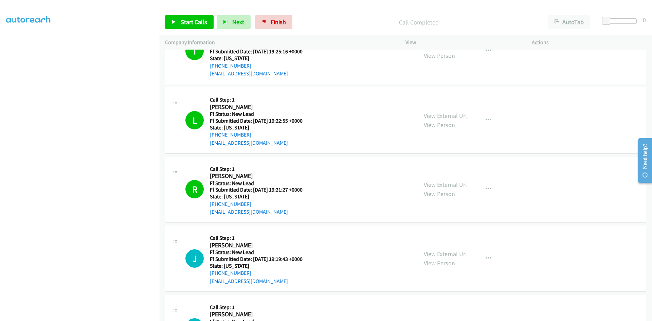
scroll to position [102, 0]
click at [386, 6] on div at bounding box center [323, 13] width 646 height 26
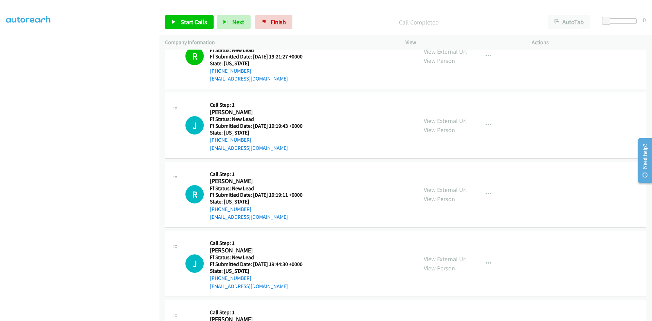
scroll to position [170, 0]
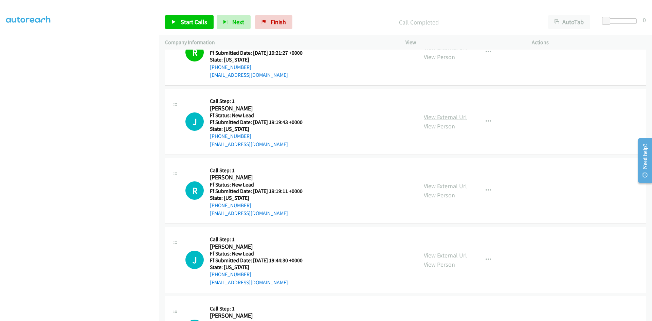
click at [444, 118] on link "View External Url" at bounding box center [445, 117] width 43 height 8
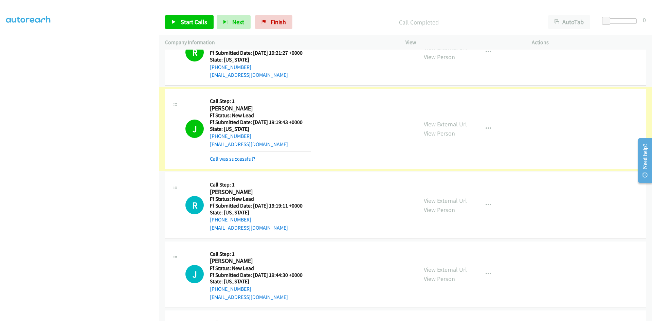
click at [224, 154] on mb0 "Call was successful?" at bounding box center [260, 157] width 101 height 12
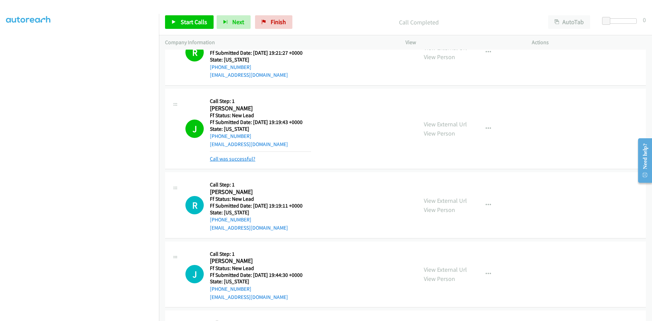
click at [223, 157] on link "Call was successful?" at bounding box center [232, 158] width 45 height 6
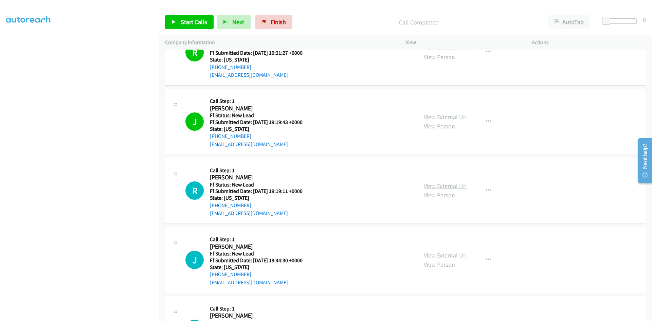
click at [433, 186] on link "View External Url" at bounding box center [445, 186] width 43 height 8
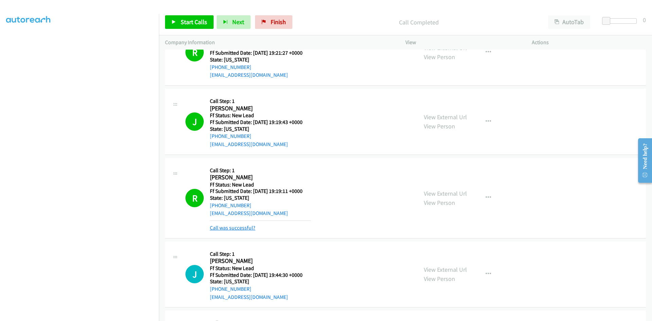
click at [240, 230] on link "Call was successful?" at bounding box center [232, 227] width 45 height 6
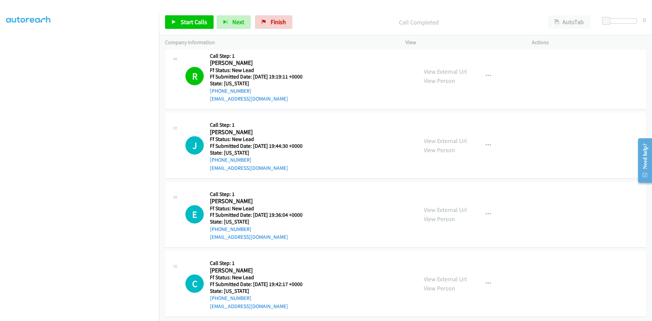
scroll to position [290, 0]
click at [455, 136] on link "View External Url" at bounding box center [445, 140] width 43 height 8
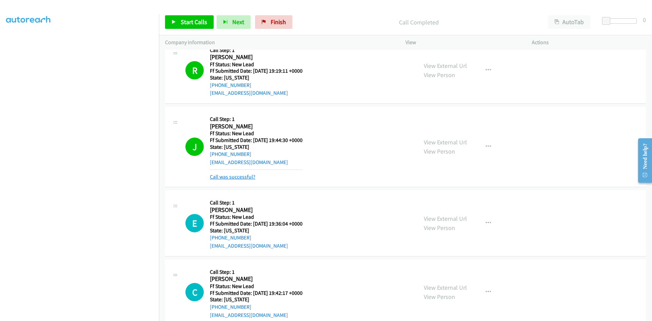
click at [225, 175] on link "Call was successful?" at bounding box center [232, 176] width 45 height 6
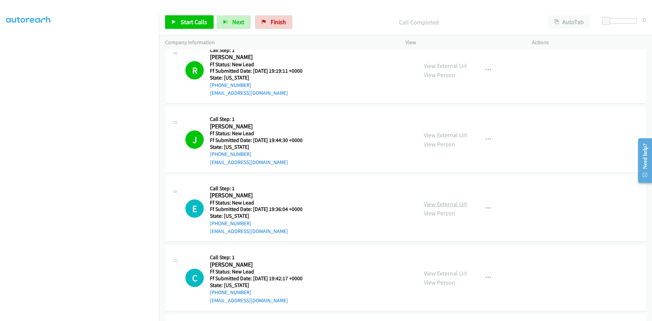
click at [442, 204] on link "View External Url" at bounding box center [445, 204] width 43 height 8
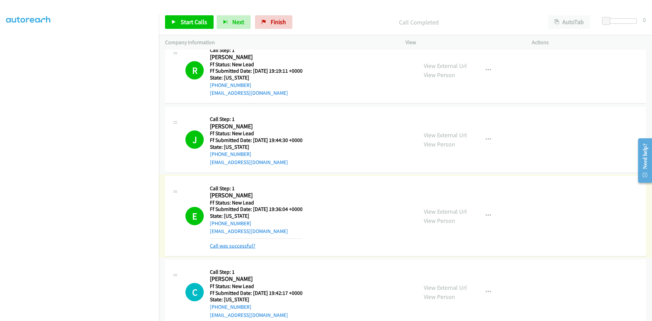
click at [238, 245] on link "Call was successful?" at bounding box center [232, 245] width 45 height 6
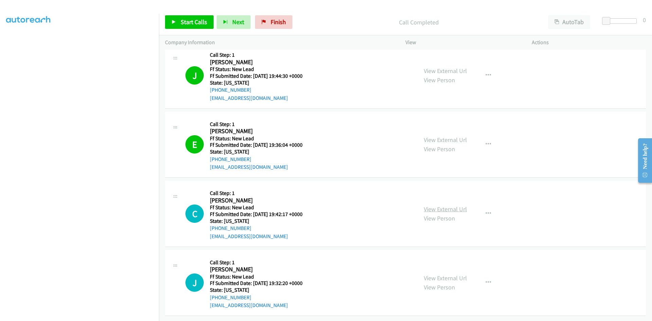
scroll to position [359, 0]
click at [442, 205] on link "View External Url" at bounding box center [445, 209] width 43 height 8
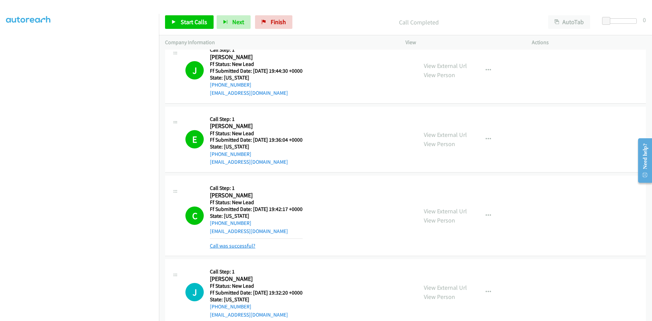
click at [242, 245] on link "Call was successful?" at bounding box center [232, 245] width 45 height 6
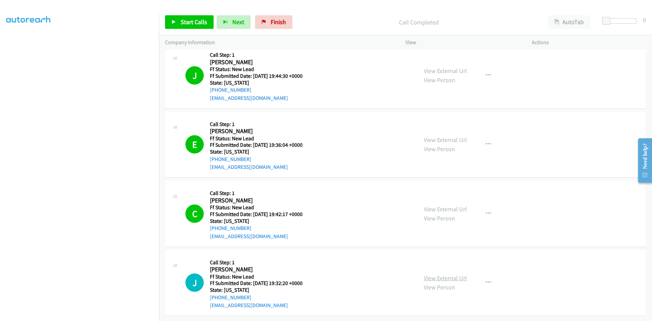
click at [457, 274] on link "View External Url" at bounding box center [445, 278] width 43 height 8
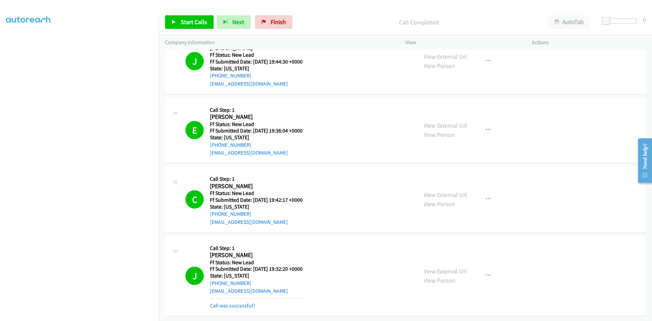
scroll to position [395, 0]
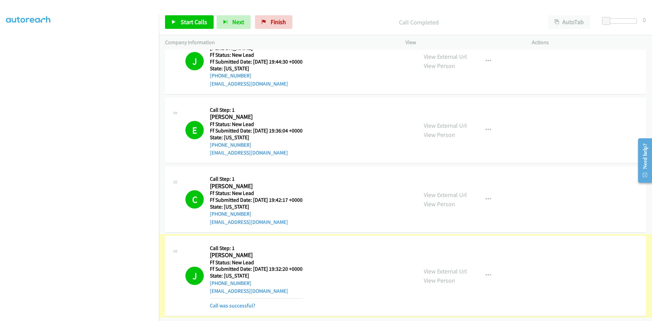
click at [234, 302] on link "Call was successful?" at bounding box center [232, 305] width 45 height 6
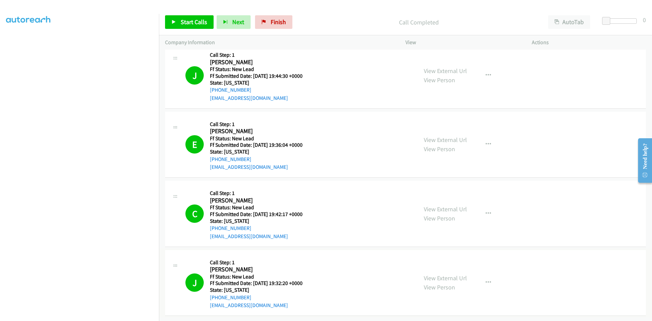
scroll to position [381, 0]
click at [266, 22] on link "Finish" at bounding box center [273, 22] width 37 height 14
